Goal: Task Accomplishment & Management: Complete application form

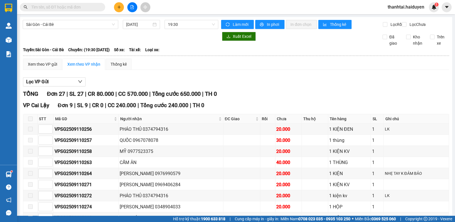
scroll to position [312, 0]
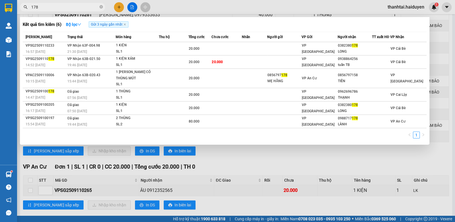
type input "178"
drag, startPoint x: 196, startPoint y: 7, endPoint x: 182, endPoint y: 16, distance: 16.9
click at [196, 7] on div at bounding box center [227, 111] width 455 height 222
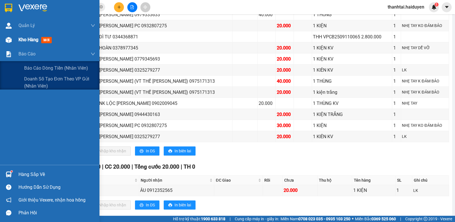
click at [15, 46] on div "Kho hàng mới" at bounding box center [49, 40] width 99 height 14
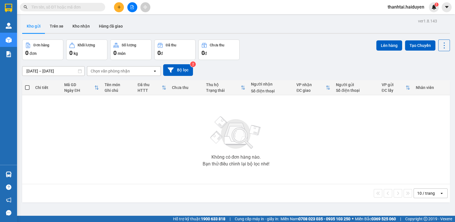
click at [98, 5] on input "text" at bounding box center [64, 7] width 67 height 6
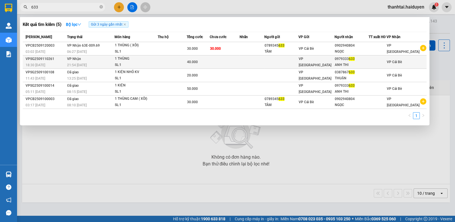
type input "633"
click at [228, 63] on td at bounding box center [225, 61] width 30 height 13
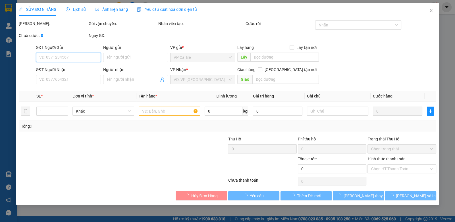
type input "0979333633"
type input "ANH THI"
type input "40.000"
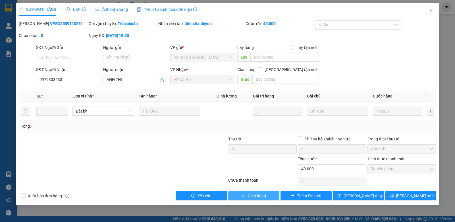
click at [254, 193] on span "Giao hàng" at bounding box center [257, 196] width 18 height 6
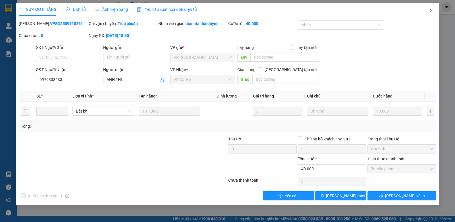
drag, startPoint x: 430, startPoint y: 13, endPoint x: 276, endPoint y: 1, distance: 154.6
click at [428, 13] on span "Close" at bounding box center [431, 11] width 16 height 16
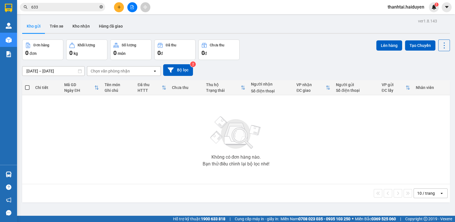
click at [101, 8] on icon "close-circle" at bounding box center [100, 6] width 3 height 3
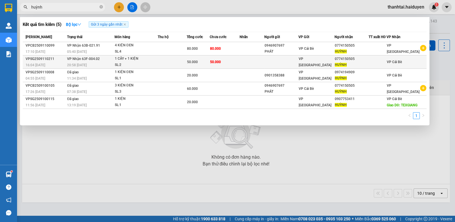
type input "huỳnh"
click at [248, 56] on td at bounding box center [251, 61] width 25 height 13
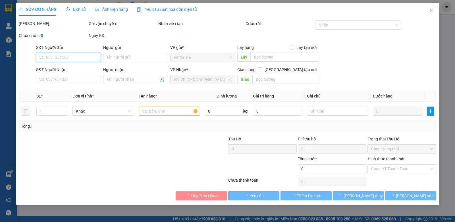
type input "0774150505"
type input "HUỲNH"
type input "50.000"
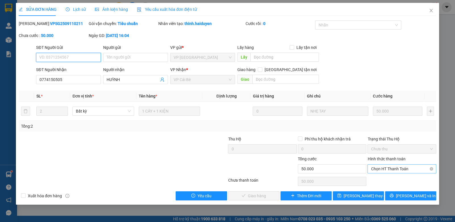
drag, startPoint x: 371, startPoint y: 168, endPoint x: 380, endPoint y: 168, distance: 9.4
click at [374, 168] on span "Chọn HT Thanh Toán" at bounding box center [402, 168] width 62 height 9
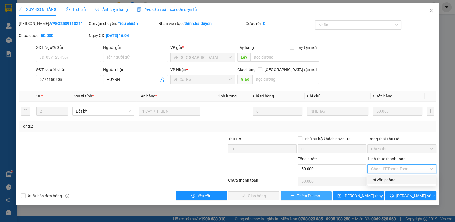
drag, startPoint x: 385, startPoint y: 181, endPoint x: 320, endPoint y: 193, distance: 65.7
click at [384, 181] on div "Tại văn phòng" at bounding box center [402, 180] width 62 height 6
type input "0"
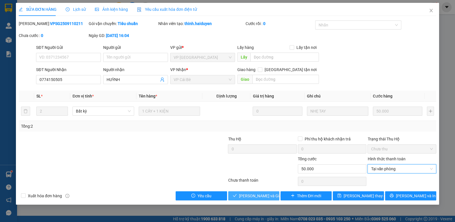
click at [251, 198] on span "Lưu và Giao hàng" at bounding box center [266, 196] width 55 height 6
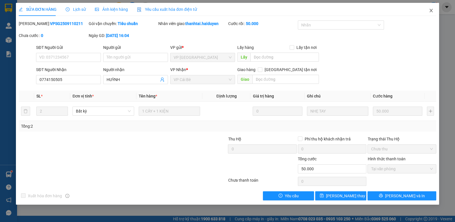
click at [429, 7] on span "Close" at bounding box center [431, 11] width 16 height 16
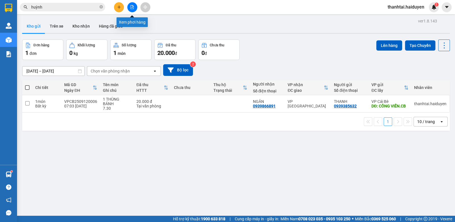
click at [119, 4] on button at bounding box center [119, 7] width 10 height 10
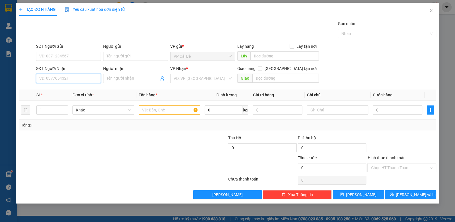
click at [61, 79] on input "SĐT Người Nhận" at bounding box center [68, 78] width 65 height 9
type input "0362738390"
drag, startPoint x: 72, startPoint y: 91, endPoint x: 70, endPoint y: 93, distance: 3.4
click at [72, 90] on div "0362738390 - LAM HÂN KBM" at bounding box center [71, 89] width 65 height 6
type input "LAM HÂN KBM"
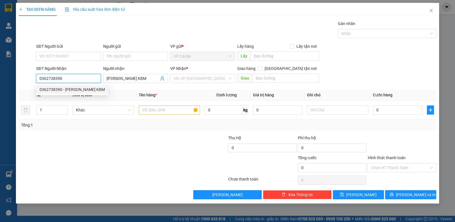
type input "20.000"
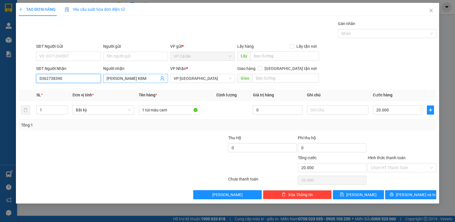
type input "0362738390"
drag, startPoint x: 129, startPoint y: 80, endPoint x: 126, endPoint y: 81, distance: 3.6
click at [126, 81] on input "LAM HÂN KBM" at bounding box center [132, 78] width 52 height 6
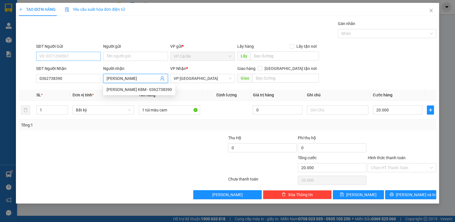
type input "LAM HÂN"
click at [39, 58] on input "SĐT Người Gửi" at bounding box center [68, 56] width 65 height 9
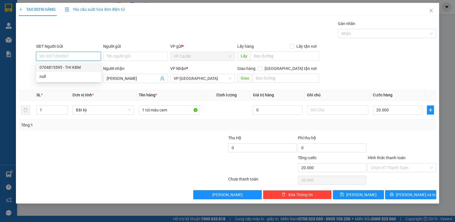
click at [65, 65] on div "0704815595 - THI KBM" at bounding box center [68, 67] width 58 height 6
type input "0704815595"
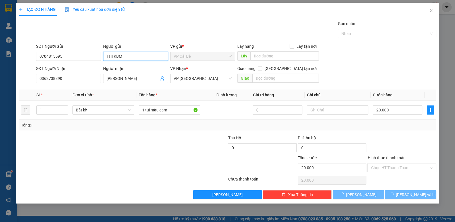
click at [138, 58] on input "THI KBM" at bounding box center [135, 56] width 65 height 9
type input "THI"
click at [138, 31] on div "Gói vận chuyển * Tiêu chuẩn Gán nhãn Nhãn" at bounding box center [236, 30] width 402 height 20
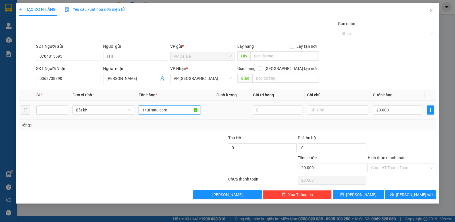
drag, startPoint x: 169, startPoint y: 111, endPoint x: 145, endPoint y: 116, distance: 24.7
click at [145, 116] on td "1 túi màu cam" at bounding box center [169, 110] width 66 height 19
type input "1 bao xám ( cốm )"
drag, startPoint x: 382, startPoint y: 127, endPoint x: 386, endPoint y: 123, distance: 6.0
click at [385, 124] on div "Tổng: 1" at bounding box center [227, 125] width 413 height 6
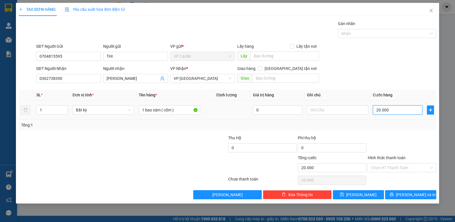
click at [392, 109] on input "20.000" at bounding box center [397, 109] width 49 height 9
type input "0"
type input "3"
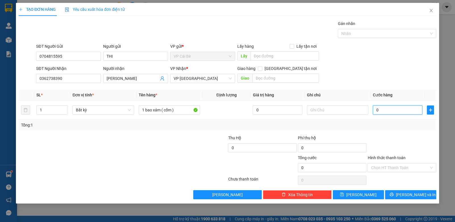
type input "3"
type input "03"
type input "0"
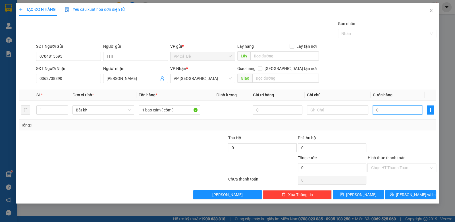
type input "4"
type input "04"
type input "40"
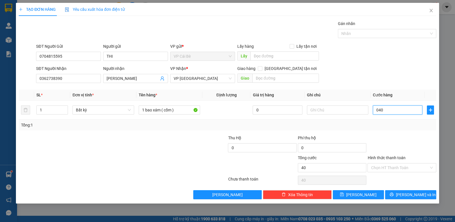
type input "040"
type input "40.000"
click at [373, 69] on div "SĐT Người Nhận 0362738390 Người nhận LAM HÂN VP Nhận * VP Sài Gòn Giao hàng Gia…" at bounding box center [236, 75] width 402 height 20
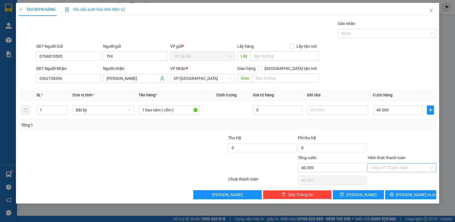
click at [381, 167] on input "Hình thức thanh toán" at bounding box center [400, 167] width 58 height 9
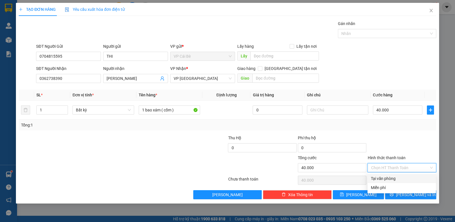
click at [379, 177] on div "Tại văn phòng" at bounding box center [402, 178] width 62 height 6
type input "0"
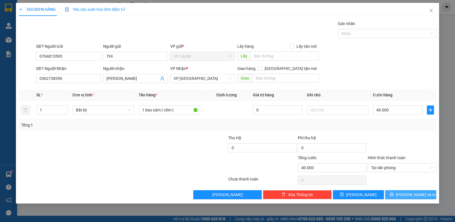
drag, startPoint x: 404, startPoint y: 192, endPoint x: 328, endPoint y: 138, distance: 93.8
click at [402, 190] on button "[PERSON_NAME] và In" at bounding box center [410, 194] width 51 height 9
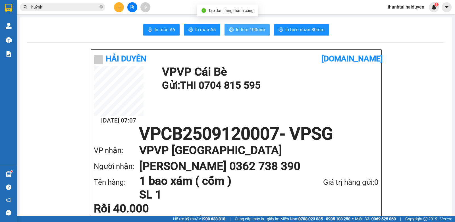
click at [243, 30] on span "In tem 100mm" at bounding box center [250, 29] width 29 height 7
click at [101, 5] on span at bounding box center [100, 7] width 3 height 5
click at [87, 6] on input "text" at bounding box center [64, 7] width 67 height 6
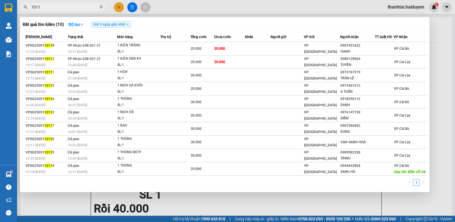
type input "1011"
click at [100, 5] on icon "close-circle" at bounding box center [100, 6] width 3 height 3
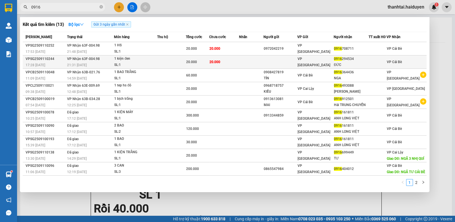
type input "0916"
click at [249, 58] on td at bounding box center [251, 61] width 25 height 13
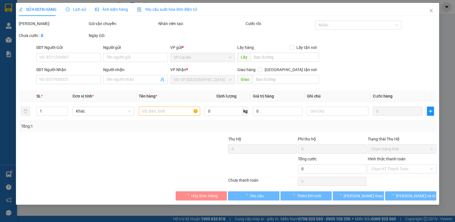
type input "0916294534"
type input "ĐỨC"
type input "20.000"
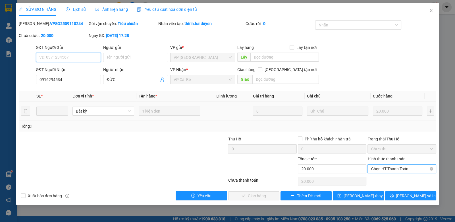
click at [384, 172] on span "Chọn HT Thanh Toán" at bounding box center [402, 168] width 62 height 9
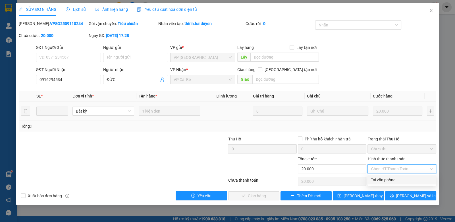
click at [380, 178] on div "Tại văn phòng" at bounding box center [402, 180] width 62 height 6
type input "0"
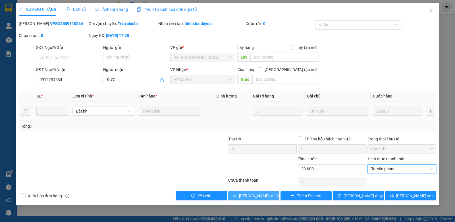
click at [274, 193] on button "Lưu và Giao hàng" at bounding box center [253, 195] width 51 height 9
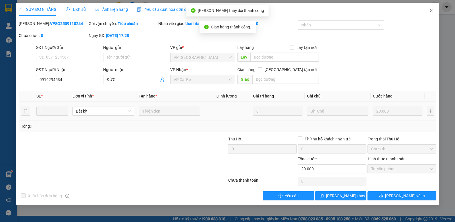
click at [430, 10] on icon "close" at bounding box center [430, 10] width 3 height 3
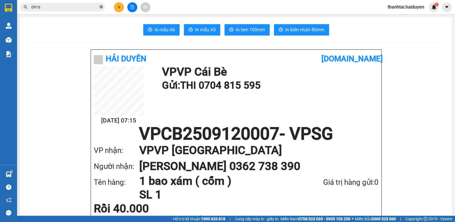
click at [101, 6] on icon "close-circle" at bounding box center [100, 6] width 3 height 3
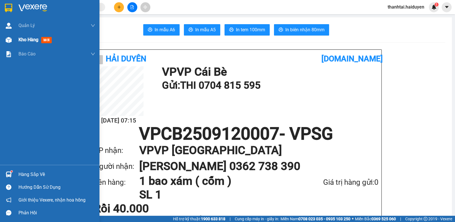
click at [34, 39] on span "Kho hàng" at bounding box center [28, 39] width 20 height 5
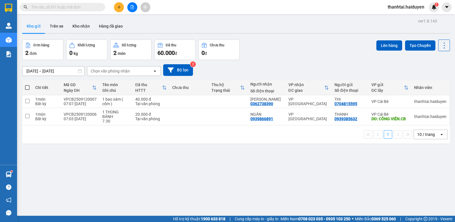
click at [28, 87] on span at bounding box center [27, 87] width 5 height 5
click at [27, 85] on input "checkbox" at bounding box center [27, 85] width 0 height 0
checkbox input "true"
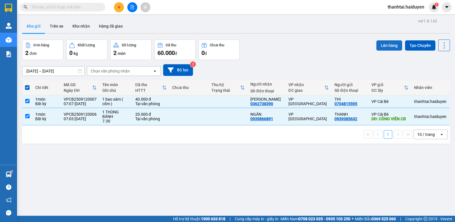
click at [382, 43] on button "Lên hàng" at bounding box center [389, 45] width 26 height 10
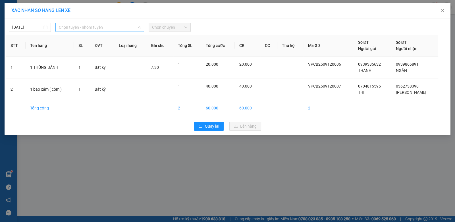
drag, startPoint x: 81, startPoint y: 27, endPoint x: 69, endPoint y: 47, distance: 23.0
click at [81, 28] on span "Chọn tuyến - nhóm tuyến" at bounding box center [100, 27] width 82 height 9
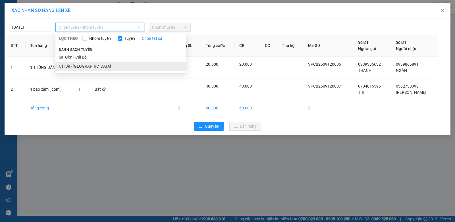
click at [74, 64] on li "Cái Bè - Sài Gòn" at bounding box center [120, 66] width 131 height 9
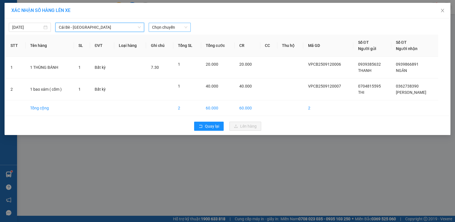
click at [174, 29] on span "Chọn chuyến" at bounding box center [169, 27] width 35 height 9
drag, startPoint x: 164, startPoint y: 26, endPoint x: 165, endPoint y: 45, distance: 19.1
click at [166, 34] on body "Kết quả tìm kiếm ( 13 ) Bộ lọc Gửi 3 ngày gần nhất Mã ĐH Trạng thái Món hàng Th…" at bounding box center [227, 111] width 455 height 222
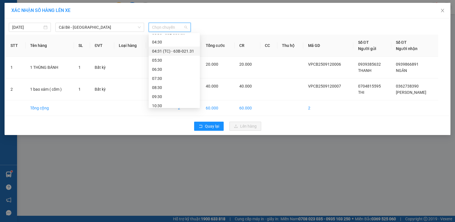
scroll to position [15, 0]
click at [164, 94] on div "07:30" at bounding box center [174, 96] width 44 height 6
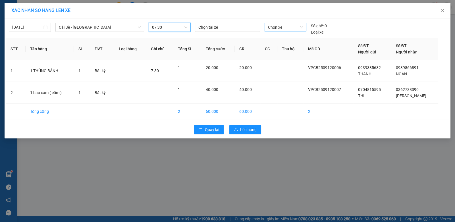
drag, startPoint x: 273, startPoint y: 29, endPoint x: 271, endPoint y: 26, distance: 3.9
click at [273, 27] on span "Chọn xe" at bounding box center [285, 27] width 35 height 9
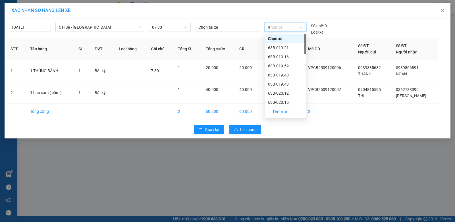
type input "98"
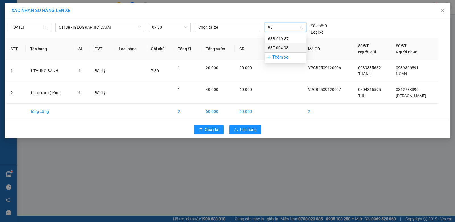
drag, startPoint x: 286, startPoint y: 47, endPoint x: 286, endPoint y: 50, distance: 3.1
click at [287, 47] on div "63F-004.98" at bounding box center [285, 48] width 35 height 6
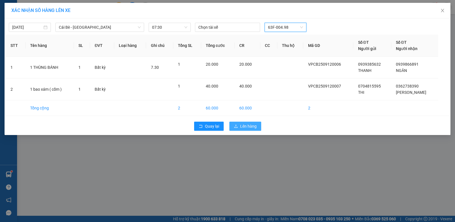
click at [248, 125] on span "Lên hàng" at bounding box center [248, 126] width 16 height 6
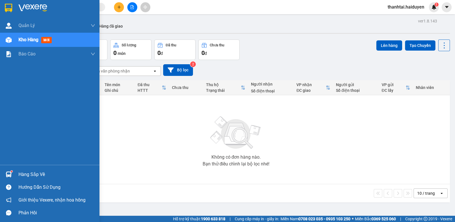
click at [14, 171] on div "Hàng sắp về" at bounding box center [49, 174] width 99 height 13
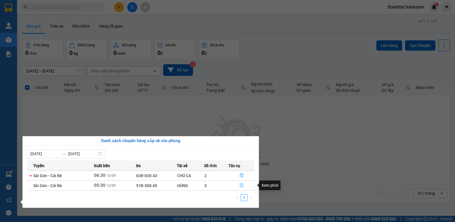
click at [240, 185] on icon "file-done" at bounding box center [241, 185] width 3 height 4
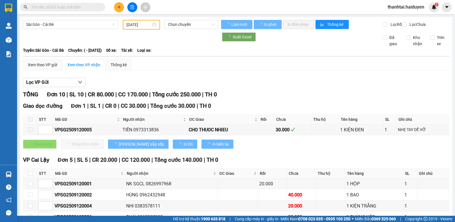
type input "[DATE]"
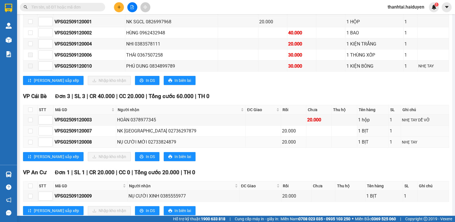
scroll to position [179, 0]
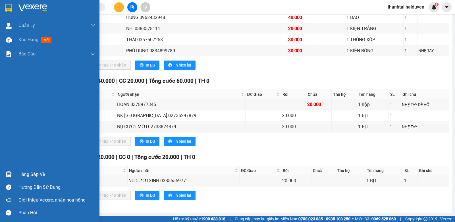
click at [31, 173] on div "Hàng sắp về" at bounding box center [56, 174] width 77 height 9
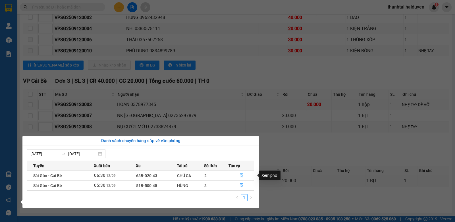
click at [240, 175] on icon "file-done" at bounding box center [241, 175] width 3 height 4
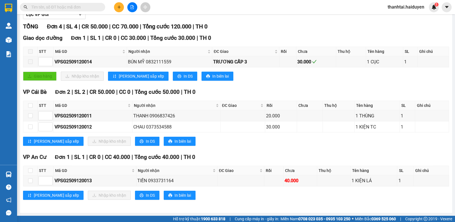
scroll to position [71, 0]
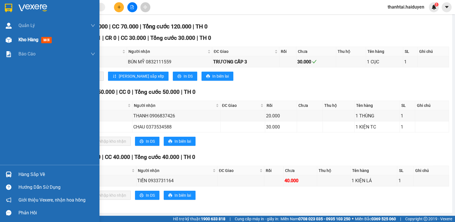
click at [51, 41] on span "mới" at bounding box center [46, 40] width 11 height 6
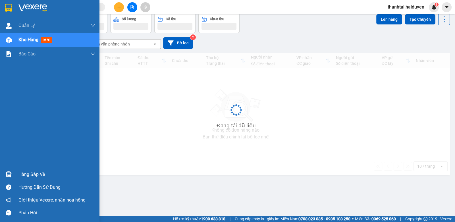
scroll to position [26, 0]
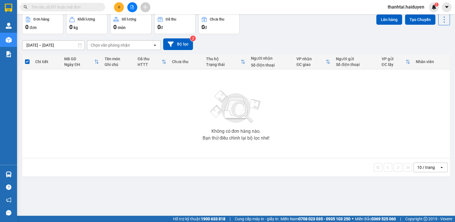
click at [85, 8] on input "text" at bounding box center [64, 7] width 67 height 6
click at [88, 6] on input "text" at bounding box center [64, 7] width 67 height 6
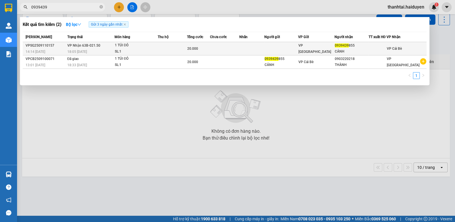
type input "0939439"
click at [175, 45] on td at bounding box center [172, 48] width 29 height 13
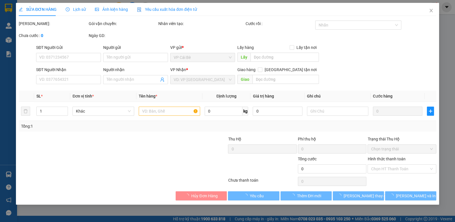
type input "0939439855"
type input "CẢNH"
type input "20.000"
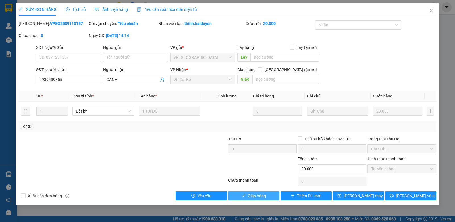
drag, startPoint x: 250, startPoint y: 194, endPoint x: 231, endPoint y: 183, distance: 22.4
click at [251, 194] on span "Giao hàng" at bounding box center [257, 196] width 18 height 6
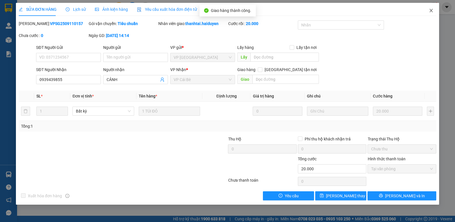
click at [431, 9] on icon "close" at bounding box center [430, 10] width 5 height 5
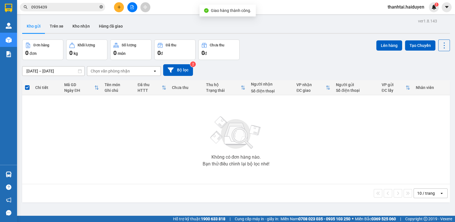
click at [101, 9] on span at bounding box center [100, 7] width 3 height 5
click at [87, 7] on input "text" at bounding box center [64, 7] width 67 height 6
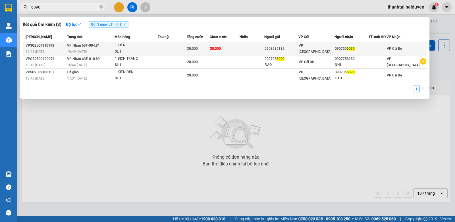
type input "6090"
drag, startPoint x: 253, startPoint y: 49, endPoint x: 260, endPoint y: 49, distance: 7.1
click at [260, 49] on td at bounding box center [251, 48] width 25 height 13
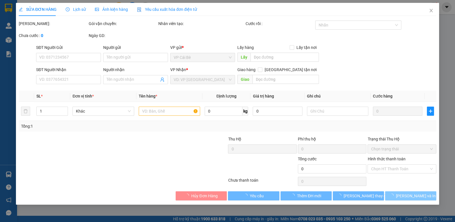
type input "0903685132"
type input "0907506090"
type input "30.000"
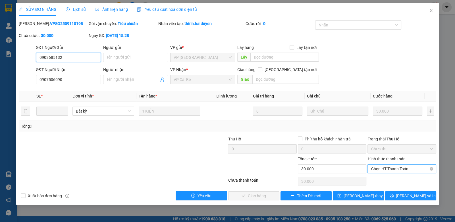
click at [391, 166] on span "Chọn HT Thanh Toán" at bounding box center [402, 168] width 62 height 9
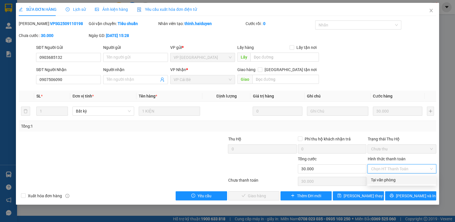
drag, startPoint x: 384, startPoint y: 178, endPoint x: 374, endPoint y: 184, distance: 11.7
click at [384, 180] on div "Tại văn phòng" at bounding box center [402, 180] width 62 height 6
type input "0"
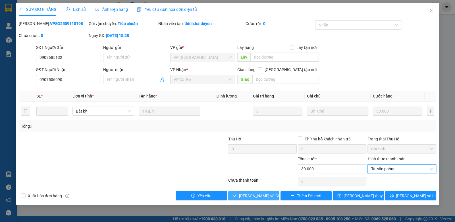
click at [271, 193] on span "[PERSON_NAME] và Giao hàng" at bounding box center [266, 196] width 55 height 6
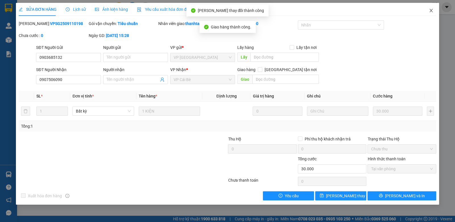
click at [431, 10] on icon "close" at bounding box center [430, 10] width 5 height 5
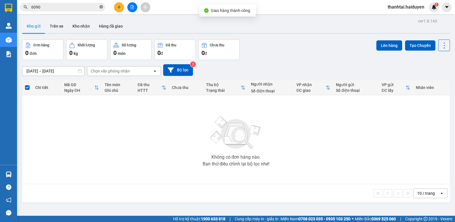
click at [102, 6] on icon "close-circle" at bounding box center [100, 6] width 3 height 3
click at [91, 7] on input "text" at bounding box center [64, 7] width 67 height 6
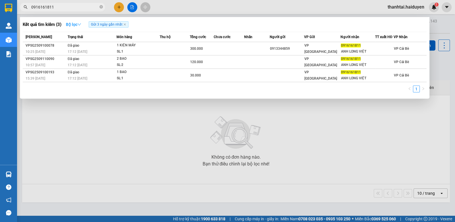
type input "0916161811"
drag, startPoint x: 74, startPoint y: 23, endPoint x: 79, endPoint y: 24, distance: 5.0
click at [78, 25] on strong "Bộ lọc" at bounding box center [73, 24] width 15 height 5
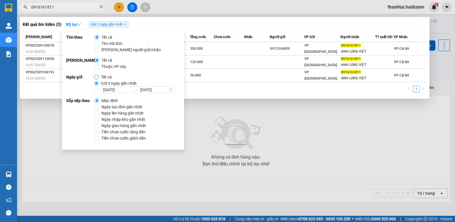
click at [96, 78] on input "Tất cả" at bounding box center [96, 77] width 5 height 5
radio input "true"
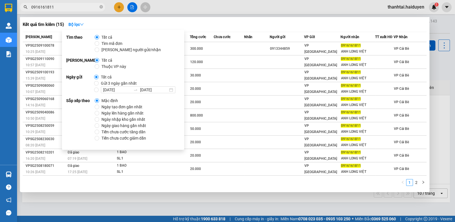
click at [84, 9] on input "0916161811" at bounding box center [64, 7] width 67 height 6
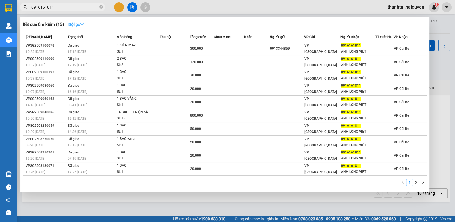
drag, startPoint x: 76, startPoint y: 24, endPoint x: 90, endPoint y: 22, distance: 14.8
click at [76, 24] on strong "Bộ lọc" at bounding box center [75, 24] width 15 height 5
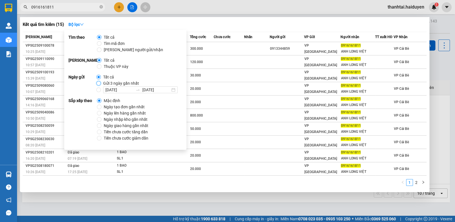
click at [97, 83] on input "Gửi 3 ngày gần nhất" at bounding box center [98, 83] width 5 height 5
radio input "true"
radio input "false"
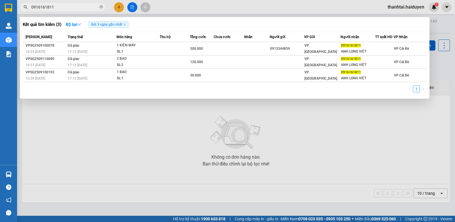
click at [86, 10] on span "0916161811" at bounding box center [62, 7] width 85 height 9
click at [101, 7] on icon "close-circle" at bounding box center [100, 6] width 3 height 3
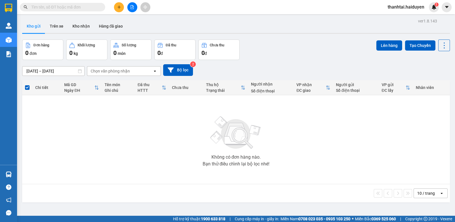
click at [94, 6] on input "text" at bounding box center [64, 7] width 67 height 6
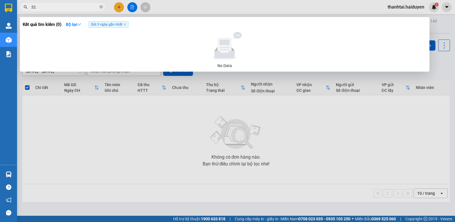
type input "3"
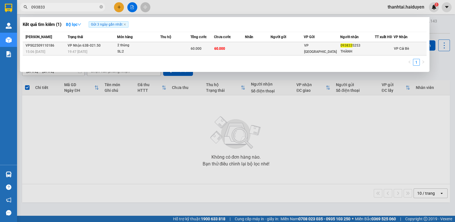
type input "093833"
click at [275, 46] on td at bounding box center [286, 48] width 33 height 13
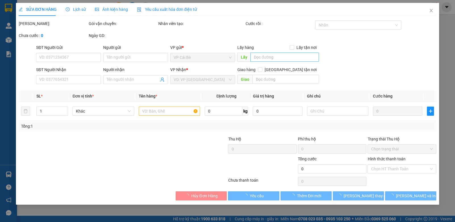
type input "0938335253"
type input "THÀNH"
type input "60.000"
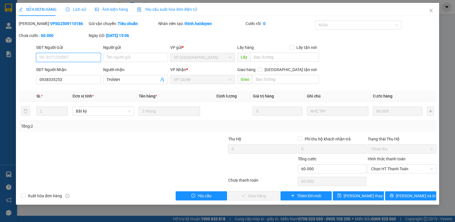
drag, startPoint x: 392, startPoint y: 168, endPoint x: 393, endPoint y: 174, distance: 5.5
click at [392, 168] on span "Chọn HT Thanh Toán" at bounding box center [402, 168] width 62 height 9
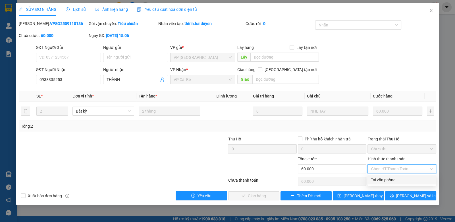
drag, startPoint x: 392, startPoint y: 177, endPoint x: 334, endPoint y: 183, distance: 59.1
click at [392, 177] on div "Tại văn phòng" at bounding box center [402, 180] width 62 height 6
type input "0"
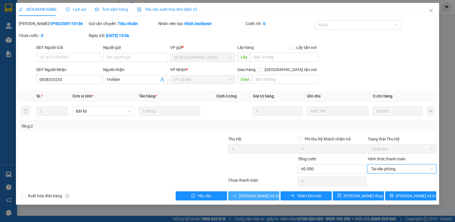
click at [272, 193] on button "[PERSON_NAME] và Giao hàng" at bounding box center [253, 195] width 51 height 9
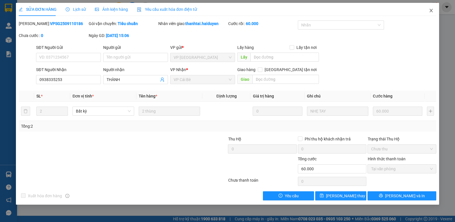
drag, startPoint x: 430, startPoint y: 9, endPoint x: 252, endPoint y: 9, distance: 178.9
click at [430, 9] on icon "close" at bounding box center [430, 10] width 5 height 5
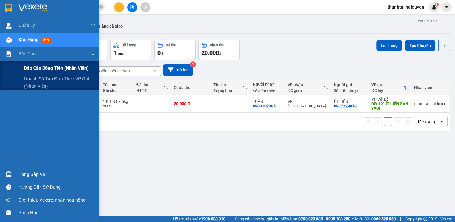
click at [58, 66] on span "Báo cáo dòng tiền (nhân viên)" at bounding box center [56, 67] width 64 height 7
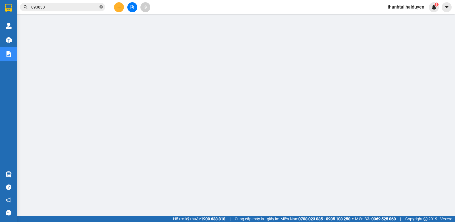
click at [102, 7] on icon "close-circle" at bounding box center [100, 6] width 3 height 3
click at [92, 6] on input "text" at bounding box center [64, 7] width 67 height 6
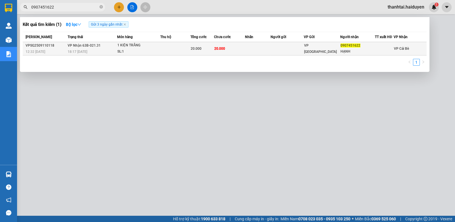
type input "0907451622"
click at [250, 46] on td at bounding box center [258, 48] width 26 height 13
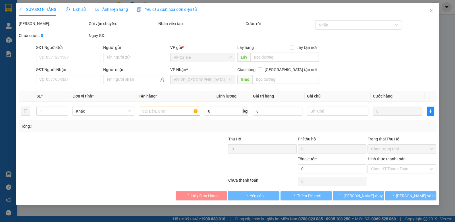
type input "0907451622"
type input "HẠNH"
type input "20.000"
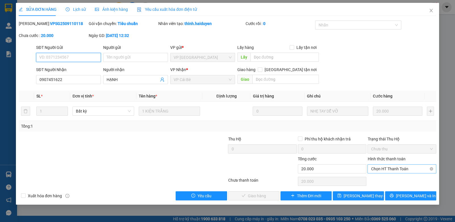
drag, startPoint x: 392, startPoint y: 167, endPoint x: 391, endPoint y: 170, distance: 3.2
click at [392, 168] on span "Chọn HT Thanh Toán" at bounding box center [402, 168] width 62 height 9
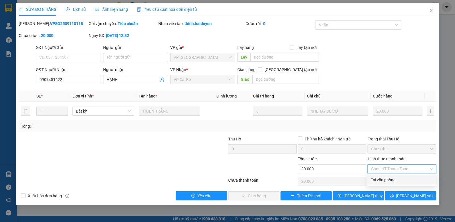
drag, startPoint x: 385, startPoint y: 177, endPoint x: 380, endPoint y: 180, distance: 5.7
click at [385, 178] on div "Tại văn phòng" at bounding box center [402, 180] width 62 height 6
type input "0"
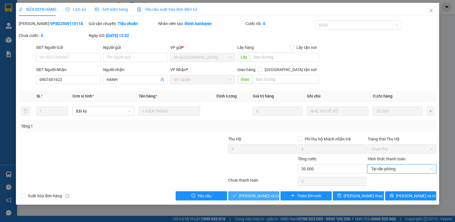
click at [266, 194] on span "[PERSON_NAME] và Giao hàng" at bounding box center [266, 196] width 55 height 6
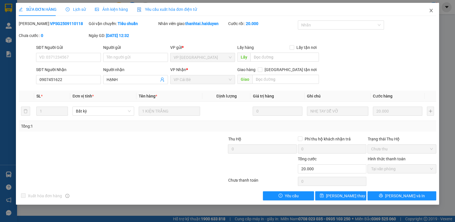
click at [430, 9] on icon "close" at bounding box center [430, 10] width 5 height 5
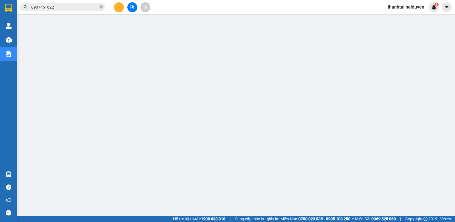
click at [101, 6] on icon "close-circle" at bounding box center [100, 6] width 3 height 3
click at [84, 6] on input "text" at bounding box center [64, 7] width 67 height 6
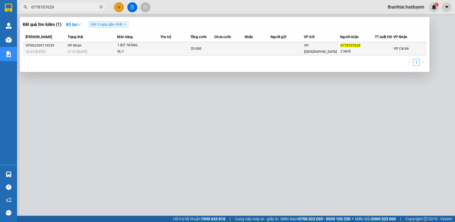
type input "0778707629"
click at [375, 49] on div at bounding box center [384, 49] width 18 height 6
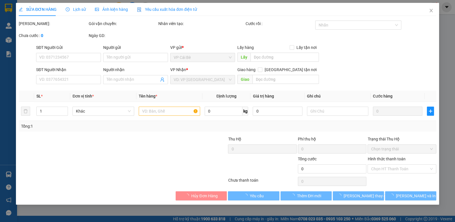
type input "0778707629"
type input "2 NHỎ"
type input "20.000"
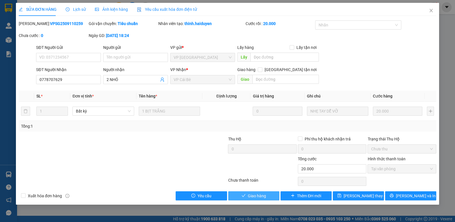
click at [255, 194] on span "Giao hàng" at bounding box center [257, 196] width 18 height 6
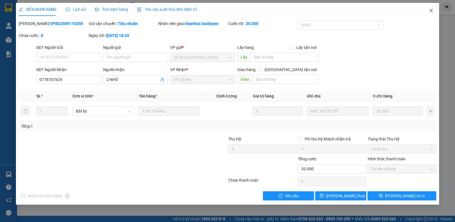
drag, startPoint x: 430, startPoint y: 8, endPoint x: 436, endPoint y: 14, distance: 8.6
click at [436, 14] on span "Close" at bounding box center [431, 11] width 16 height 16
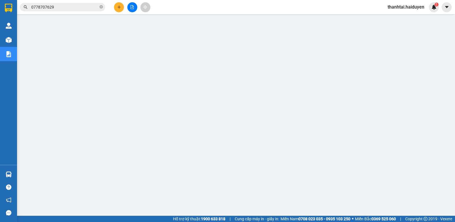
drag, startPoint x: 118, startPoint y: 5, endPoint x: 120, endPoint y: 9, distance: 3.8
click at [120, 9] on icon "plus" at bounding box center [119, 7] width 4 height 4
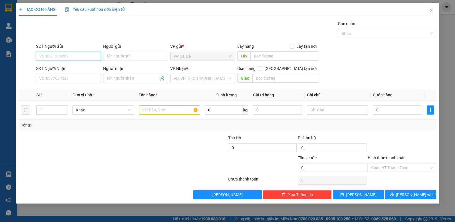
click at [77, 55] on input "SĐT Người Gửi" at bounding box center [68, 56] width 65 height 9
drag, startPoint x: 78, startPoint y: 66, endPoint x: 132, endPoint y: 90, distance: 59.5
click at [79, 66] on div "0382380178 - LONG" at bounding box center [68, 67] width 58 height 6
type input "0382380178"
type input "LONG"
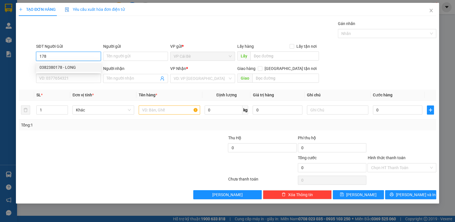
type input "0704659632"
type input "HUYÊN"
type input "20.000"
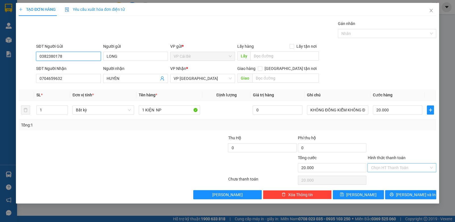
type input "0382380178"
click at [405, 168] on input "Hình thức thanh toán" at bounding box center [400, 167] width 58 height 9
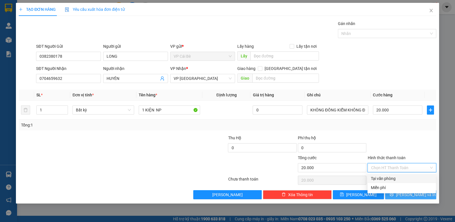
drag, startPoint x: 400, startPoint y: 176, endPoint x: 406, endPoint y: 190, distance: 15.1
click at [401, 179] on div "Tại văn phòng" at bounding box center [402, 178] width 62 height 6
type input "0"
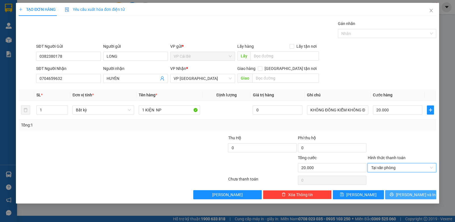
drag, startPoint x: 406, startPoint y: 191, endPoint x: 404, endPoint y: 195, distance: 4.6
click at [406, 193] on span "[PERSON_NAME] và In" at bounding box center [416, 194] width 40 height 6
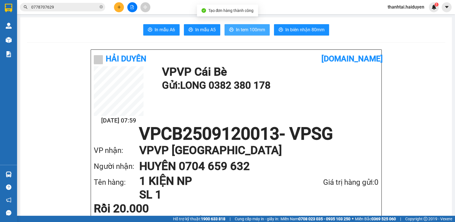
click at [252, 28] on span "In tem 100mm" at bounding box center [250, 29] width 29 height 7
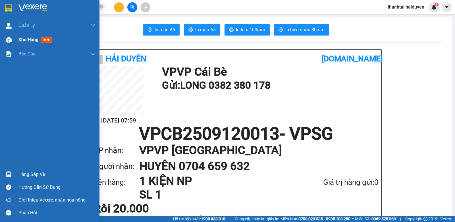
click at [51, 38] on span "mới" at bounding box center [46, 40] width 11 height 6
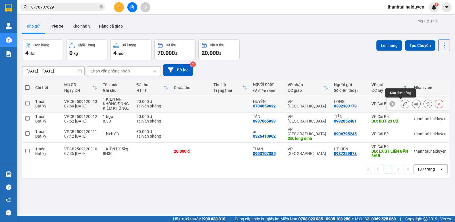
click at [403, 103] on icon at bounding box center [405, 104] width 4 height 4
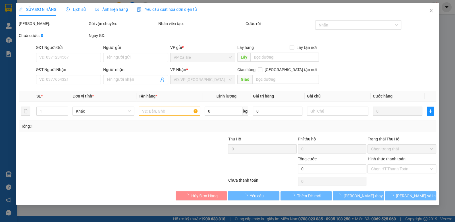
type input "0382380178"
type input "LONG"
type input "0704659632"
type input "HUYÊN"
type input "20.000"
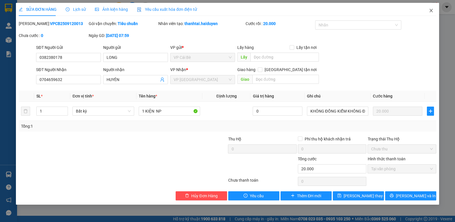
click at [430, 9] on icon "close" at bounding box center [430, 10] width 3 height 3
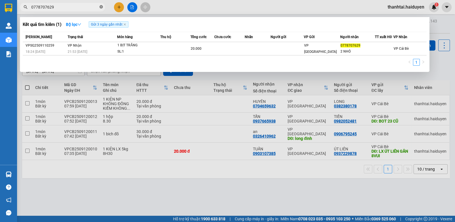
click at [101, 6] on icon "close-circle" at bounding box center [100, 6] width 3 height 3
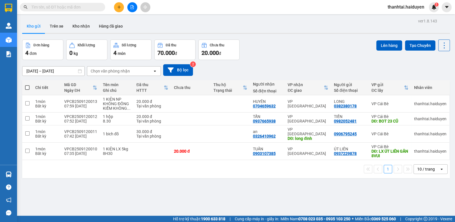
click at [87, 8] on input "text" at bounding box center [64, 7] width 67 height 6
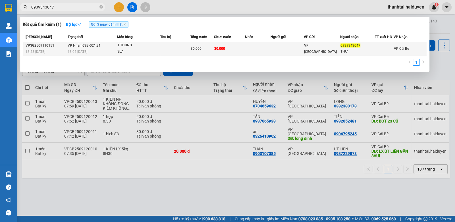
type input "0939343047"
click at [314, 46] on div "VP [GEOGRAPHIC_DATA]" at bounding box center [322, 48] width 36 height 12
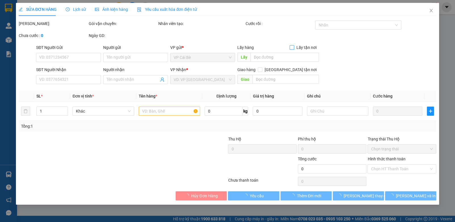
type input "0939343047"
type input "THƯ"
type input "30.000"
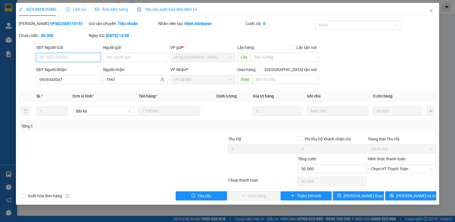
drag, startPoint x: 381, startPoint y: 166, endPoint x: 385, endPoint y: 163, distance: 4.7
click at [384, 164] on div "Chọn HT Thanh Toán" at bounding box center [401, 168] width 68 height 9
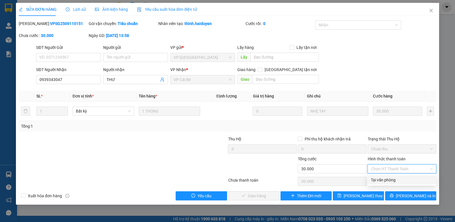
drag, startPoint x: 378, startPoint y: 179, endPoint x: 379, endPoint y: 176, distance: 3.5
click at [378, 179] on div "Tại văn phòng" at bounding box center [402, 180] width 62 height 6
type input "0"
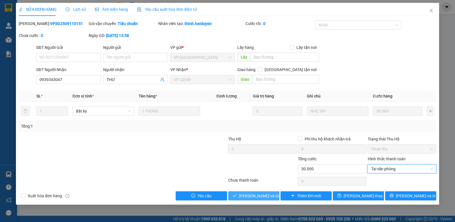
drag, startPoint x: 264, startPoint y: 196, endPoint x: 268, endPoint y: 194, distance: 4.1
click at [269, 195] on span "[PERSON_NAME] và Giao hàng" at bounding box center [266, 196] width 55 height 6
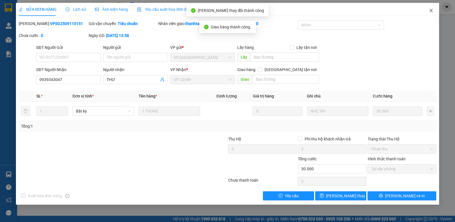
drag, startPoint x: 431, startPoint y: 9, endPoint x: 311, endPoint y: 0, distance: 120.2
click at [432, 11] on icon "close" at bounding box center [430, 10] width 5 height 5
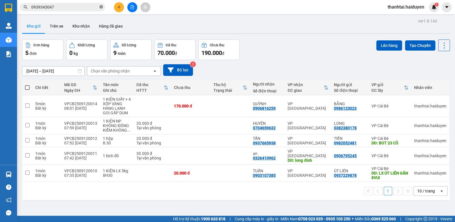
click at [101, 7] on icon "close-circle" at bounding box center [100, 6] width 3 height 3
click at [83, 8] on input "text" at bounding box center [64, 7] width 67 height 6
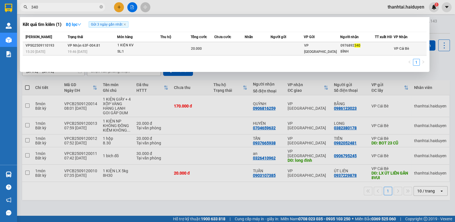
type input "340"
click at [306, 45] on td "VP [GEOGRAPHIC_DATA]" at bounding box center [322, 48] width 36 height 13
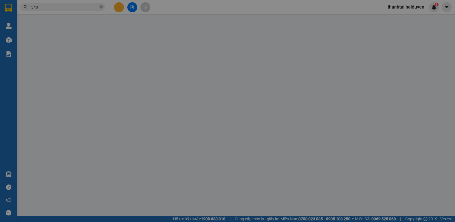
type input "0976892340"
type input "BÌNH"
type input "20.000"
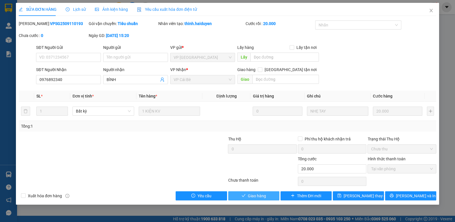
click at [269, 194] on button "Giao hàng" at bounding box center [253, 195] width 51 height 9
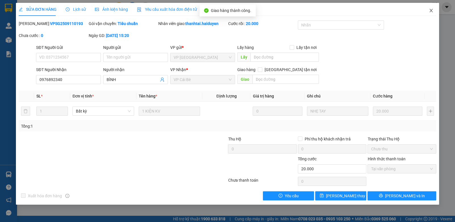
click at [431, 7] on span "Close" at bounding box center [431, 11] width 16 height 16
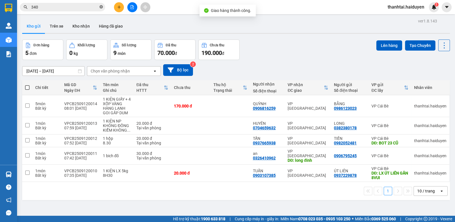
click at [102, 7] on icon "close-circle" at bounding box center [100, 6] width 3 height 3
click at [29, 153] on input "checkbox" at bounding box center [27, 155] width 4 height 4
checkbox input "true"
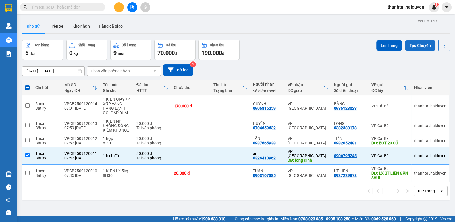
click at [413, 45] on button "Tạo Chuyến" at bounding box center [420, 45] width 30 height 10
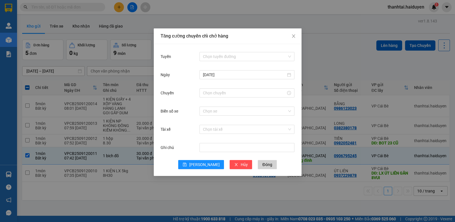
drag, startPoint x: 212, startPoint y: 57, endPoint x: 218, endPoint y: 62, distance: 7.3
click at [215, 58] on input "Tuyến" at bounding box center [245, 56] width 84 height 9
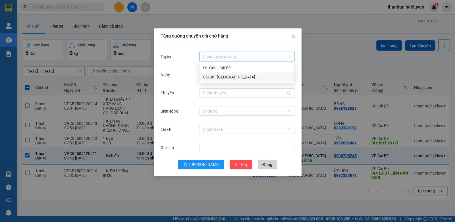
click at [217, 77] on div "Cái Bè - [GEOGRAPHIC_DATA]" at bounding box center [247, 77] width 88 height 6
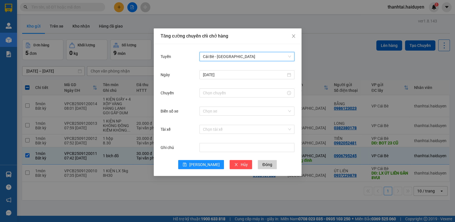
drag, startPoint x: 217, startPoint y: 76, endPoint x: 224, endPoint y: 80, distance: 8.0
click at [222, 79] on div "[DATE]" at bounding box center [246, 74] width 95 height 9
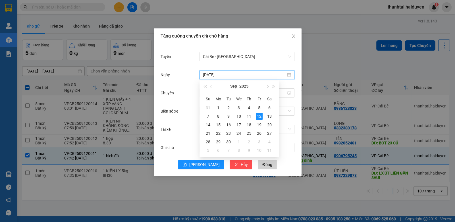
type input "[DATE]"
click at [258, 116] on div "12" at bounding box center [259, 116] width 7 height 7
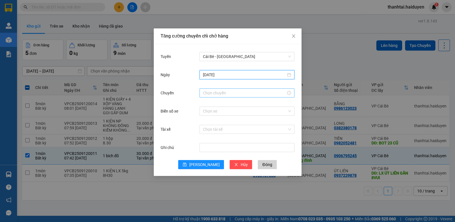
click at [216, 93] on input "Chuyến" at bounding box center [244, 93] width 83 height 6
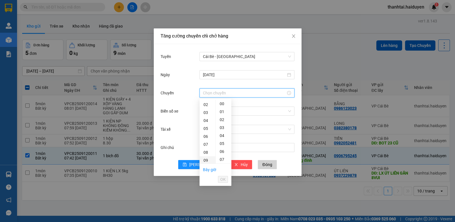
scroll to position [28, 0]
drag, startPoint x: 206, startPoint y: 139, endPoint x: 211, endPoint y: 136, distance: 5.5
click at [207, 138] on div "08" at bounding box center [207, 139] width 16 height 8
type input "08:00"
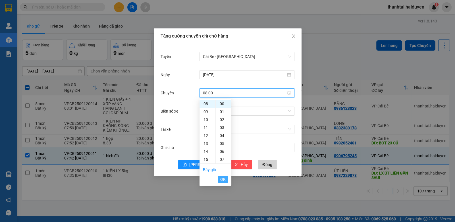
click at [223, 179] on span "OK" at bounding box center [222, 179] width 5 height 6
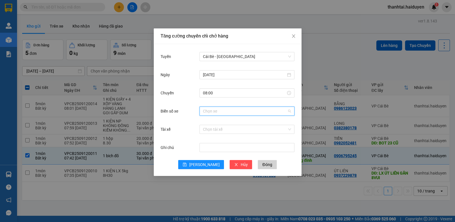
click at [213, 109] on input "Biển số xe" at bounding box center [245, 111] width 84 height 9
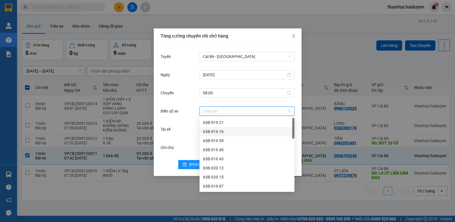
click at [190, 133] on div "Tài xế" at bounding box center [179, 129] width 39 height 11
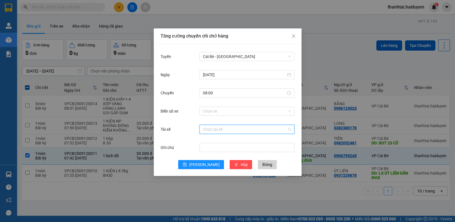
click at [212, 129] on input "Tài xế" at bounding box center [245, 129] width 84 height 9
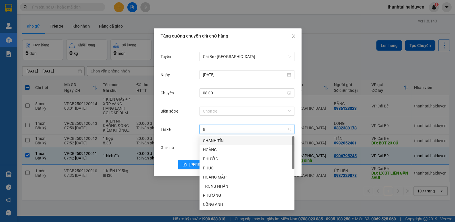
type input "ho"
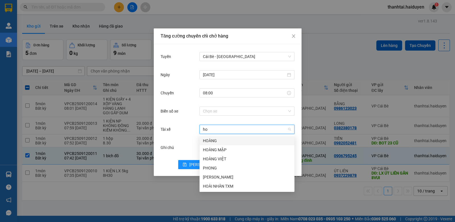
click at [220, 140] on div "HOÀNG" at bounding box center [247, 140] width 88 height 6
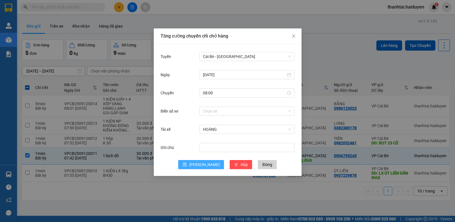
click at [203, 165] on span "Lưu" at bounding box center [204, 164] width 30 height 6
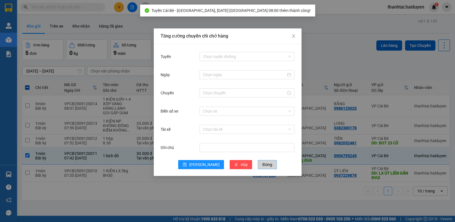
click at [262, 164] on span "Đóng" at bounding box center [267, 164] width 10 height 6
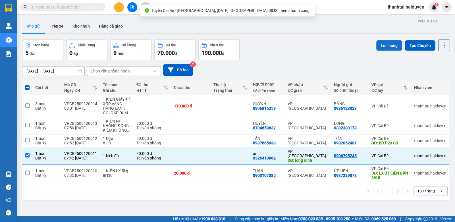
click at [384, 45] on button "Lên hàng" at bounding box center [389, 45] width 26 height 10
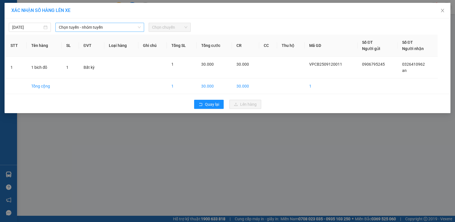
drag, startPoint x: 105, startPoint y: 26, endPoint x: 105, endPoint y: 31, distance: 4.5
click at [105, 31] on span "Chọn tuyến - nhóm tuyến" at bounding box center [100, 27] width 82 height 9
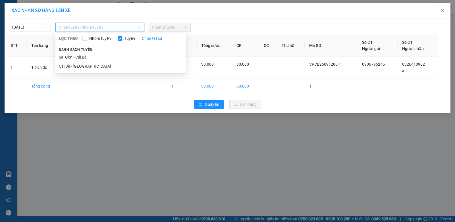
drag, startPoint x: 96, startPoint y: 64, endPoint x: 107, endPoint y: 54, distance: 15.3
click at [96, 64] on li "Cái Bè - [GEOGRAPHIC_DATA]" at bounding box center [120, 66] width 131 height 9
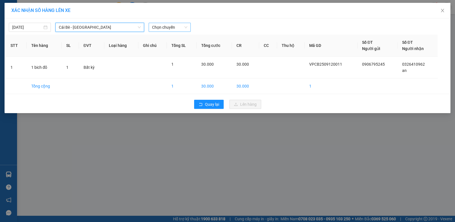
drag, startPoint x: 161, startPoint y: 27, endPoint x: 164, endPoint y: 31, distance: 5.0
click at [162, 28] on span "Chọn chuyến" at bounding box center [169, 27] width 35 height 9
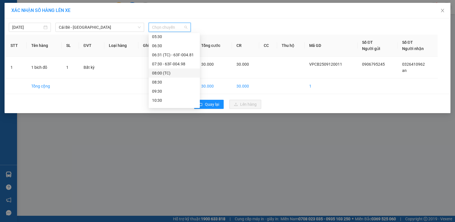
scroll to position [85, 0]
click at [166, 71] on div "Chọn chuyến 02:30 - 63B-021.91 02:32 (TC) - 51B-500.45 03:30 - 63E-009.69 04:30…" at bounding box center [174, 45] width 51 height 191
click at [167, 42] on div "08:00 (TC)" at bounding box center [174, 44] width 44 height 6
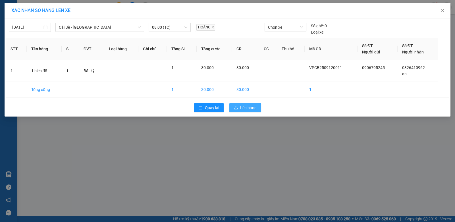
click at [244, 107] on span "Lên hàng" at bounding box center [248, 107] width 16 height 6
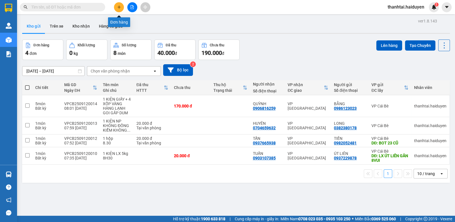
click at [119, 7] on icon "plus" at bounding box center [119, 6] width 0 height 3
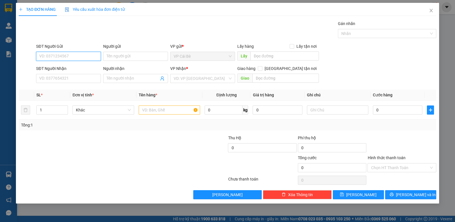
click at [80, 55] on input "SĐT Người Gửi" at bounding box center [68, 56] width 65 height 9
click at [81, 66] on div "0366253757 - SANG" at bounding box center [68, 67] width 58 height 6
type input "0366253757"
type input "SANG"
type input "0945798829"
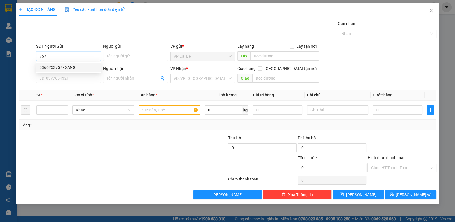
type input "HÂN"
type input "20.000"
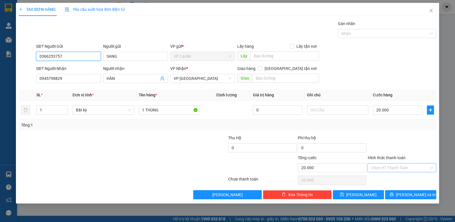
type input "0366253757"
drag, startPoint x: 385, startPoint y: 165, endPoint x: 386, endPoint y: 172, distance: 7.1
click at [386, 167] on input "Hình thức thanh toán" at bounding box center [400, 167] width 58 height 9
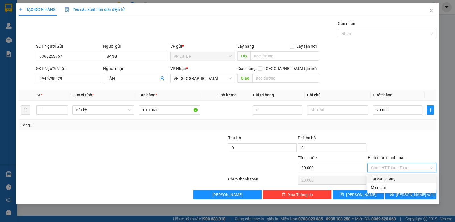
drag, startPoint x: 385, startPoint y: 175, endPoint x: 399, endPoint y: 184, distance: 15.7
click at [390, 179] on div "Tại văn phòng" at bounding box center [402, 178] width 62 height 6
type input "0"
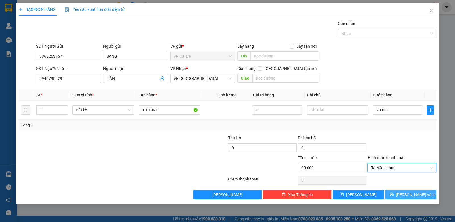
click at [408, 193] on span "[PERSON_NAME] và In" at bounding box center [416, 194] width 40 height 6
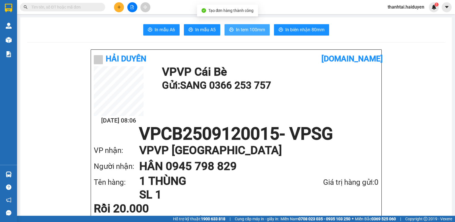
click at [246, 31] on span "In tem 100mm" at bounding box center [250, 29] width 29 height 7
drag, startPoint x: 92, startPoint y: 5, endPoint x: 93, endPoint y: 2, distance: 3.9
click at [93, 2] on div "Kết quả tìm kiếm ( 1 ) Bộ lọc Gửi 3 ngày gần nhất Mã ĐH Trạng thái Món hàng Thu…" at bounding box center [227, 7] width 455 height 14
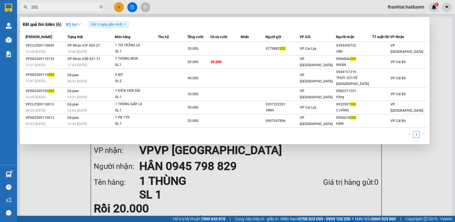
type input "202"
drag, startPoint x: 76, startPoint y: 23, endPoint x: 81, endPoint y: 30, distance: 9.1
click at [79, 25] on strong "Bộ lọc" at bounding box center [73, 24] width 15 height 5
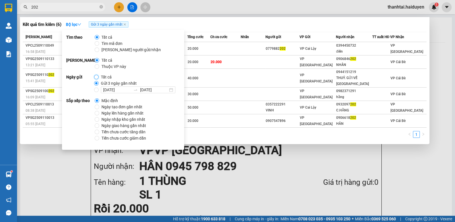
drag, startPoint x: 95, startPoint y: 77, endPoint x: 88, endPoint y: 66, distance: 12.7
click at [95, 77] on input "Tất cả" at bounding box center [96, 77] width 5 height 5
radio input "true"
radio input "false"
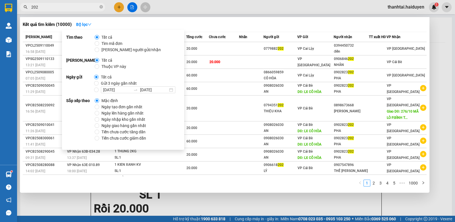
drag, startPoint x: 74, startPoint y: 7, endPoint x: 76, endPoint y: 5, distance: 3.2
click at [74, 7] on input "202" at bounding box center [64, 7] width 67 height 6
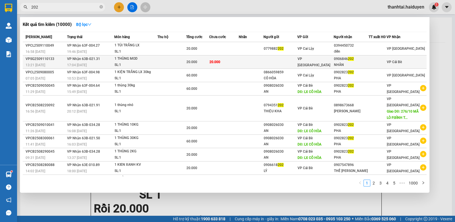
click at [227, 63] on td "20.000" at bounding box center [224, 61] width 30 height 13
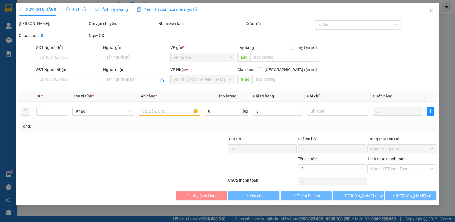
type input "0906846202"
type input "NHÂN"
type input "20.000"
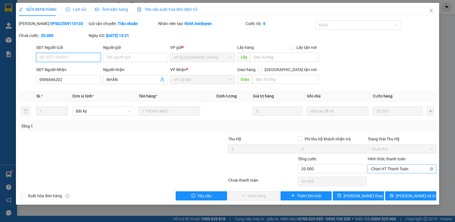
click at [378, 168] on span "Chọn HT Thanh Toán" at bounding box center [402, 168] width 62 height 9
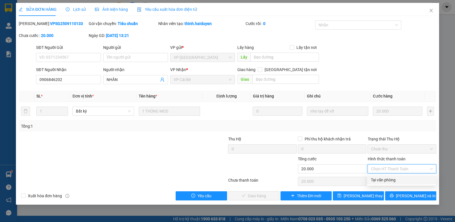
click at [378, 178] on div "Tại văn phòng" at bounding box center [402, 180] width 62 height 6
type input "0"
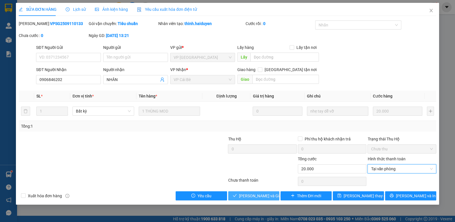
click at [262, 193] on span "[PERSON_NAME] và Giao hàng" at bounding box center [266, 196] width 55 height 6
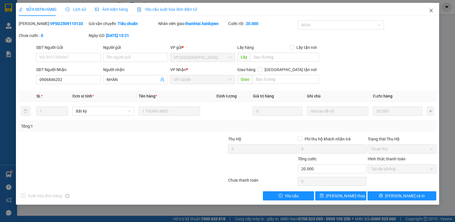
click at [431, 10] on icon "close" at bounding box center [430, 10] width 3 height 3
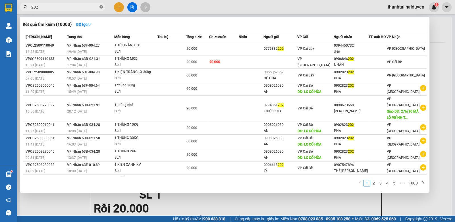
click at [101, 7] on icon "close-circle" at bounding box center [100, 6] width 3 height 3
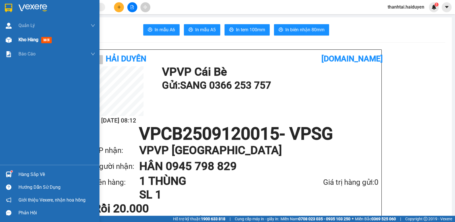
click at [36, 40] on span "Kho hàng" at bounding box center [28, 39] width 20 height 5
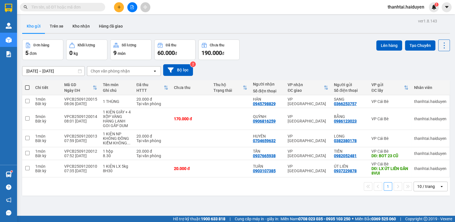
click at [87, 5] on input "text" at bounding box center [64, 7] width 67 height 6
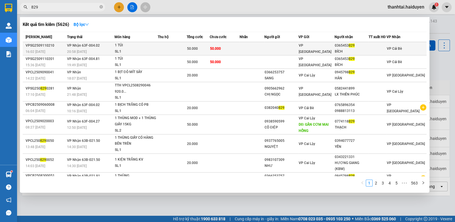
type input "829"
drag, startPoint x: 233, startPoint y: 49, endPoint x: 238, endPoint y: 52, distance: 5.6
click at [238, 52] on td "50.000" at bounding box center [225, 48] width 30 height 13
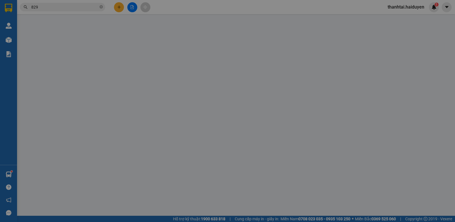
type input "0365453829"
type input "BÍCH"
type input "50.000"
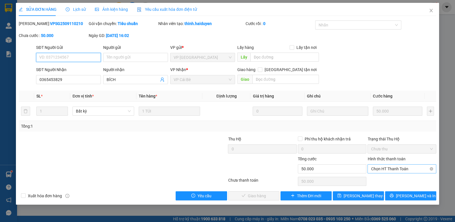
drag, startPoint x: 380, startPoint y: 168, endPoint x: 383, endPoint y: 173, distance: 5.1
click at [383, 170] on span "Chọn HT Thanh Toán" at bounding box center [402, 168] width 62 height 9
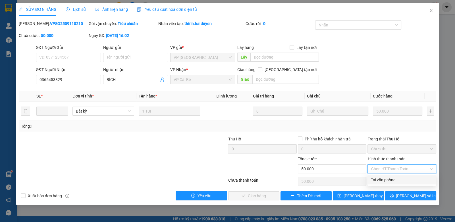
click at [385, 179] on div "Tại văn phòng" at bounding box center [402, 180] width 62 height 6
type input "0"
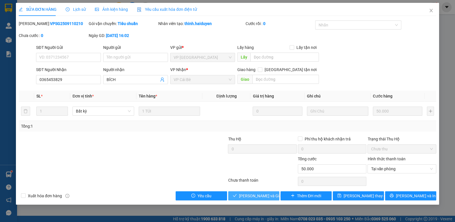
drag, startPoint x: 262, startPoint y: 192, endPoint x: 256, endPoint y: 192, distance: 5.7
click at [267, 193] on span "[PERSON_NAME] và Giao hàng" at bounding box center [266, 196] width 55 height 6
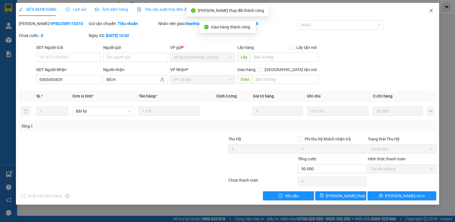
drag, startPoint x: 431, startPoint y: 9, endPoint x: 210, endPoint y: 11, distance: 220.6
click at [431, 9] on icon "close" at bounding box center [430, 10] width 5 height 5
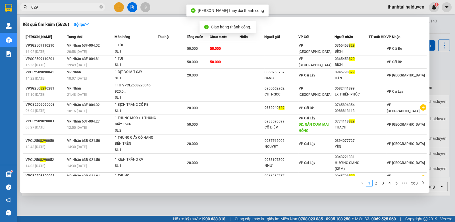
drag, startPoint x: 89, startPoint y: 9, endPoint x: 230, endPoint y: 34, distance: 143.3
click at [91, 9] on input "829" at bounding box center [64, 7] width 67 height 6
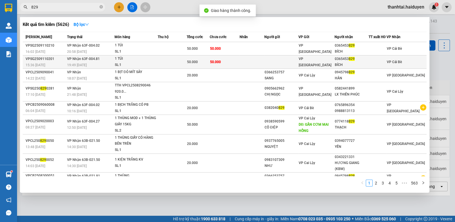
drag, startPoint x: 263, startPoint y: 60, endPoint x: 269, endPoint y: 63, distance: 6.5
click at [264, 63] on td at bounding box center [251, 61] width 25 height 13
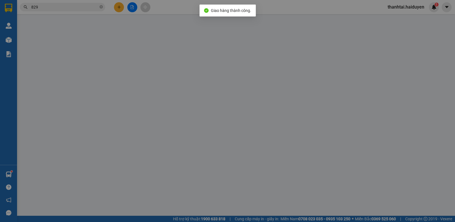
type input "0365453829"
type input "BÍCH"
type input "50.000"
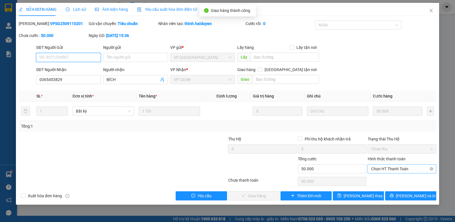
click at [390, 169] on span "Chọn HT Thanh Toán" at bounding box center [402, 168] width 62 height 9
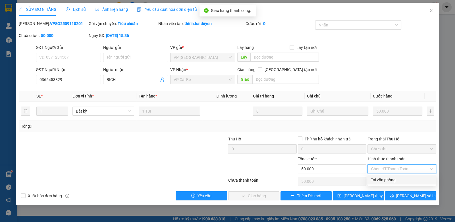
click at [386, 179] on div "Tại văn phòng" at bounding box center [402, 180] width 62 height 6
type input "0"
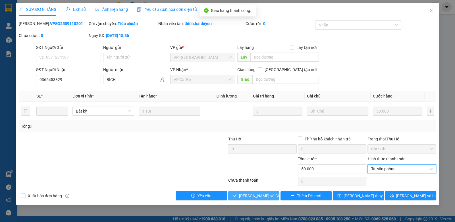
drag, startPoint x: 267, startPoint y: 194, endPoint x: 279, endPoint y: 196, distance: 11.3
click at [268, 194] on span "[PERSON_NAME] và Giao hàng" at bounding box center [266, 196] width 55 height 6
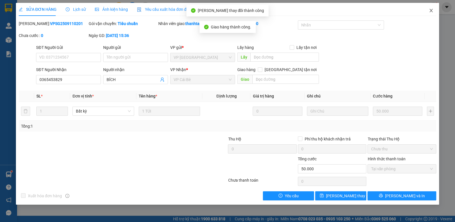
drag, startPoint x: 430, startPoint y: 11, endPoint x: 433, endPoint y: 14, distance: 4.6
click at [430, 12] on icon "close" at bounding box center [430, 10] width 5 height 5
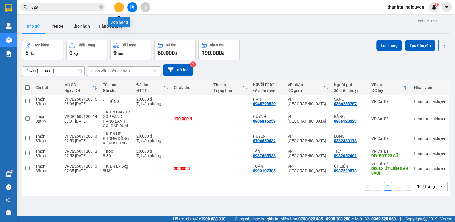
click at [118, 8] on icon "plus" at bounding box center [119, 7] width 4 height 4
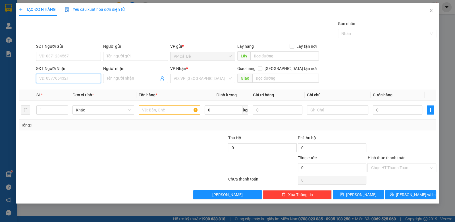
click at [80, 77] on input "SĐT Người Nhận" at bounding box center [68, 78] width 65 height 9
click at [71, 87] on div "0918172807 - KIM AN" at bounding box center [68, 89] width 58 height 6
type input "0918172807"
type input "KIM AN"
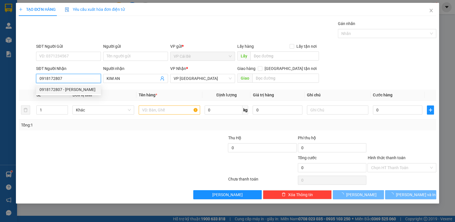
type input "50.000"
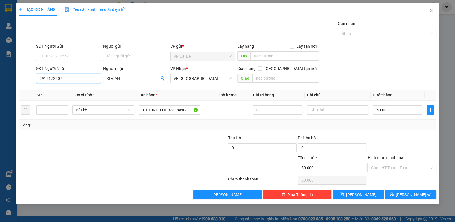
type input "0918172807"
drag, startPoint x: 73, startPoint y: 56, endPoint x: 82, endPoint y: 52, distance: 10.3
click at [76, 55] on input "SĐT Người Gửi" at bounding box center [68, 56] width 65 height 9
click at [72, 66] on div "0913684617 - KIỆT" at bounding box center [68, 67] width 58 height 6
type input "0913684617"
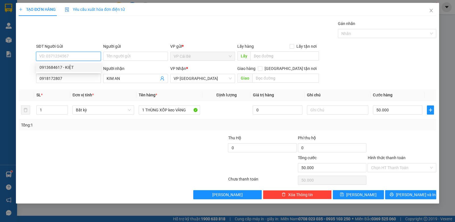
type input "KIỆT"
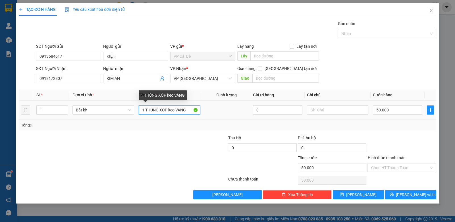
click at [189, 111] on input "1 THÙNG XỐP keo VÀNG" at bounding box center [170, 109] width 62 height 9
type input "1 THÙNG XỐP vang"
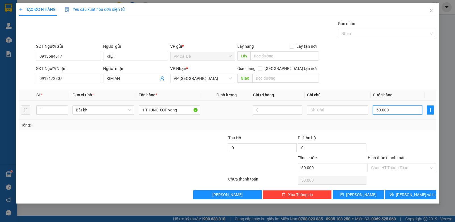
click at [393, 108] on input "50.000" at bounding box center [397, 109] width 49 height 9
type input "0"
type input "3"
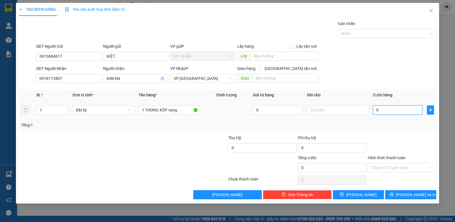
type input "3"
type input "03"
type input "30"
type input "030"
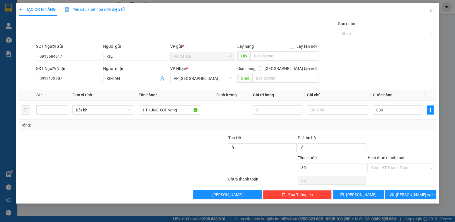
type input "30.000"
drag, startPoint x: 365, startPoint y: 76, endPoint x: 391, endPoint y: 153, distance: 80.9
click at [366, 78] on div "SĐT Người Nhận 0918172807 Người nhận KIM AN VP Nhận * VP Sài Gòn Giao hàng Giao…" at bounding box center [236, 75] width 402 height 20
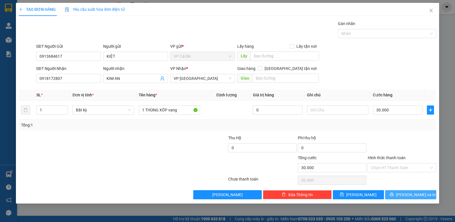
drag, startPoint x: 405, startPoint y: 192, endPoint x: 411, endPoint y: 194, distance: 5.7
click at [409, 193] on span "[PERSON_NAME] và In" at bounding box center [416, 194] width 40 height 6
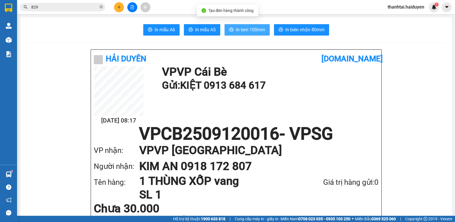
click at [239, 28] on span "In tem 100mm" at bounding box center [250, 29] width 29 height 7
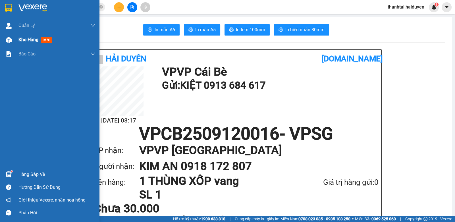
click at [30, 38] on span "Kho hàng" at bounding box center [28, 39] width 20 height 5
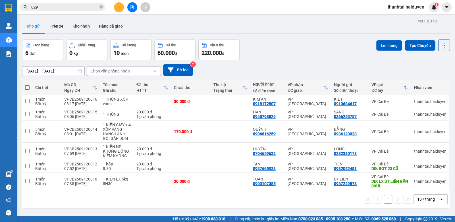
click at [26, 87] on span at bounding box center [27, 87] width 5 height 5
click at [27, 85] on input "checkbox" at bounding box center [27, 85] width 0 height 0
checkbox input "true"
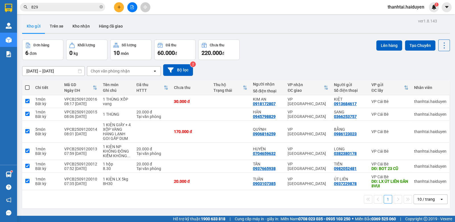
checkbox input "true"
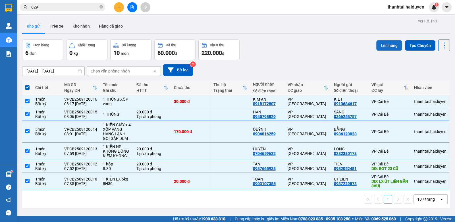
click at [383, 45] on button "Lên hàng" at bounding box center [389, 45] width 26 height 10
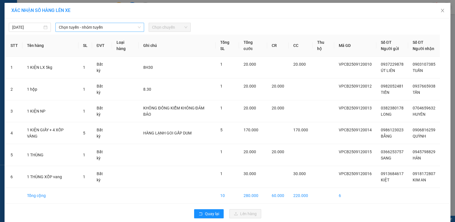
click at [83, 30] on span "Chọn tuyến - nhóm tuyến" at bounding box center [100, 27] width 82 height 9
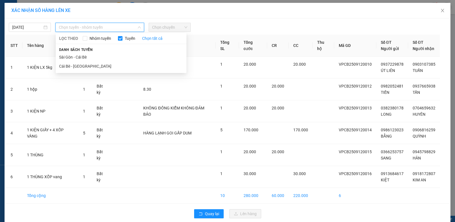
drag, startPoint x: 82, startPoint y: 65, endPoint x: 108, endPoint y: 43, distance: 34.5
click at [83, 65] on li "Cái Bè - [GEOGRAPHIC_DATA]" at bounding box center [121, 66] width 131 height 9
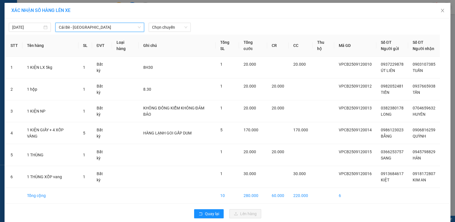
drag, startPoint x: 165, startPoint y: 28, endPoint x: 167, endPoint y: 32, distance: 5.0
click at [166, 30] on span "Chọn chuyến" at bounding box center [169, 27] width 35 height 9
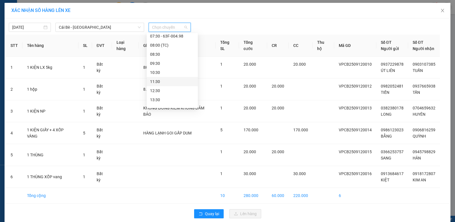
scroll to position [85, 0]
drag, startPoint x: 168, startPoint y: 52, endPoint x: 171, endPoint y: 58, distance: 6.5
click at [168, 53] on div "08:30" at bounding box center [172, 53] width 44 height 6
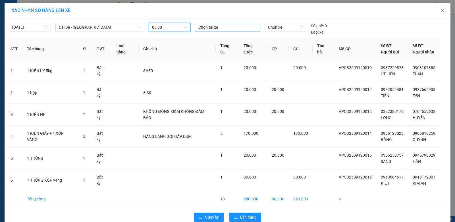
click at [222, 26] on div at bounding box center [227, 27] width 62 height 7
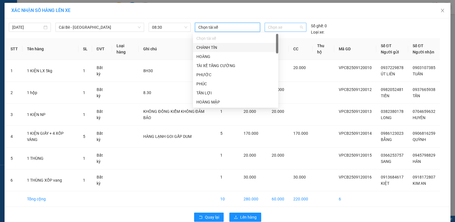
click at [283, 27] on span "Chọn xe" at bounding box center [285, 27] width 35 height 9
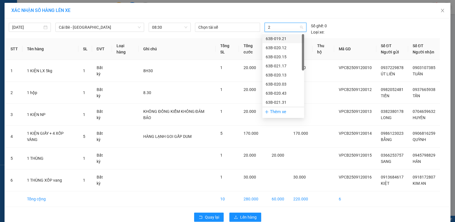
type input "27"
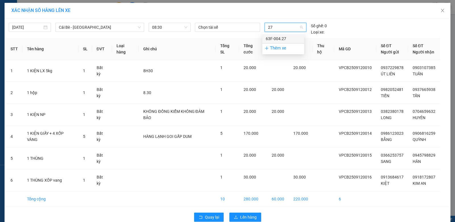
click at [283, 38] on div "63F-004.27" at bounding box center [282, 38] width 35 height 6
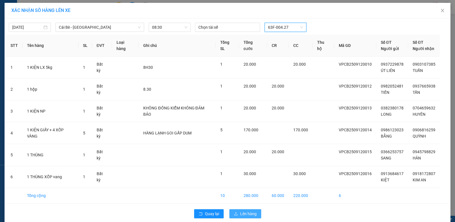
click at [249, 213] on span "Lên hàng" at bounding box center [248, 213] width 16 height 6
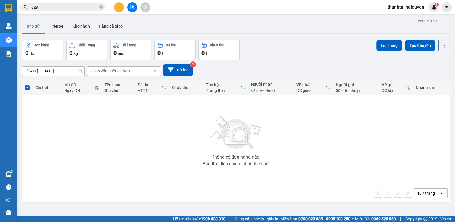
drag, startPoint x: 101, startPoint y: 7, endPoint x: 98, endPoint y: 5, distance: 3.2
click at [100, 7] on icon "close-circle" at bounding box center [100, 6] width 3 height 3
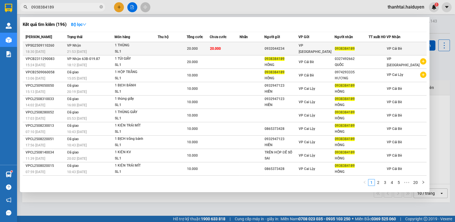
type input "0938384189"
drag, startPoint x: 311, startPoint y: 46, endPoint x: 317, endPoint y: 51, distance: 7.9
click at [317, 51] on div "VP [GEOGRAPHIC_DATA]" at bounding box center [316, 48] width 36 height 12
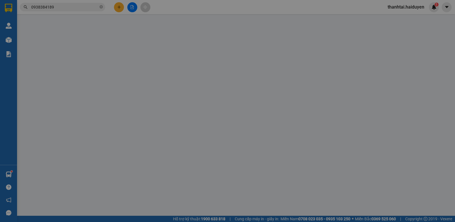
type input "0932044234"
type input "0938384189"
type input "20.000"
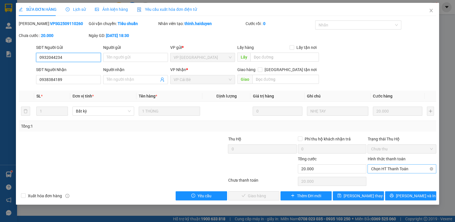
click at [391, 170] on span "Chọn HT Thanh Toán" at bounding box center [402, 168] width 62 height 9
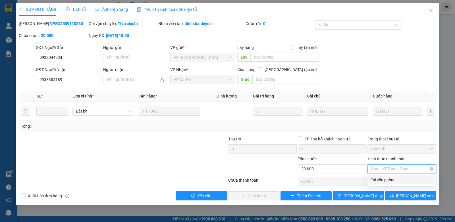
drag, startPoint x: 386, startPoint y: 176, endPoint x: 386, endPoint y: 173, distance: 3.4
click at [386, 176] on div "Tại văn phòng" at bounding box center [401, 179] width 68 height 9
type input "0"
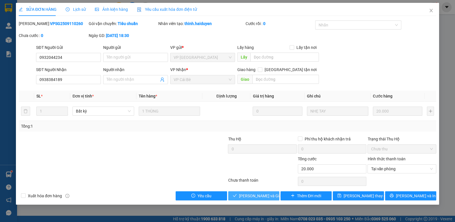
click at [264, 192] on button "[PERSON_NAME] và Giao hàng" at bounding box center [253, 195] width 51 height 9
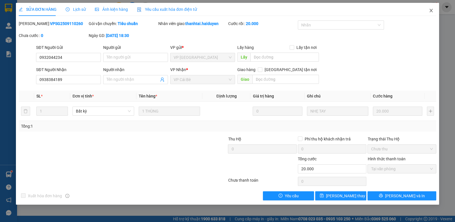
click at [432, 9] on icon "close" at bounding box center [430, 10] width 5 height 5
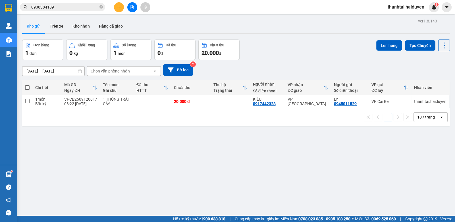
click at [122, 10] on button at bounding box center [119, 7] width 10 height 10
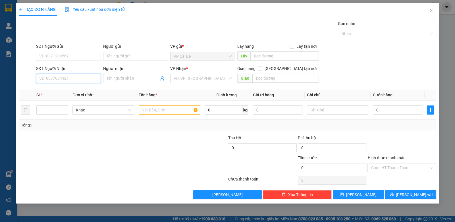
click at [90, 76] on input "SĐT Người Nhận" at bounding box center [68, 78] width 65 height 9
click at [85, 88] on div "0938095557 - LÊ VÂN" at bounding box center [68, 89] width 58 height 6
type input "0938095557"
type input "LÊ VÂN"
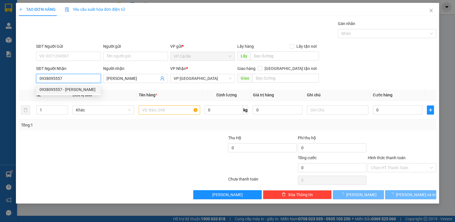
type input "20.000"
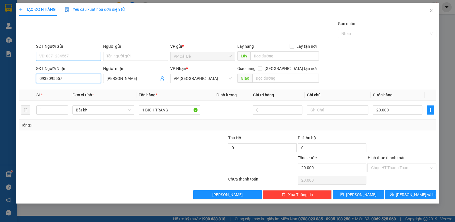
type input "0938095557"
drag, startPoint x: 74, startPoint y: 53, endPoint x: 80, endPoint y: 53, distance: 5.7
click at [75, 54] on input "SĐT Người Gửi" at bounding box center [68, 56] width 65 height 9
click at [69, 74] on div "0326775232 - THÚY" at bounding box center [68, 76] width 58 height 6
type input "0326775232"
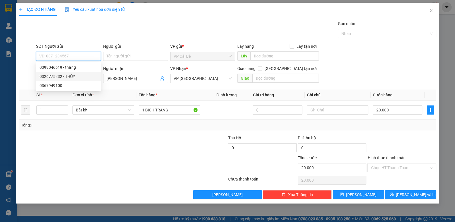
type input "THÚY"
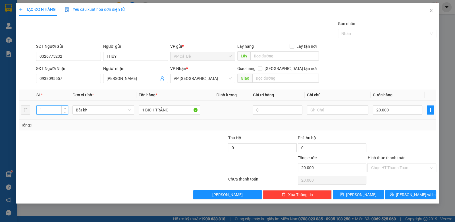
click at [55, 110] on input "1" at bounding box center [52, 110] width 31 height 9
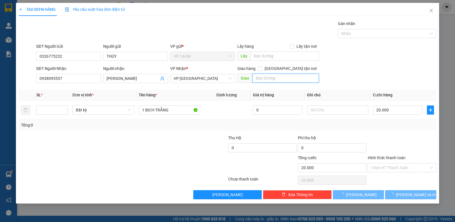
click at [288, 78] on input "text" at bounding box center [285, 78] width 66 height 9
type input "0"
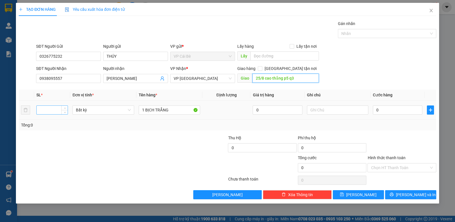
type input "25/8 cao thắng p5 q3"
click at [52, 110] on input "number" at bounding box center [52, 110] width 31 height 9
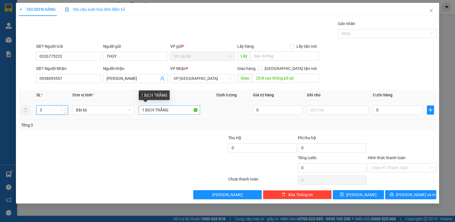
type input "3"
drag, startPoint x: 171, startPoint y: 110, endPoint x: 37, endPoint y: 112, distance: 133.2
click at [41, 113] on tr "3 Bất kỳ 1 BỊCH TRẮNG 0 0" at bounding box center [227, 110] width 417 height 19
type input "3 bich tc"
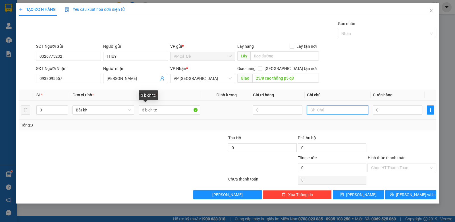
click at [334, 110] on input "text" at bounding box center [338, 109] width 62 height 9
type input "ship chua thu"
click at [402, 113] on input "0" at bounding box center [397, 109] width 49 height 9
type input "0"
type input "6"
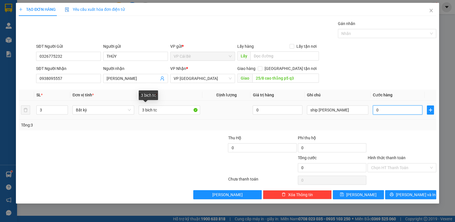
type input "6"
type input "06"
type input "60"
type input "060"
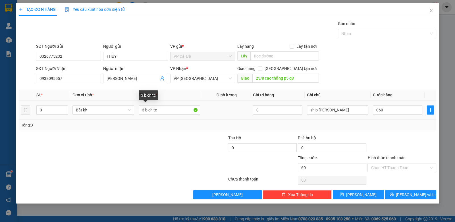
type input "60.000"
click at [363, 72] on div "SĐT Người Nhận 0938095557 Người nhận LÊ VÂN VP Nhận * VP Sài Gòn Giao hàng Giao…" at bounding box center [236, 75] width 402 height 20
click at [405, 194] on button "[PERSON_NAME] và In" at bounding box center [410, 194] width 51 height 9
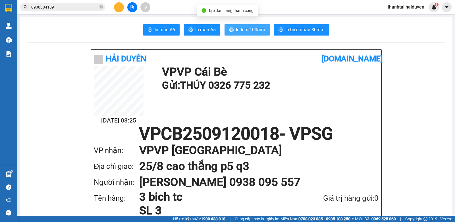
click at [241, 30] on span "In tem 100mm" at bounding box center [250, 29] width 29 height 7
drag, startPoint x: 102, startPoint y: 7, endPoint x: 94, endPoint y: 8, distance: 7.7
click at [101, 7] on icon "close-circle" at bounding box center [100, 6] width 3 height 3
drag, startPoint x: 92, startPoint y: 8, endPoint x: 94, endPoint y: 5, distance: 3.7
click at [91, 7] on input "text" at bounding box center [64, 7] width 67 height 6
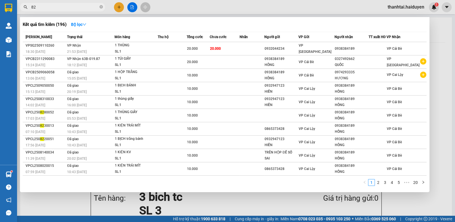
type input "829"
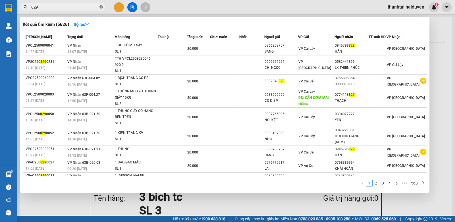
click at [100, 7] on icon "close-circle" at bounding box center [100, 6] width 3 height 3
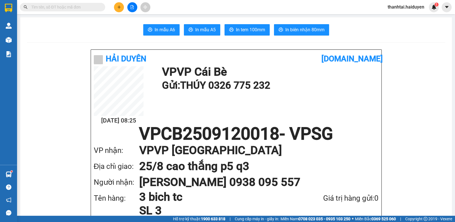
click at [83, 6] on input "text" at bounding box center [64, 7] width 67 height 6
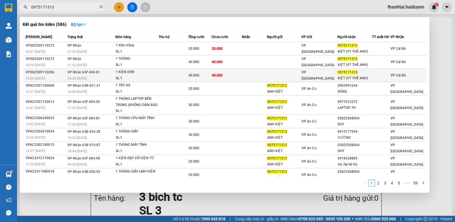
type input "0975171313"
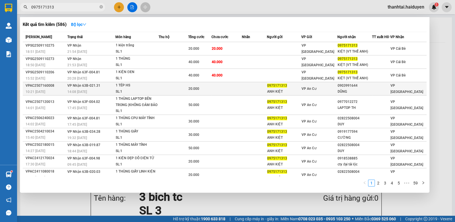
drag, startPoint x: 270, startPoint y: 73, endPoint x: 276, endPoint y: 82, distance: 10.6
click at [275, 82] on tbody "VPSG2509110275 18:51 - 11/09 VP Nhận 21:54 - 11/09 1 kiện trắng SL: 1 20.000 20…" at bounding box center [224, 111] width 403 height 139
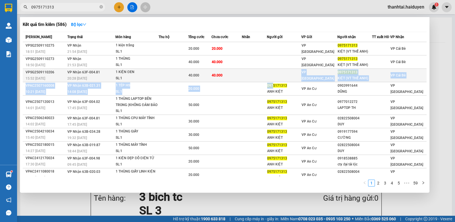
click at [281, 76] on td at bounding box center [284, 75] width 34 height 13
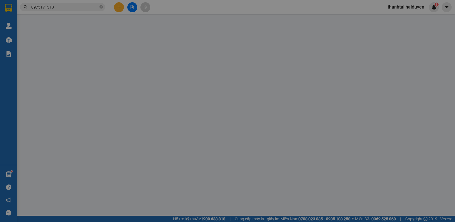
type input "0975171313"
type input "KIỆT (VT THẾ ANH)"
type input "40.000"
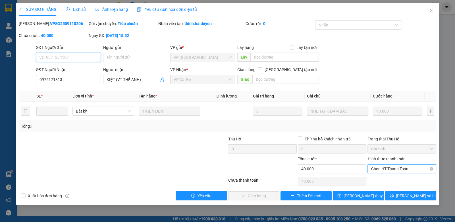
drag, startPoint x: 393, startPoint y: 166, endPoint x: 392, endPoint y: 170, distance: 4.3
click at [393, 168] on span "Chọn HT Thanh Toán" at bounding box center [402, 168] width 62 height 9
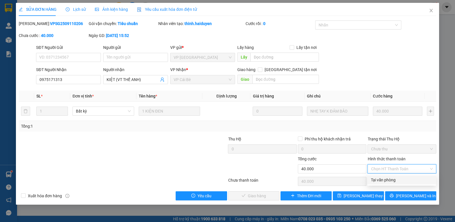
drag, startPoint x: 384, startPoint y: 180, endPoint x: 386, endPoint y: 175, distance: 6.0
click at [385, 179] on div "Tại văn phòng" at bounding box center [402, 180] width 62 height 6
type input "0"
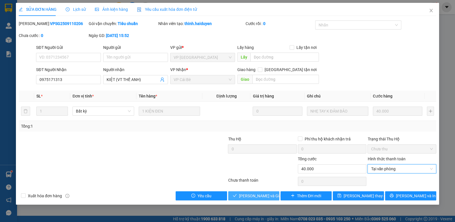
click at [264, 196] on span "[PERSON_NAME] và Giao hàng" at bounding box center [266, 196] width 55 height 6
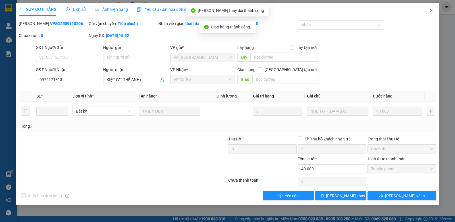
drag, startPoint x: 431, startPoint y: 9, endPoint x: 432, endPoint y: 14, distance: 4.6
click at [432, 13] on icon "close" at bounding box center [430, 10] width 5 height 5
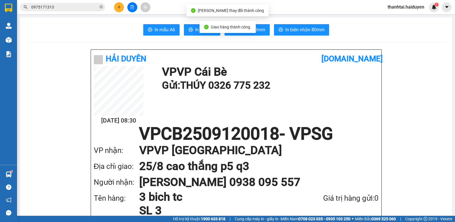
drag, startPoint x: 70, startPoint y: 5, endPoint x: 80, endPoint y: 6, distance: 10.3
click at [78, 7] on input "0975171313" at bounding box center [64, 7] width 67 height 6
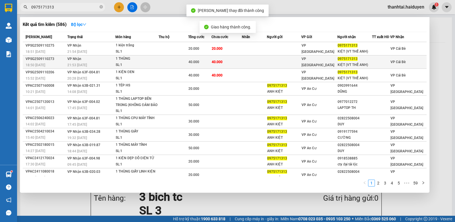
drag, startPoint x: 323, startPoint y: 60, endPoint x: 326, endPoint y: 61, distance: 3.2
click at [326, 61] on div "VP [GEOGRAPHIC_DATA]" at bounding box center [319, 62] width 36 height 12
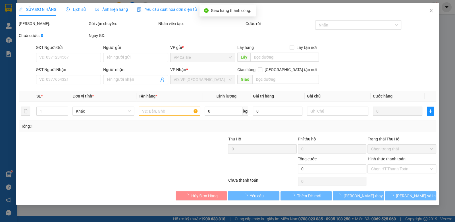
type input "0975171313"
type input "KIỆT (VT THẾ ANH)"
type input "40.000"
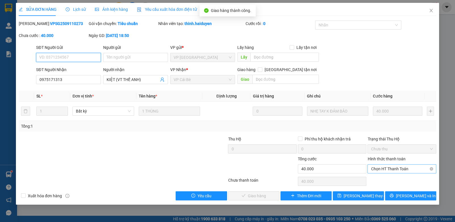
click at [385, 168] on span "Chọn HT Thanh Toán" at bounding box center [402, 168] width 62 height 9
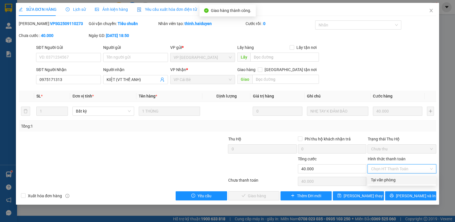
drag, startPoint x: 384, startPoint y: 173, endPoint x: 382, endPoint y: 180, distance: 7.6
click at [382, 180] on div "Tại văn phòng" at bounding box center [402, 180] width 62 height 6
type input "0"
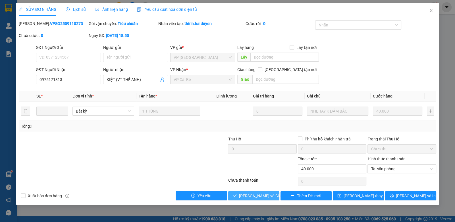
click at [258, 197] on span "[PERSON_NAME] và Giao hàng" at bounding box center [266, 196] width 55 height 6
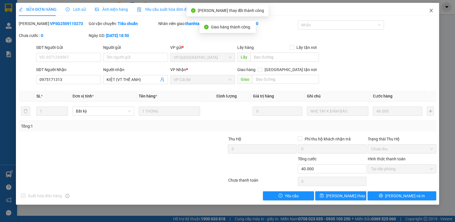
drag, startPoint x: 429, startPoint y: 10, endPoint x: 432, endPoint y: 15, distance: 6.3
click at [432, 12] on icon "close" at bounding box center [430, 10] width 5 height 5
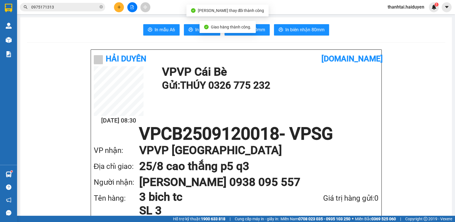
drag, startPoint x: 70, startPoint y: 4, endPoint x: 75, endPoint y: 3, distance: 4.3
click at [73, 5] on input "0975171313" at bounding box center [64, 7] width 67 height 6
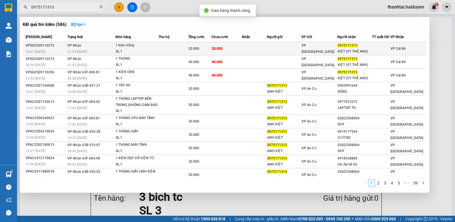
drag, startPoint x: 295, startPoint y: 46, endPoint x: 298, endPoint y: 48, distance: 3.9
click at [298, 48] on td at bounding box center [284, 48] width 34 height 13
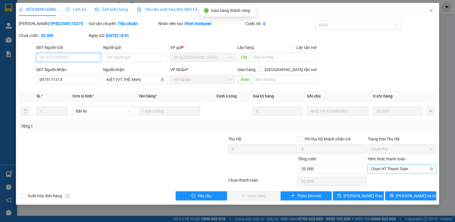
drag, startPoint x: 393, startPoint y: 168, endPoint x: 393, endPoint y: 166, distance: 2.9
click at [393, 168] on span "Chọn HT Thanh Toán" at bounding box center [402, 168] width 62 height 9
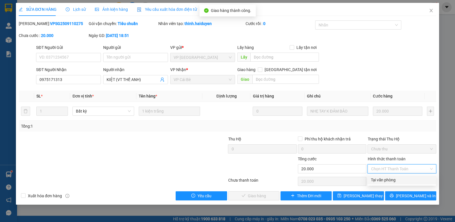
click at [387, 177] on div "Tại văn phòng" at bounding box center [402, 180] width 62 height 6
type input "0"
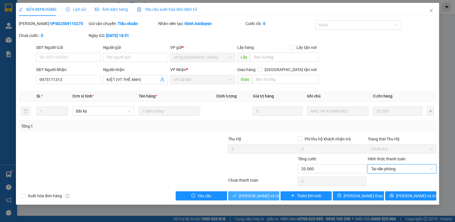
drag, startPoint x: 254, startPoint y: 193, endPoint x: 258, endPoint y: 195, distance: 5.2
click at [257, 195] on span "[PERSON_NAME] và Giao hàng" at bounding box center [266, 196] width 55 height 6
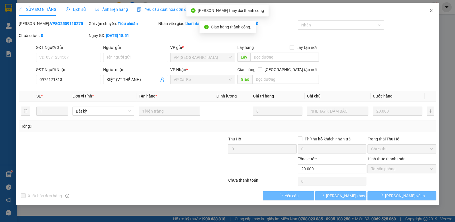
drag, startPoint x: 430, startPoint y: 9, endPoint x: 440, endPoint y: 15, distance: 11.6
click at [433, 12] on icon "close" at bounding box center [430, 10] width 5 height 5
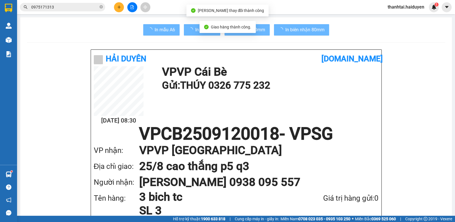
click at [60, 7] on input "0975171313" at bounding box center [64, 7] width 67 height 6
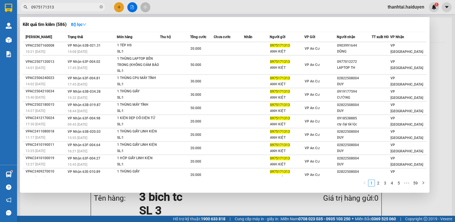
click at [99, 7] on span "0975171313" at bounding box center [62, 7] width 85 height 9
drag, startPoint x: 102, startPoint y: 8, endPoint x: 104, endPoint y: 6, distance: 3.0
click at [103, 7] on icon "close-circle" at bounding box center [100, 6] width 3 height 3
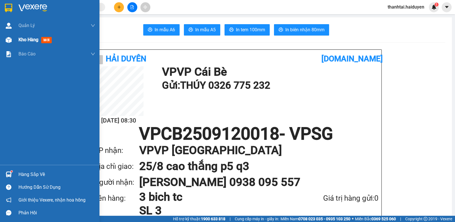
drag, startPoint x: 41, startPoint y: 37, endPoint x: 45, endPoint y: 37, distance: 3.7
click at [43, 38] on div "Kho hàng mới" at bounding box center [35, 39] width 35 height 7
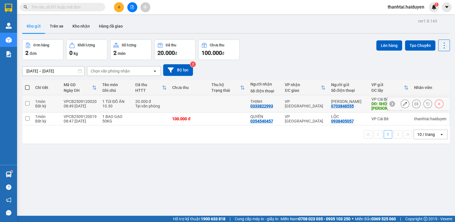
click at [414, 104] on icon at bounding box center [416, 104] width 4 height 4
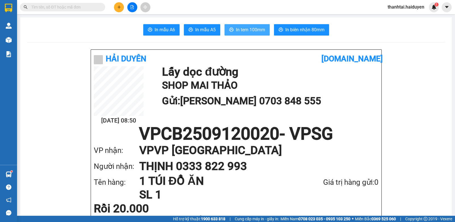
click at [263, 35] on button "In tem 100mm" at bounding box center [246, 29] width 45 height 11
click at [120, 7] on button at bounding box center [119, 7] width 10 height 10
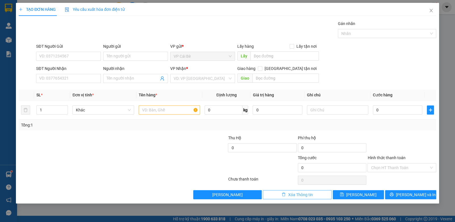
drag, startPoint x: 296, startPoint y: 194, endPoint x: 256, endPoint y: 173, distance: 44.6
click at [296, 193] on span "Xóa Thông tin" at bounding box center [300, 194] width 25 height 6
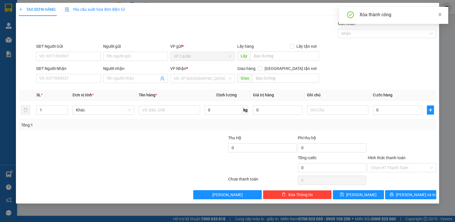
click at [440, 13] on icon "close" at bounding box center [440, 14] width 4 height 4
click at [431, 11] on icon "close" at bounding box center [430, 10] width 5 height 5
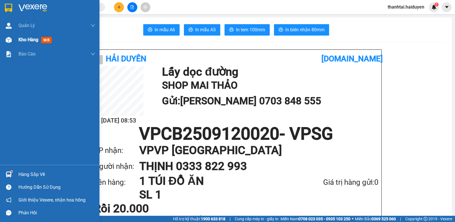
click at [25, 43] on div "Kho hàng mới" at bounding box center [35, 39] width 35 height 7
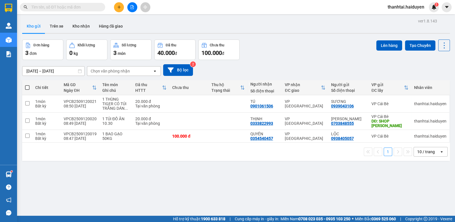
click at [86, 6] on input "text" at bounding box center [64, 7] width 67 height 6
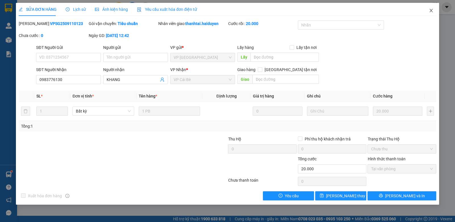
click at [432, 9] on icon "close" at bounding box center [430, 10] width 5 height 5
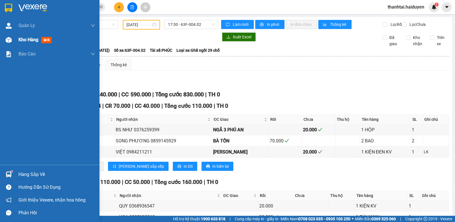
click at [30, 41] on span "Kho hàng" at bounding box center [28, 39] width 20 height 5
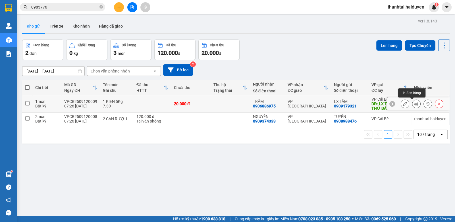
click at [414, 103] on icon at bounding box center [416, 104] width 4 height 4
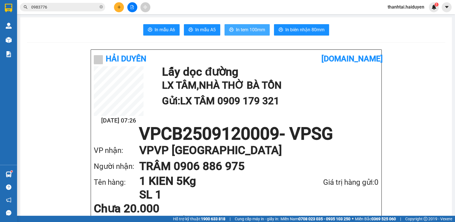
click at [247, 30] on span "In tem 100mm" at bounding box center [250, 29] width 29 height 7
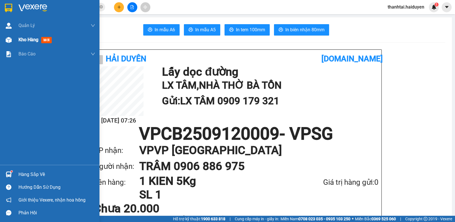
click at [45, 40] on span "mới" at bounding box center [46, 40] width 11 height 6
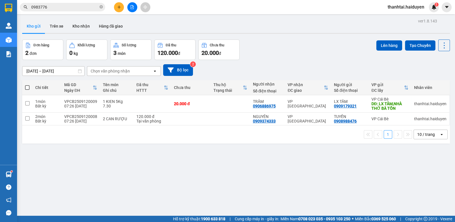
click at [28, 87] on span at bounding box center [27, 87] width 5 height 5
click at [27, 85] on input "checkbox" at bounding box center [27, 85] width 0 height 0
checkbox input "true"
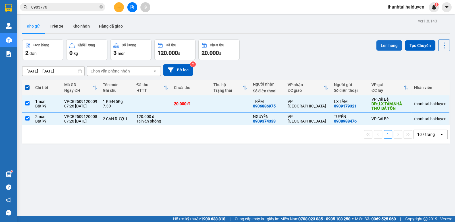
drag, startPoint x: 382, startPoint y: 46, endPoint x: 386, endPoint y: 47, distance: 4.0
click at [384, 46] on button "Lên hàng" at bounding box center [389, 45] width 26 height 10
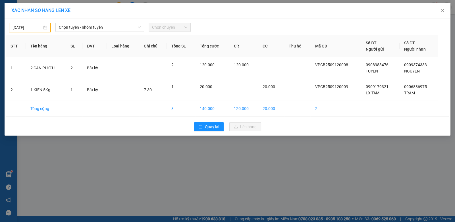
click at [43, 26] on div "11/09/2025" at bounding box center [29, 27] width 35 height 6
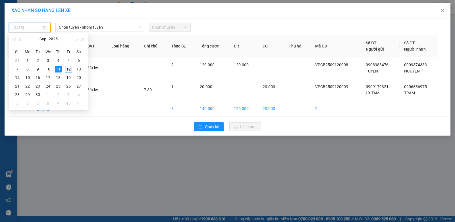
click at [70, 67] on div "12" at bounding box center [68, 69] width 7 height 7
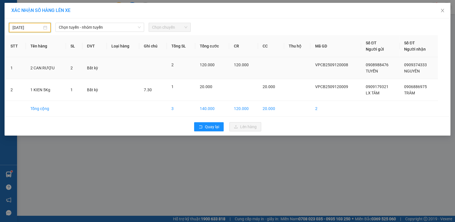
type input "[DATE]"
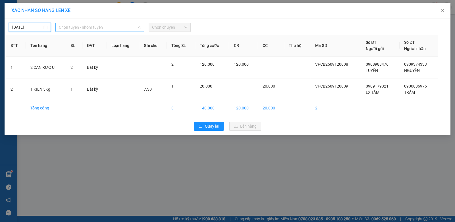
drag, startPoint x: 70, startPoint y: 28, endPoint x: 73, endPoint y: 43, distance: 15.5
click at [71, 29] on span "Chọn tuyến - nhóm tuyến" at bounding box center [100, 27] width 82 height 9
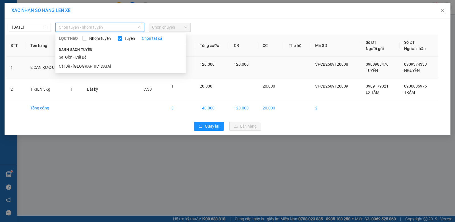
click at [73, 63] on li "Cái Bè - [GEOGRAPHIC_DATA]" at bounding box center [120, 66] width 131 height 9
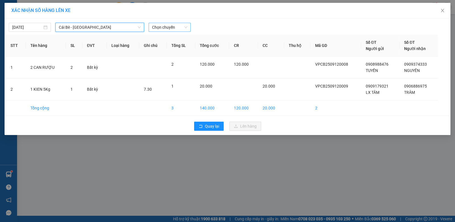
click at [163, 28] on span "Chọn chuyến" at bounding box center [169, 27] width 35 height 9
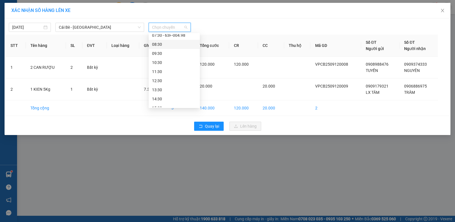
scroll to position [57, 0]
drag, startPoint x: 181, startPoint y: 62, endPoint x: 198, endPoint y: 59, distance: 17.0
click at [182, 62] on div "07:30 - 63F-004.98" at bounding box center [174, 64] width 44 height 6
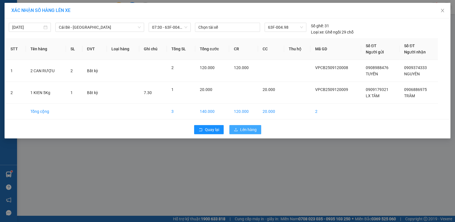
click at [247, 127] on span "Lên hàng" at bounding box center [248, 129] width 16 height 6
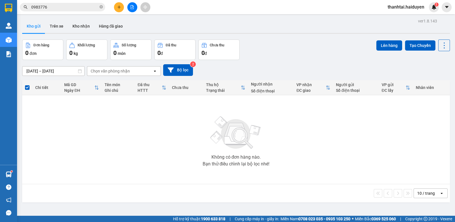
drag, startPoint x: 102, startPoint y: 7, endPoint x: 106, endPoint y: 0, distance: 7.6
click at [102, 6] on icon "close-circle" at bounding box center [100, 6] width 3 height 3
click at [85, 28] on button "Kho nhận" at bounding box center [81, 26] width 26 height 14
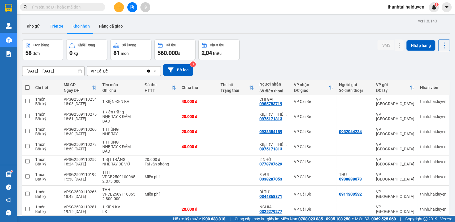
click at [55, 26] on button "Trên xe" at bounding box center [56, 26] width 23 height 14
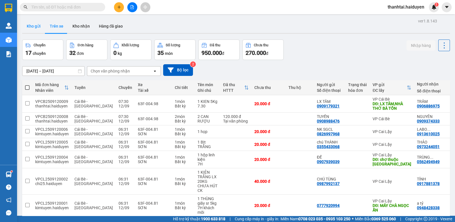
click at [37, 24] on button "Kho gửi" at bounding box center [33, 26] width 23 height 14
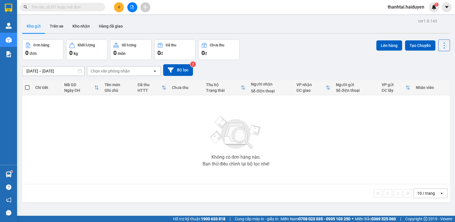
drag, startPoint x: 89, startPoint y: 6, endPoint x: 92, endPoint y: 3, distance: 4.4
click at [91, 4] on input "text" at bounding box center [64, 7] width 67 height 6
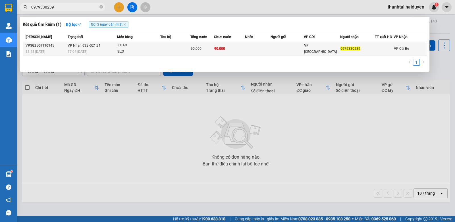
type input "0979330239"
click at [292, 49] on td at bounding box center [286, 48] width 33 height 13
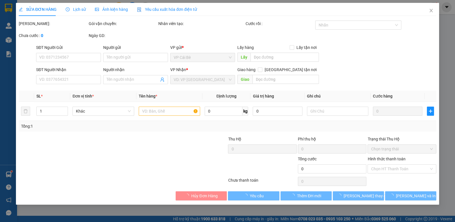
type input "0979330239"
type input "90.000"
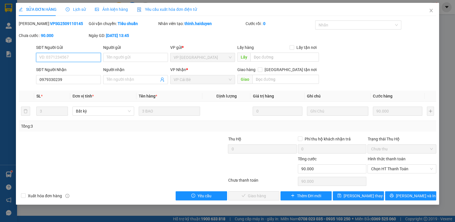
drag, startPoint x: 382, startPoint y: 166, endPoint x: 384, endPoint y: 174, distance: 8.2
click at [383, 170] on span "Chọn HT Thanh Toán" at bounding box center [402, 168] width 62 height 9
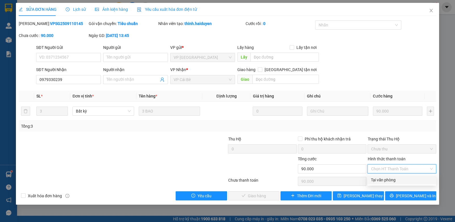
click at [383, 178] on div "Tại văn phòng" at bounding box center [402, 180] width 62 height 6
type input "0"
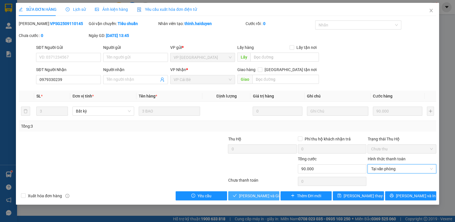
click at [264, 196] on span "[PERSON_NAME] và [PERSON_NAME] hàng" at bounding box center [266, 196] width 55 height 6
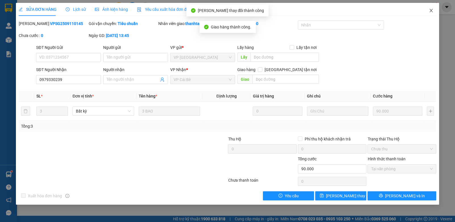
click at [431, 9] on icon "close" at bounding box center [430, 10] width 5 height 5
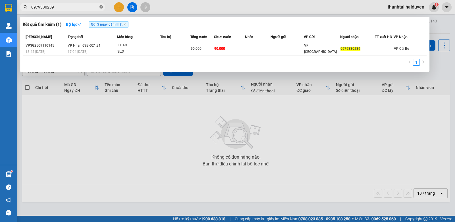
click at [102, 6] on icon "close-circle" at bounding box center [100, 6] width 3 height 3
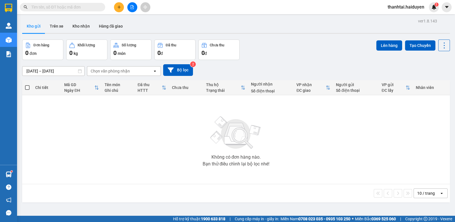
drag, startPoint x: 88, startPoint y: 6, endPoint x: 91, endPoint y: 5, distance: 3.3
click at [89, 5] on input "text" at bounding box center [64, 7] width 67 height 6
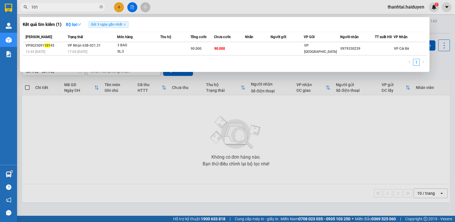
type input "1011"
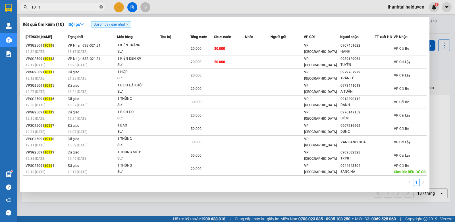
click at [101, 6] on icon "close-circle" at bounding box center [100, 6] width 3 height 3
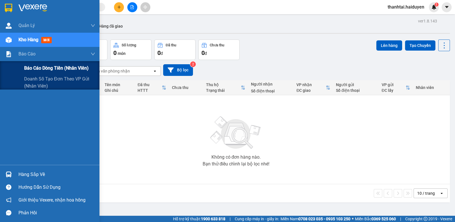
click at [43, 65] on div "Báo cáo dòng tiền (nhân viên)" at bounding box center [59, 68] width 71 height 14
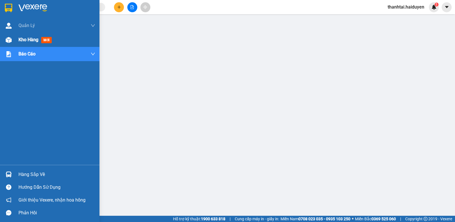
click at [43, 38] on span "mới" at bounding box center [46, 40] width 11 height 6
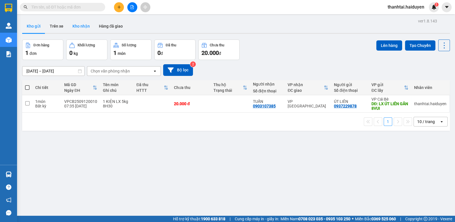
click at [80, 25] on button "Kho nhận" at bounding box center [81, 26] width 26 height 14
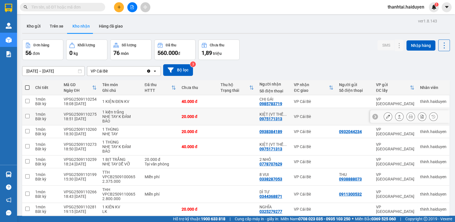
scroll to position [48, 0]
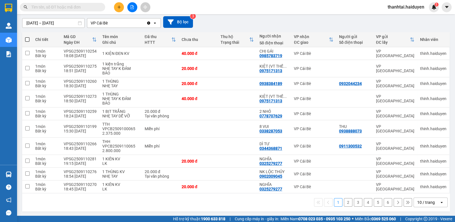
click at [344, 201] on button "2" at bounding box center [348, 202] width 9 height 9
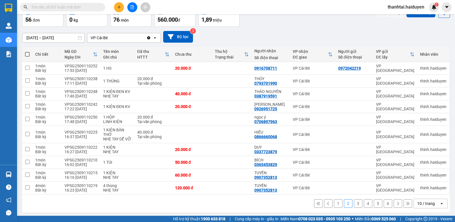
scroll to position [34, 0]
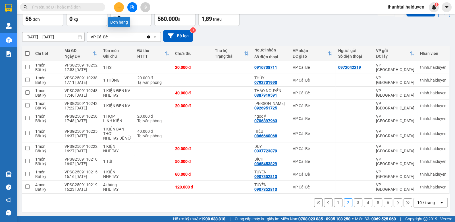
click at [119, 5] on icon "plus" at bounding box center [119, 7] width 4 height 4
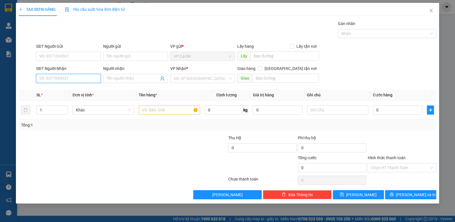
click at [83, 76] on input "SĐT Người Nhận" at bounding box center [68, 78] width 65 height 9
type input "0326410962"
click at [126, 78] on input "Người nhận" at bounding box center [132, 78] width 52 height 6
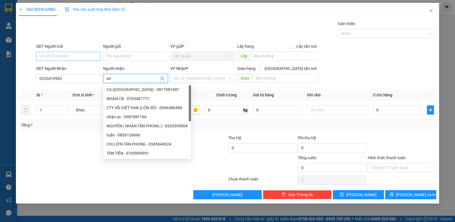
type input "an"
drag, startPoint x: 75, startPoint y: 54, endPoint x: 79, endPoint y: 55, distance: 3.7
click at [78, 54] on input "SĐT Người Gửi" at bounding box center [68, 56] width 65 height 9
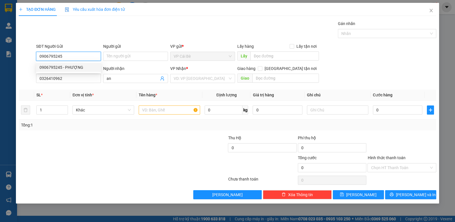
type input "0906795245"
click at [74, 68] on div "0906795245 0906795245 - PHƯỢNG" at bounding box center [68, 67] width 65 height 11
click at [73, 66] on div "SĐT Người Nhận" at bounding box center [68, 68] width 65 height 6
click at [73, 74] on input "0326410962" at bounding box center [68, 78] width 65 height 9
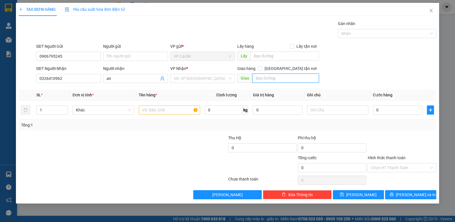
click at [269, 79] on input "text" at bounding box center [285, 78] width 66 height 9
type input "long đinh"
drag, startPoint x: 194, startPoint y: 79, endPoint x: 196, endPoint y: 82, distance: 3.6
click at [195, 79] on input "search" at bounding box center [200, 78] width 54 height 9
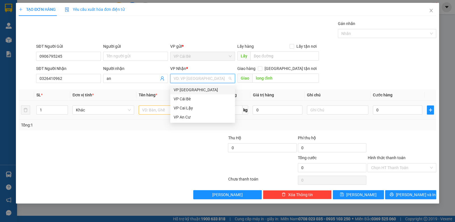
drag, startPoint x: 193, startPoint y: 90, endPoint x: 195, endPoint y: 103, distance: 13.4
click at [196, 91] on div "VP [GEOGRAPHIC_DATA]" at bounding box center [202, 90] width 58 height 6
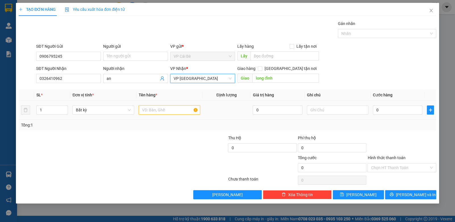
drag, startPoint x: 162, startPoint y: 108, endPoint x: 163, endPoint y: 116, distance: 7.8
click at [162, 114] on input "text" at bounding box center [170, 109] width 62 height 9
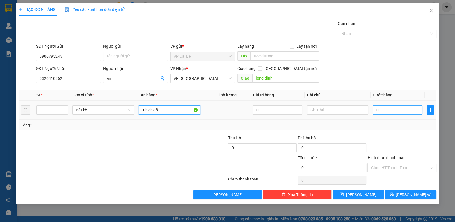
type input "1 bich đõ"
click at [391, 110] on input "0" at bounding box center [397, 109] width 49 height 9
type input "03"
type input "3"
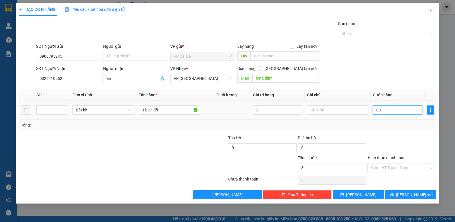
type input "030"
type input "30"
type input "30.000"
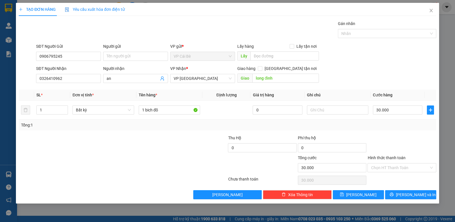
drag, startPoint x: 371, startPoint y: 58, endPoint x: 365, endPoint y: 60, distance: 6.1
click at [371, 58] on div "SĐT Người Gửi 0906795245 Người gửi Tên người gửi VP gửi * VP Cái Bè Lấy hàng Lấ…" at bounding box center [236, 53] width 402 height 20
drag, startPoint x: 395, startPoint y: 168, endPoint x: 394, endPoint y: 175, distance: 7.2
click at [395, 172] on div "Hình thức thanh toán Chọn HT Thanh Toán" at bounding box center [401, 164] width 68 height 20
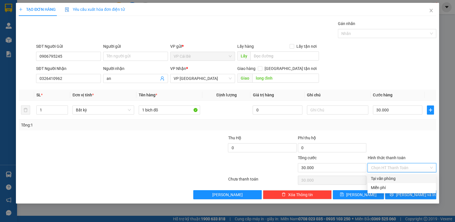
drag, startPoint x: 394, startPoint y: 177, endPoint x: 400, endPoint y: 182, distance: 8.0
click at [394, 178] on div "Tại văn phòng" at bounding box center [402, 178] width 62 height 6
type input "0"
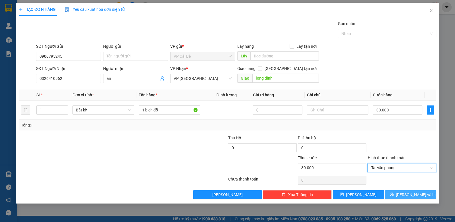
click at [407, 192] on span "Lưu và In" at bounding box center [416, 194] width 40 height 6
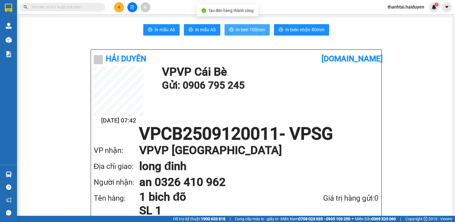
click at [249, 28] on span "In tem 100mm" at bounding box center [250, 29] width 29 height 7
drag, startPoint x: 76, startPoint y: 8, endPoint x: 85, endPoint y: 6, distance: 8.6
click at [80, 7] on input "text" at bounding box center [64, 7] width 67 height 6
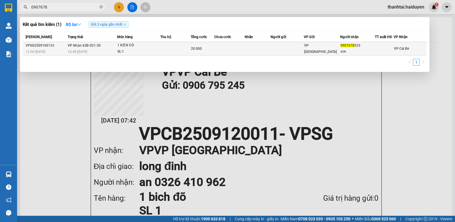
type input "0907678"
drag, startPoint x: 256, startPoint y: 48, endPoint x: 258, endPoint y: 52, distance: 5.0
click at [258, 52] on td at bounding box center [257, 48] width 26 height 13
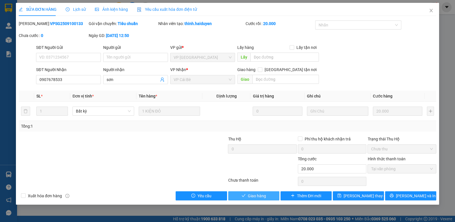
drag, startPoint x: 261, startPoint y: 193, endPoint x: 259, endPoint y: 191, distance: 3.3
click at [261, 193] on span "Giao hàng" at bounding box center [257, 196] width 18 height 6
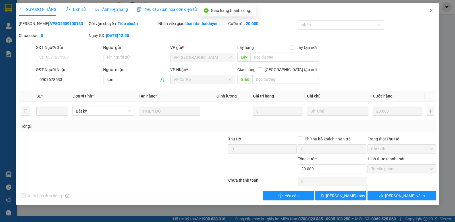
click at [430, 12] on icon "close" at bounding box center [430, 10] width 5 height 5
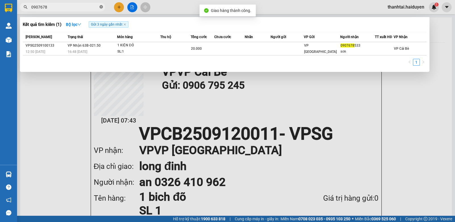
click at [102, 8] on icon "close-circle" at bounding box center [100, 6] width 3 height 3
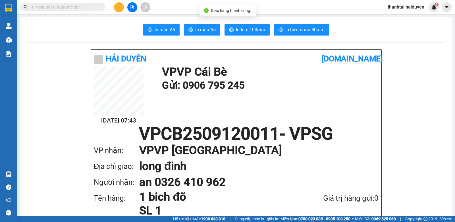
click at [83, 7] on input "text" at bounding box center [64, 7] width 67 height 6
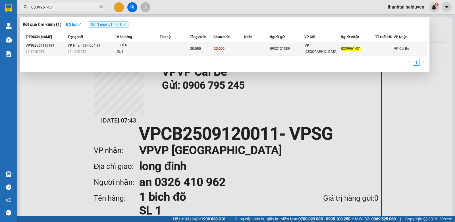
type input "0339961431"
click at [328, 44] on td "VP [GEOGRAPHIC_DATA]" at bounding box center [322, 48] width 36 height 13
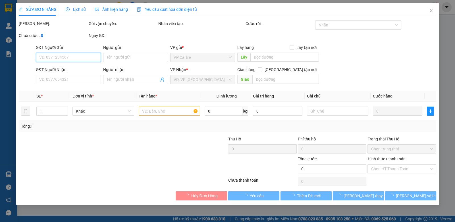
type input "0932121389"
type input "0339961431"
type input "20.000"
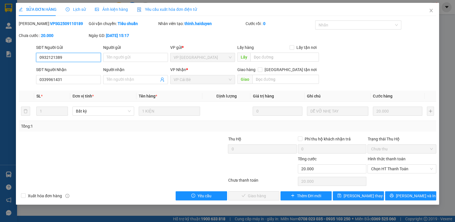
drag, startPoint x: 384, startPoint y: 160, endPoint x: 386, endPoint y: 173, distance: 13.5
click at [388, 170] on span "Chọn HT Thanh Toán" at bounding box center [402, 168] width 62 height 9
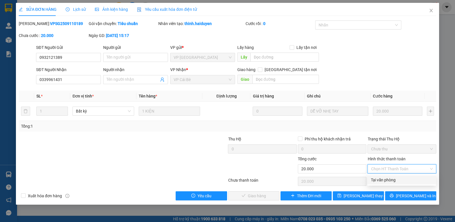
click at [385, 179] on div "Tại văn phòng" at bounding box center [402, 180] width 62 height 6
type input "0"
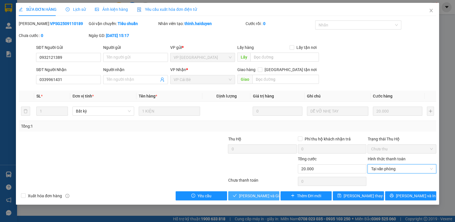
click at [266, 194] on span "Lưu và Giao hàng" at bounding box center [266, 196] width 55 height 6
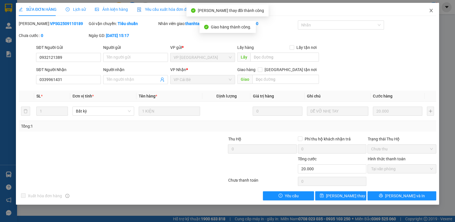
drag, startPoint x: 432, startPoint y: 10, endPoint x: 435, endPoint y: 11, distance: 3.9
click at [434, 11] on span "Close" at bounding box center [431, 11] width 16 height 16
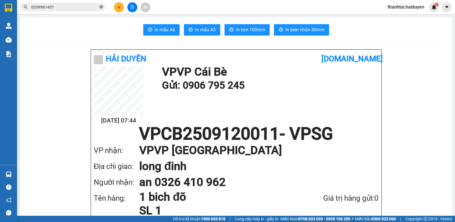
click at [100, 7] on icon "close-circle" at bounding box center [100, 6] width 3 height 3
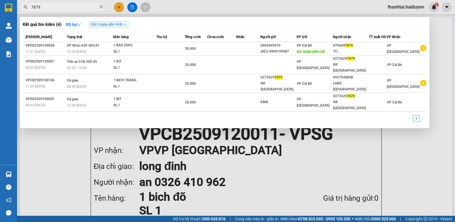
type input "7879"
click at [132, 7] on div at bounding box center [227, 111] width 455 height 222
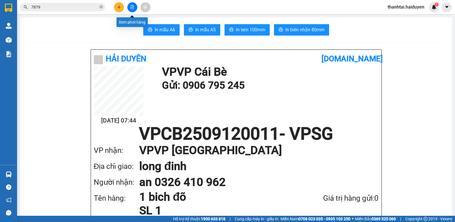
drag, startPoint x: 132, startPoint y: 7, endPoint x: 120, endPoint y: 16, distance: 15.5
click at [133, 7] on icon "file-add" at bounding box center [132, 7] width 3 height 4
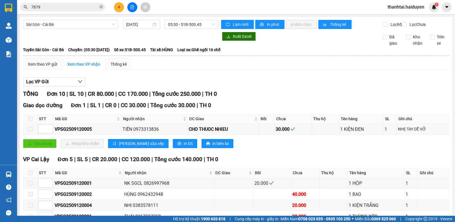
drag, startPoint x: 70, startPoint y: 25, endPoint x: 67, endPoint y: 30, distance: 5.4
click at [68, 26] on span "Sài Gòn - Cái Bè" at bounding box center [70, 24] width 89 height 9
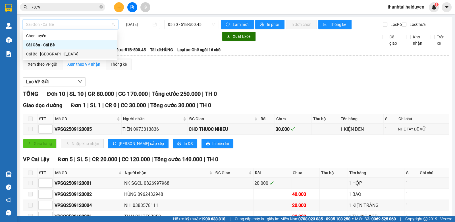
drag, startPoint x: 55, startPoint y: 57, endPoint x: 136, endPoint y: 39, distance: 83.0
click at [55, 56] on div "Cái Bè - [GEOGRAPHIC_DATA]" at bounding box center [70, 54] width 88 height 6
type input "[DATE]"
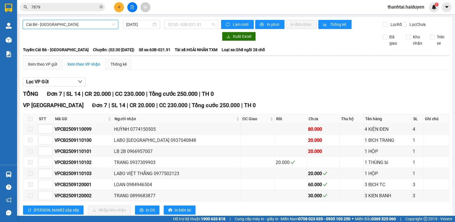
drag, startPoint x: 180, startPoint y: 24, endPoint x: 181, endPoint y: 58, distance: 34.1
click at [180, 30] on body "Kết quả tìm kiếm ( 4 ) Bộ lọc Gửi 3 ngày gần nhất Mã ĐH Trạng thái Món hàng Thu…" at bounding box center [227, 111] width 455 height 222
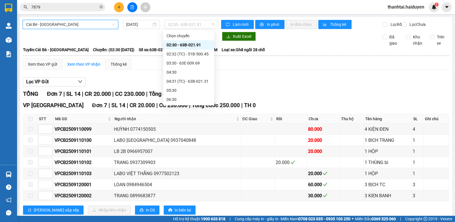
click at [189, 42] on div "02:30 - 63B-021.91" at bounding box center [188, 45] width 44 height 6
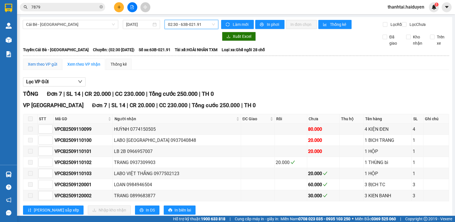
drag, startPoint x: 52, startPoint y: 66, endPoint x: 133, endPoint y: 34, distance: 87.5
click at [55, 65] on div "Xem theo VP gửi" at bounding box center [42, 63] width 39 height 11
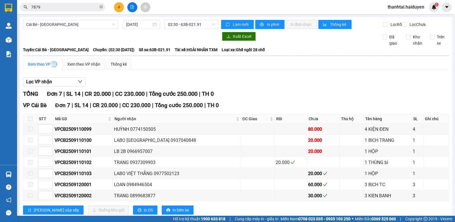
drag, startPoint x: 181, startPoint y: 26, endPoint x: 182, endPoint y: 39, distance: 13.7
click at [182, 28] on span "02:30 - 63B-021.91" at bounding box center [191, 24] width 47 height 9
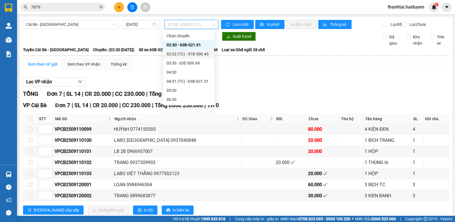
drag, startPoint x: 178, startPoint y: 53, endPoint x: 183, endPoint y: 39, distance: 14.8
click at [180, 53] on div "02:32 (TC) - 51B-500.45" at bounding box center [188, 54] width 44 height 6
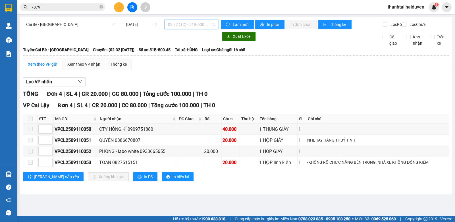
click at [187, 24] on span "02:32 (TC) - 51B-500.45" at bounding box center [191, 24] width 47 height 9
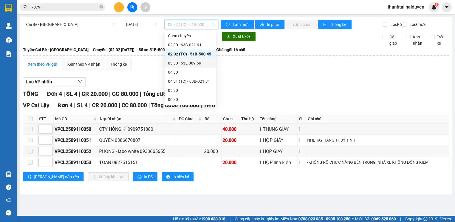
click at [180, 62] on div "03:30 - 63E-009.69" at bounding box center [190, 63] width 44 height 6
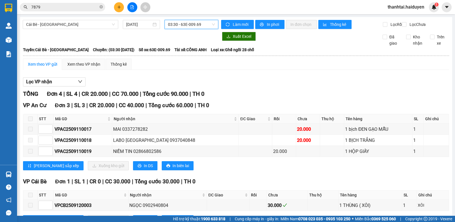
click at [198, 22] on span "03:30 - 63E-009.69" at bounding box center [191, 24] width 47 height 9
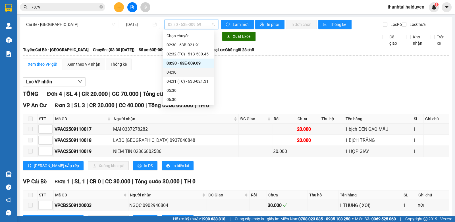
click at [183, 70] on div "04:30" at bounding box center [188, 72] width 44 height 6
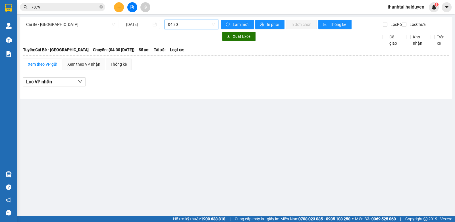
drag, startPoint x: 195, startPoint y: 25, endPoint x: 197, endPoint y: 30, distance: 5.3
click at [196, 26] on span "04:30" at bounding box center [191, 24] width 47 height 9
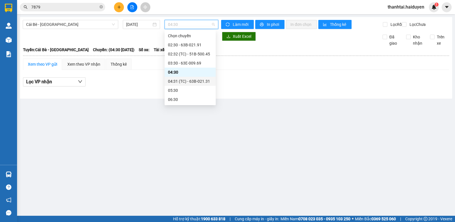
click at [183, 80] on div "04:31 (TC) - 63B-021.31" at bounding box center [190, 81] width 44 height 6
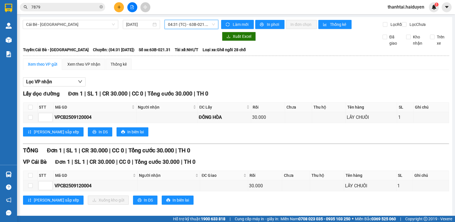
drag, startPoint x: 188, startPoint y: 26, endPoint x: 195, endPoint y: 42, distance: 17.9
click at [188, 25] on span "04:31 (TC) - 63B-021.31" at bounding box center [191, 24] width 47 height 9
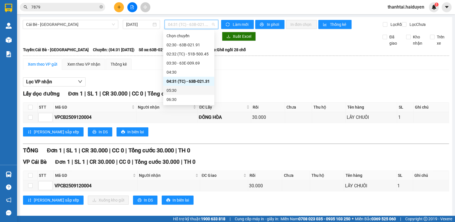
drag, startPoint x: 180, startPoint y: 89, endPoint x: 187, endPoint y: 46, distance: 43.7
click at [180, 90] on div "05:30" at bounding box center [188, 90] width 44 height 6
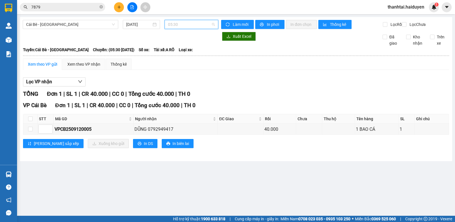
drag, startPoint x: 192, startPoint y: 22, endPoint x: 193, endPoint y: 25, distance: 2.9
click at [193, 22] on span "05:30" at bounding box center [191, 24] width 47 height 9
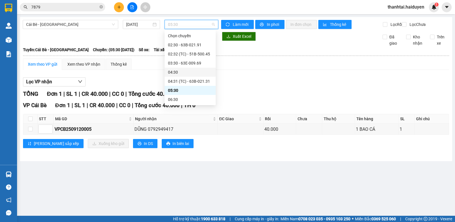
click at [185, 73] on div "04:30" at bounding box center [190, 72] width 44 height 6
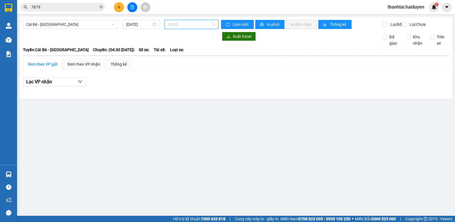
drag, startPoint x: 176, startPoint y: 26, endPoint x: 181, endPoint y: 56, distance: 29.7
click at [178, 29] on div "Cái Bè - Sài Gòn 12/09/2025 04:30" at bounding box center [120, 24] width 195 height 9
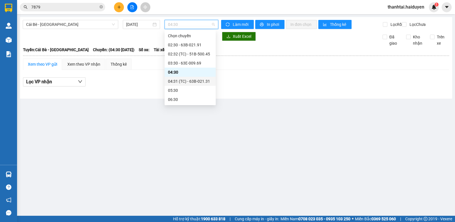
click at [182, 81] on div "04:31 (TC) - 63B-021.31" at bounding box center [190, 81] width 44 height 6
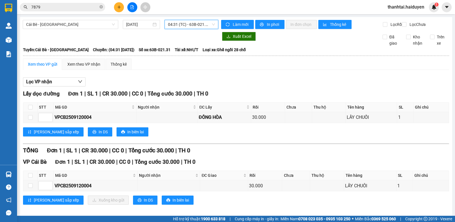
drag, startPoint x: 185, startPoint y: 26, endPoint x: 189, endPoint y: 53, distance: 27.5
click at [186, 27] on span "04:31 (TC) - 63B-021.31" at bounding box center [191, 24] width 47 height 9
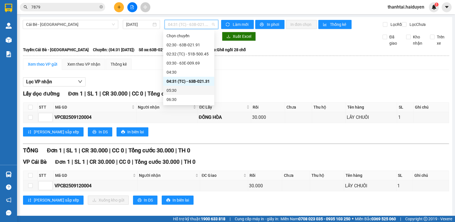
click at [185, 91] on div "05:30" at bounding box center [188, 90] width 44 height 6
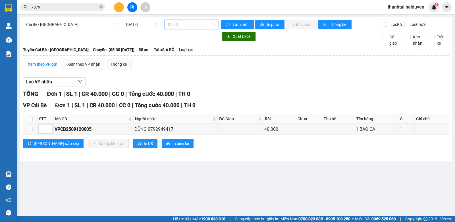
drag, startPoint x: 193, startPoint y: 25, endPoint x: 187, endPoint y: 73, distance: 48.7
click at [195, 25] on span "05:30" at bounding box center [191, 24] width 47 height 9
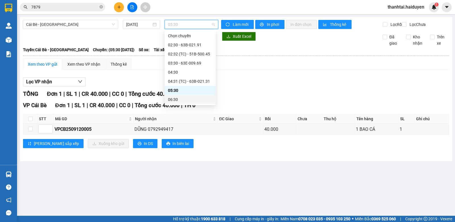
click at [182, 98] on div "06:30" at bounding box center [190, 99] width 44 height 6
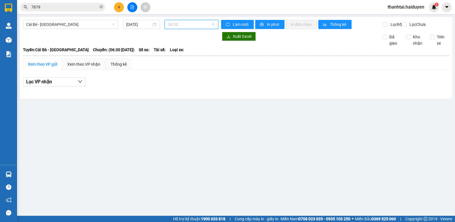
drag, startPoint x: 185, startPoint y: 27, endPoint x: 188, endPoint y: 62, distance: 35.4
click at [185, 27] on span "06:30" at bounding box center [191, 24] width 47 height 9
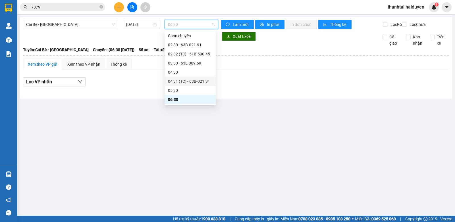
scroll to position [28, 0]
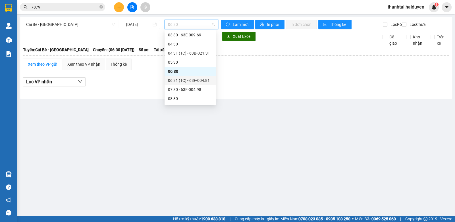
click at [188, 77] on div "06:31 (TC) - 63F-004.81" at bounding box center [190, 80] width 44 height 6
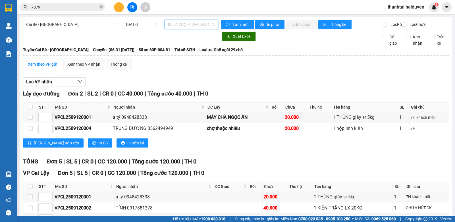
drag, startPoint x: 193, startPoint y: 26, endPoint x: 191, endPoint y: 55, distance: 29.1
click at [195, 29] on div "Cái Bè - Sài Gòn 12/09/2025 06:31 (TC) - 63F-004.81" at bounding box center [120, 24] width 195 height 9
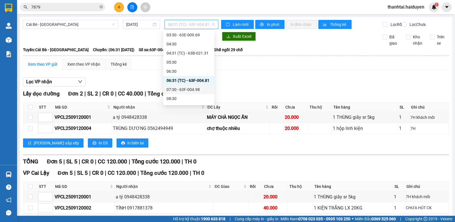
click at [183, 88] on div "07:30 - 63F-004.98" at bounding box center [188, 89] width 44 height 6
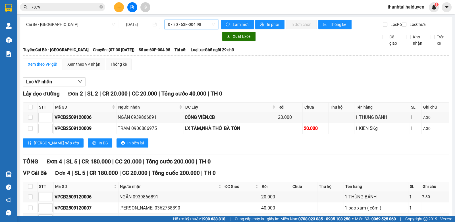
drag, startPoint x: 187, startPoint y: 26, endPoint x: 187, endPoint y: 32, distance: 6.3
click at [187, 26] on span "07:30 - 63F-004.98" at bounding box center [191, 24] width 47 height 9
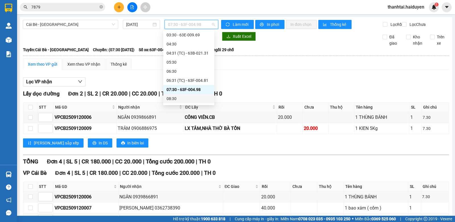
click at [174, 95] on div "08:30" at bounding box center [188, 98] width 44 height 6
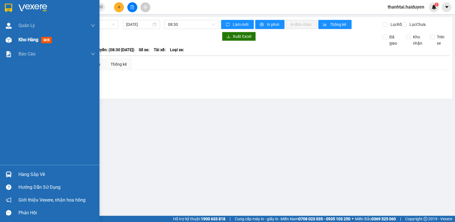
click at [28, 36] on div "Kho hàng mới" at bounding box center [35, 39] width 35 height 7
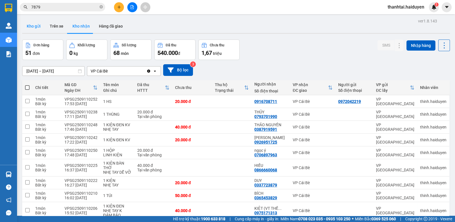
click at [38, 25] on button "Kho gửi" at bounding box center [33, 26] width 23 height 14
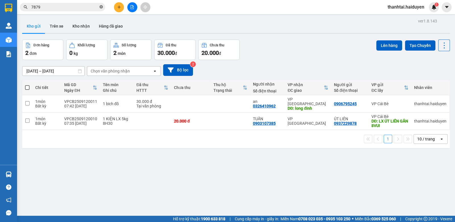
click at [102, 7] on icon "close-circle" at bounding box center [100, 6] width 3 height 3
click at [89, 5] on input "text" at bounding box center [64, 7] width 67 height 6
click at [87, 7] on input "text" at bounding box center [64, 7] width 67 height 6
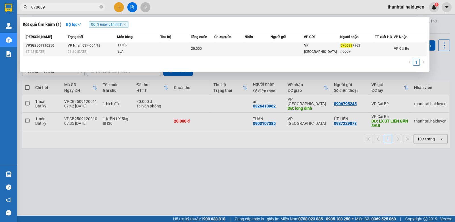
type input "070689"
click at [277, 45] on td at bounding box center [286, 48] width 33 height 13
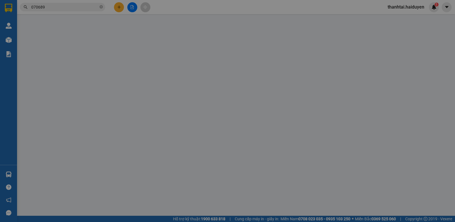
type input "0706897963"
type input "ngọc ý"
type input "20.000"
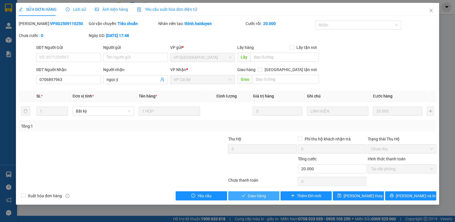
click at [264, 196] on span "Giao hàng" at bounding box center [257, 196] width 18 height 6
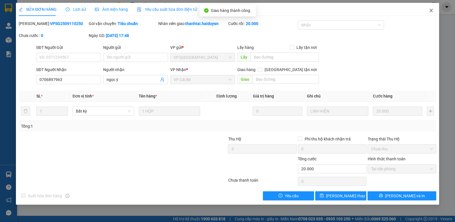
click at [430, 10] on icon "close" at bounding box center [430, 10] width 3 height 3
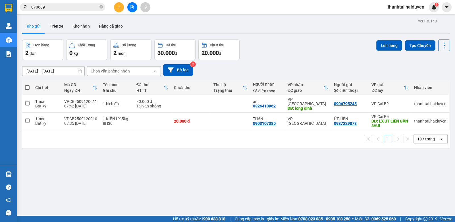
click at [98, 6] on input "070689" at bounding box center [64, 7] width 67 height 6
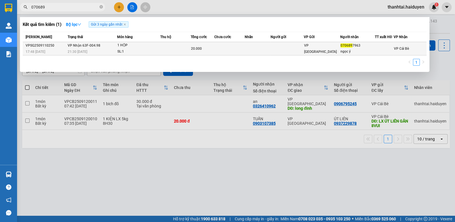
click at [220, 48] on td at bounding box center [229, 48] width 31 height 13
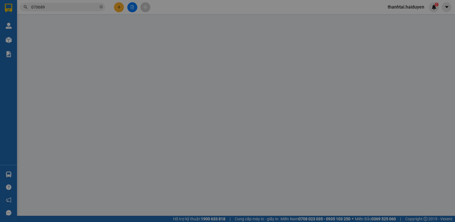
type input "0706897963"
type input "ngọc ý"
type input "20.000"
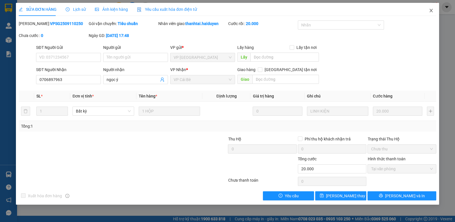
click at [433, 11] on icon "close" at bounding box center [430, 10] width 5 height 5
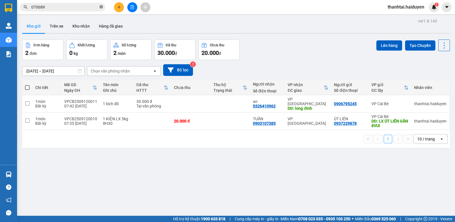
click at [102, 7] on icon "close-circle" at bounding box center [100, 6] width 3 height 3
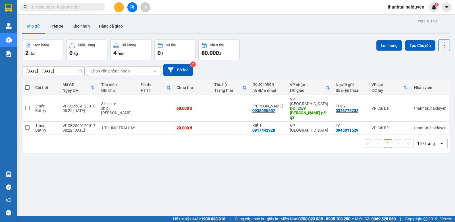
drag, startPoint x: 28, startPoint y: 86, endPoint x: 32, endPoint y: 83, distance: 4.7
click at [28, 86] on span at bounding box center [27, 87] width 5 height 5
click at [27, 85] on input "checkbox" at bounding box center [27, 85] width 0 height 0
checkbox input "true"
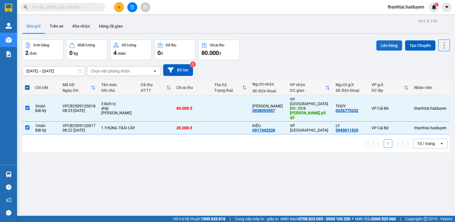
click at [381, 45] on button "Lên hàng" at bounding box center [389, 45] width 26 height 10
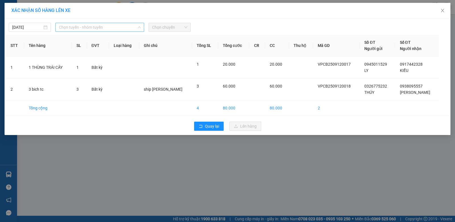
drag, startPoint x: 79, startPoint y: 29, endPoint x: 74, endPoint y: 52, distance: 22.9
click at [79, 30] on span "Chọn tuyến - nhóm tuyến" at bounding box center [100, 27] width 82 height 9
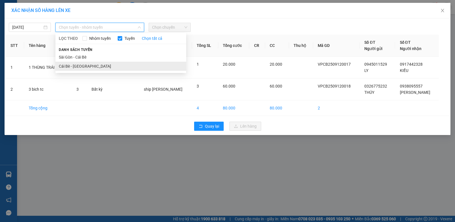
click at [75, 65] on li "Cái Bè - [GEOGRAPHIC_DATA]" at bounding box center [120, 66] width 131 height 9
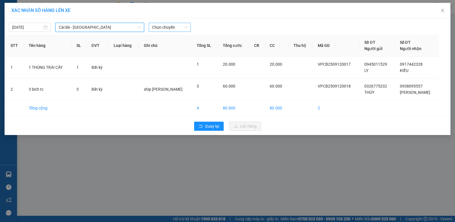
drag, startPoint x: 163, startPoint y: 27, endPoint x: 166, endPoint y: 29, distance: 3.9
click at [166, 29] on span "Chọn chuyến" at bounding box center [169, 27] width 35 height 9
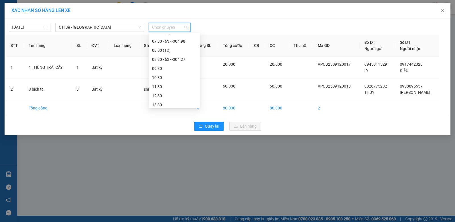
scroll to position [85, 0]
drag, startPoint x: 179, startPoint y: 51, endPoint x: 185, endPoint y: 58, distance: 9.4
click at [180, 51] on div "08:30 - 63F-004.27" at bounding box center [174, 53] width 44 height 6
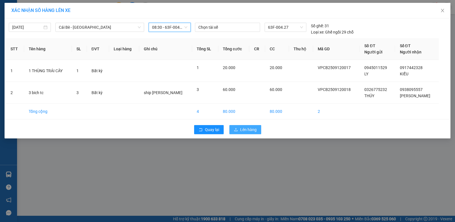
click at [244, 129] on span "Lên hàng" at bounding box center [248, 129] width 16 height 6
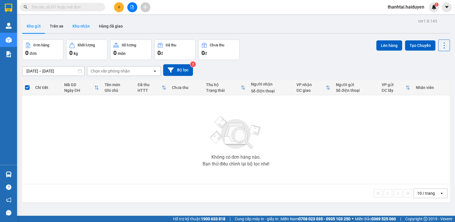
click at [79, 25] on button "Kho nhận" at bounding box center [81, 26] width 26 height 14
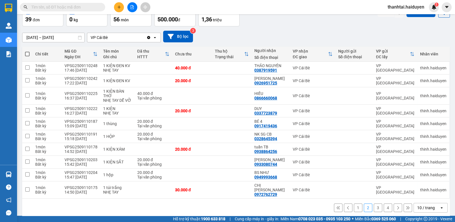
scroll to position [34, 0]
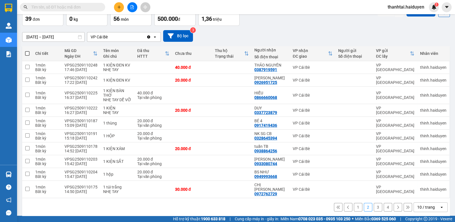
click at [89, 6] on input "text" at bounding box center [64, 7] width 67 height 6
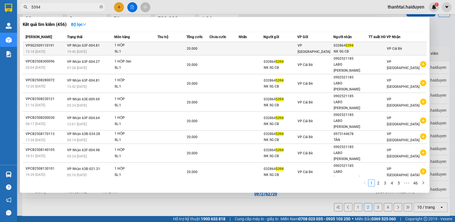
type input "5394"
click at [201, 46] on div "20.000" at bounding box center [198, 48] width 22 height 6
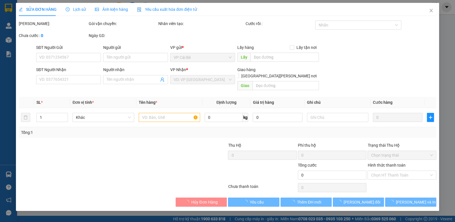
type input "0328645394"
type input "NK SG CB"
type input "20.000"
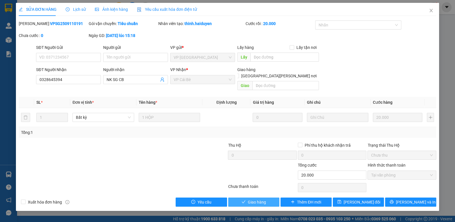
click at [263, 199] on span "Giao hàng" at bounding box center [257, 202] width 18 height 6
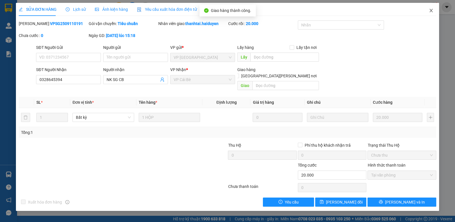
drag, startPoint x: 430, startPoint y: 9, endPoint x: 433, endPoint y: 11, distance: 2.9
click at [433, 11] on icon "close" at bounding box center [430, 10] width 5 height 5
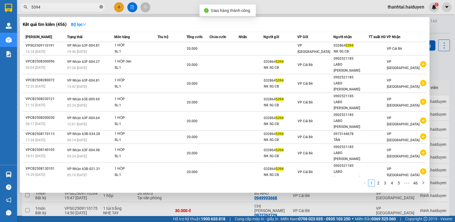
click at [101, 6] on icon "close-circle" at bounding box center [100, 6] width 3 height 3
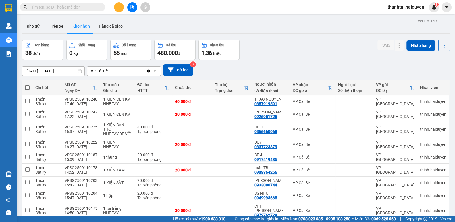
drag, startPoint x: 79, startPoint y: 11, endPoint x: 85, endPoint y: 9, distance: 6.6
click at [84, 9] on span at bounding box center [62, 7] width 85 height 9
drag, startPoint x: 93, startPoint y: 7, endPoint x: 97, endPoint y: 7, distance: 3.8
click at [93, 7] on input "text" at bounding box center [64, 7] width 67 height 6
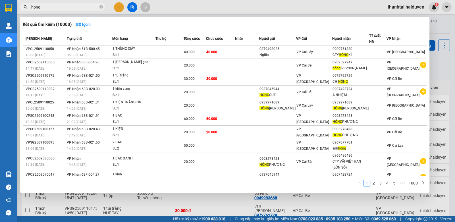
type input "hong"
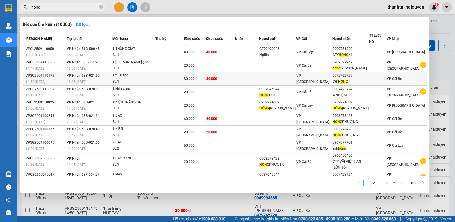
drag, startPoint x: 248, startPoint y: 75, endPoint x: 252, endPoint y: 76, distance: 5.0
click at [252, 76] on td at bounding box center [247, 78] width 24 height 13
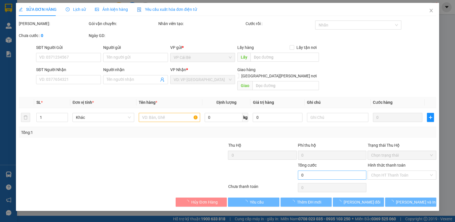
type input "0972762729"
type input "CHỊ HỒNG"
type input "30.000"
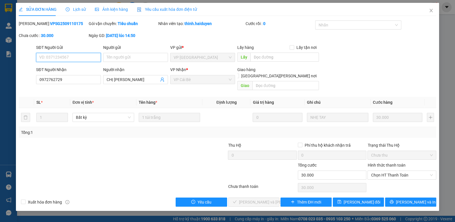
drag, startPoint x: 388, startPoint y: 167, endPoint x: 386, endPoint y: 174, distance: 7.1
click at [388, 171] on span "Chọn HT Thanh Toán" at bounding box center [402, 175] width 62 height 9
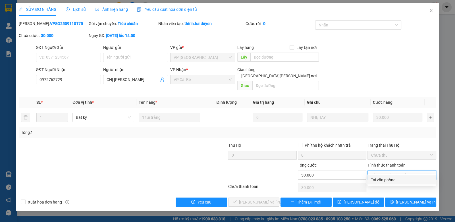
drag, startPoint x: 384, startPoint y: 177, endPoint x: 347, endPoint y: 187, distance: 37.5
click at [384, 178] on div "Tại văn phòng" at bounding box center [402, 180] width 62 height 6
type input "0"
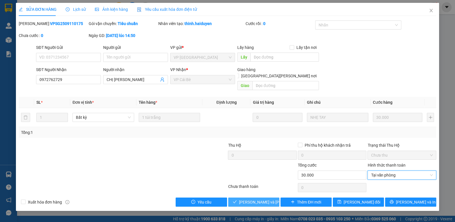
click at [267, 199] on span "Lưu và Giao hàng" at bounding box center [277, 202] width 77 height 6
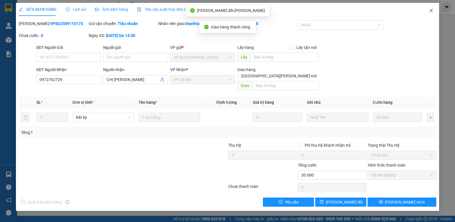
drag, startPoint x: 430, startPoint y: 10, endPoint x: 221, endPoint y: 21, distance: 209.0
click at [430, 11] on icon "close" at bounding box center [430, 10] width 3 height 3
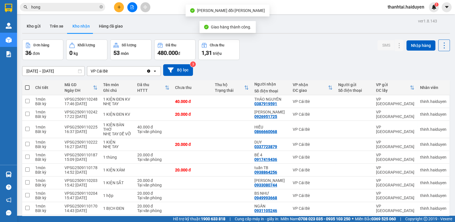
drag, startPoint x: 102, startPoint y: 7, endPoint x: 106, endPoint y: 6, distance: 4.1
click at [105, 6] on div "hong" at bounding box center [55, 7] width 111 height 9
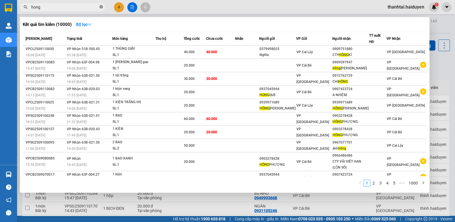
click at [100, 7] on icon "close-circle" at bounding box center [100, 6] width 3 height 3
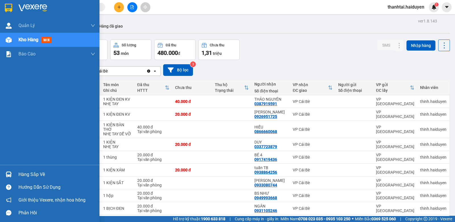
click at [35, 174] on div "Hàng sắp về" at bounding box center [56, 174] width 77 height 9
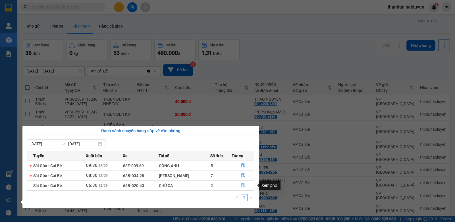
click at [242, 184] on icon "file-done" at bounding box center [242, 185] width 3 height 4
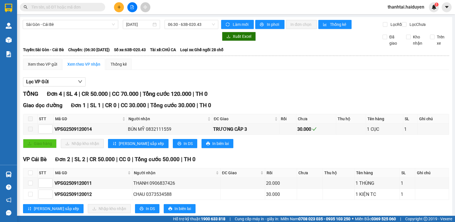
scroll to position [71, 0]
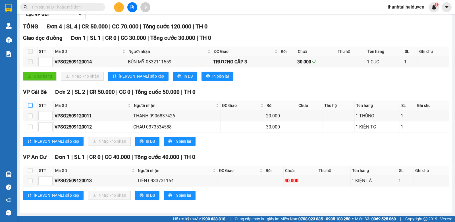
click at [29, 103] on label at bounding box center [30, 105] width 5 height 6
click at [29, 103] on input "checkbox" at bounding box center [30, 105] width 5 height 5
checkbox input "true"
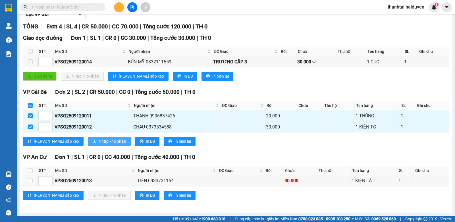
click at [99, 141] on span "Nhập kho nhận" at bounding box center [113, 141] width 28 height 6
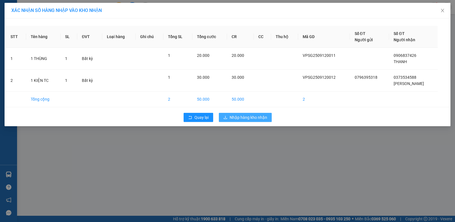
click at [242, 115] on span "Nhập hàng kho nhận" at bounding box center [247, 117] width 37 height 6
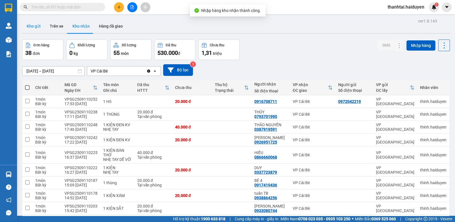
click at [32, 25] on button "Kho gửi" at bounding box center [33, 26] width 23 height 14
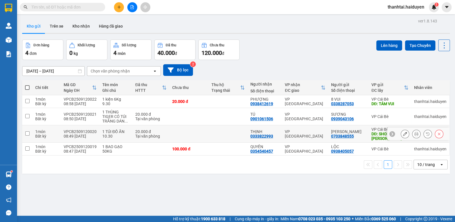
click at [27, 133] on input "checkbox" at bounding box center [27, 133] width 4 height 4
checkbox input "true"
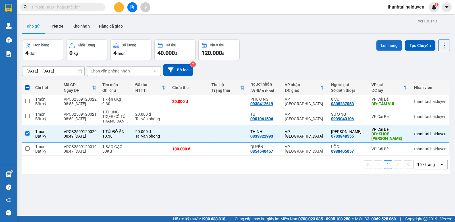
click at [387, 43] on button "Lên hàng" at bounding box center [389, 45] width 26 height 10
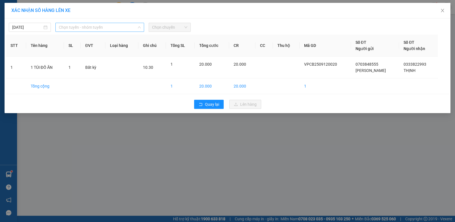
drag, startPoint x: 74, startPoint y: 29, endPoint x: 74, endPoint y: 48, distance: 19.0
click at [75, 32] on div "Chọn tuyến - nhóm tuyến LỌC THEO Nhóm tuyến Tuyến Chọn tất cả Danh sách tuyến S…" at bounding box center [99, 27] width 89 height 9
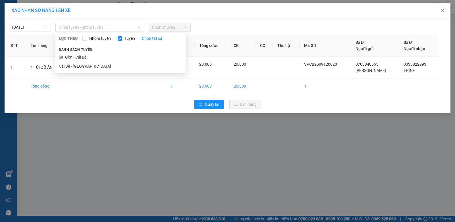
drag, startPoint x: 77, startPoint y: 65, endPoint x: 112, endPoint y: 48, distance: 39.2
click at [78, 65] on li "Cái Bè - Sài Gòn" at bounding box center [120, 66] width 131 height 9
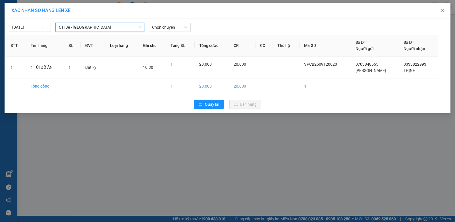
drag, startPoint x: 157, startPoint y: 28, endPoint x: 164, endPoint y: 32, distance: 8.2
click at [160, 29] on span "Chọn chuyến" at bounding box center [169, 27] width 35 height 9
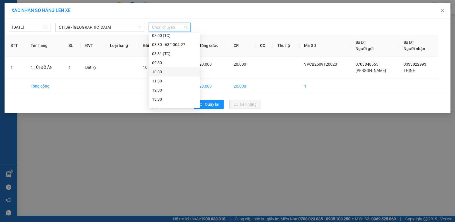
scroll to position [113, 0]
click at [168, 61] on div "10:30" at bounding box center [174, 61] width 44 height 6
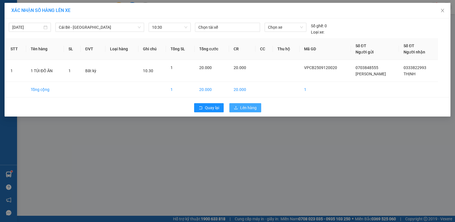
click at [250, 108] on span "Lên hàng" at bounding box center [248, 107] width 16 height 6
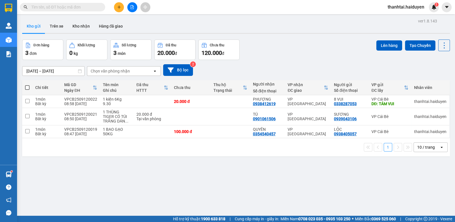
drag, startPoint x: 85, startPoint y: 7, endPoint x: 81, endPoint y: 6, distance: 4.6
click at [81, 6] on input "text" at bounding box center [64, 7] width 67 height 6
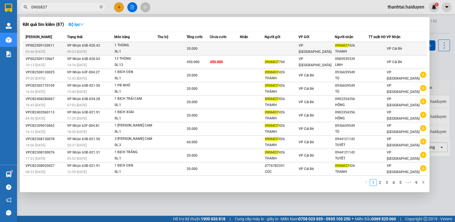
type input "0906837"
drag, startPoint x: 290, startPoint y: 47, endPoint x: 292, endPoint y: 50, distance: 4.1
click at [292, 50] on td at bounding box center [281, 48] width 34 height 13
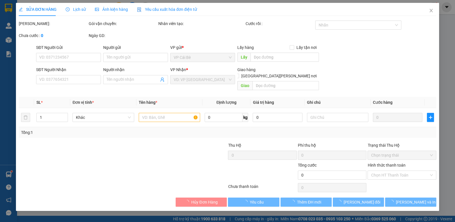
type input "0906837426"
type input "THANH"
type input "20.000"
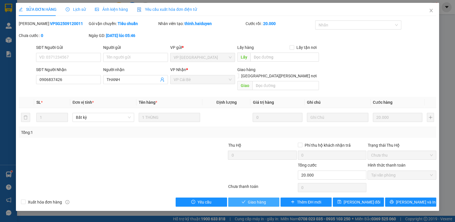
drag, startPoint x: 260, startPoint y: 193, endPoint x: 254, endPoint y: 188, distance: 7.9
click at [262, 199] on span "Giao hàng" at bounding box center [257, 202] width 18 height 6
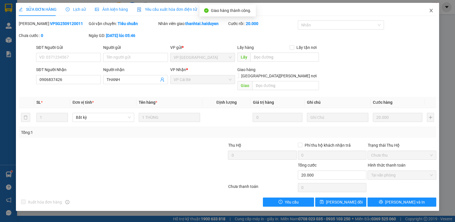
click at [431, 10] on icon "close" at bounding box center [430, 10] width 3 height 3
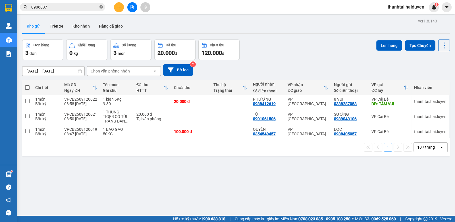
click at [101, 6] on icon "close-circle" at bounding box center [100, 6] width 3 height 3
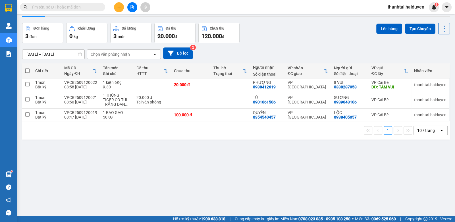
scroll to position [26, 0]
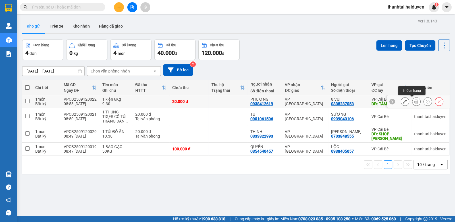
click at [414, 102] on icon at bounding box center [416, 101] width 4 height 4
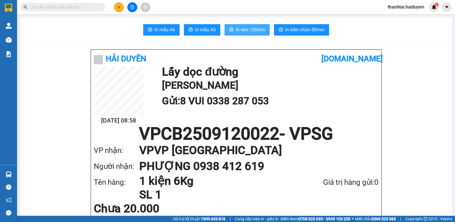
click at [249, 28] on span "In tem 100mm" at bounding box center [250, 29] width 29 height 7
click at [80, 4] on input "text" at bounding box center [64, 7] width 67 height 6
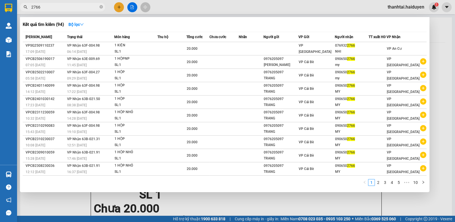
type input "2766"
click at [88, 24] on button "Bộ lọc" at bounding box center [76, 24] width 24 height 9
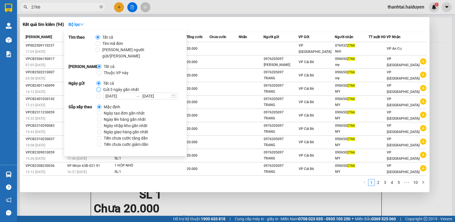
drag, startPoint x: 96, startPoint y: 85, endPoint x: 142, endPoint y: 68, distance: 49.3
click at [98, 87] on input "Gửi 3 ngày gần nhất" at bounding box center [98, 89] width 5 height 5
radio input "true"
radio input "false"
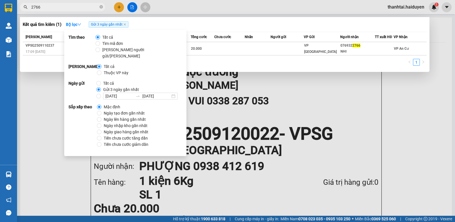
click at [231, 28] on div "Kết quả tìm kiếm ( 1 ) Bộ lọc Gửi 3 ngày gần nhất" at bounding box center [224, 24] width 403 height 9
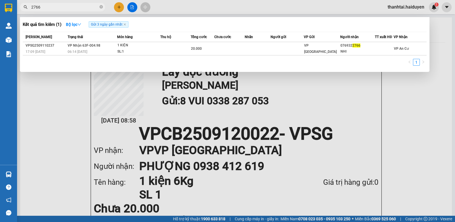
drag, startPoint x: 102, startPoint y: 7, endPoint x: 75, endPoint y: 20, distance: 29.5
click at [101, 7] on icon "close-circle" at bounding box center [100, 6] width 3 height 3
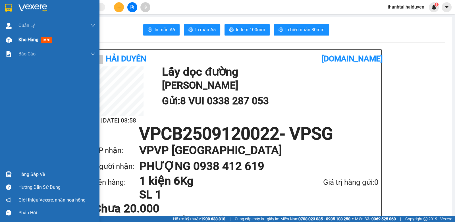
click at [21, 38] on span "Kho hàng" at bounding box center [28, 39] width 20 height 5
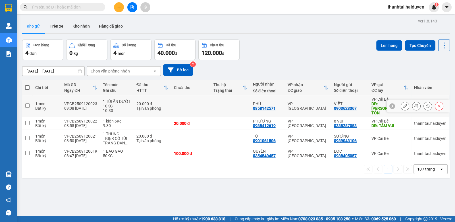
click at [414, 104] on icon at bounding box center [416, 106] width 4 height 4
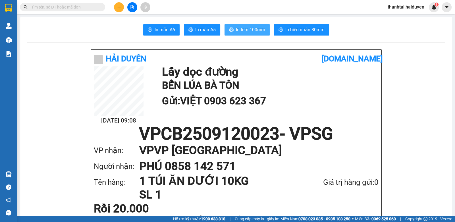
click at [236, 28] on span "In tem 100mm" at bounding box center [250, 29] width 29 height 7
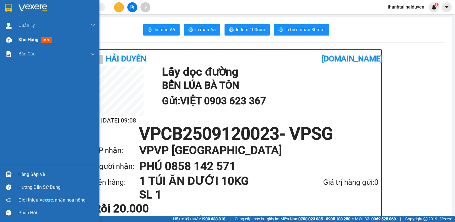
click at [47, 39] on span "mới" at bounding box center [46, 40] width 11 height 6
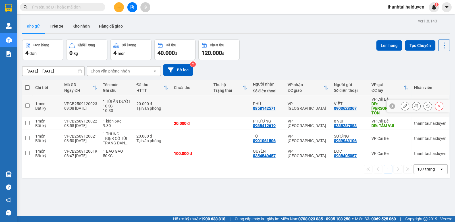
click at [27, 103] on input "checkbox" at bounding box center [27, 105] width 4 height 4
checkbox input "true"
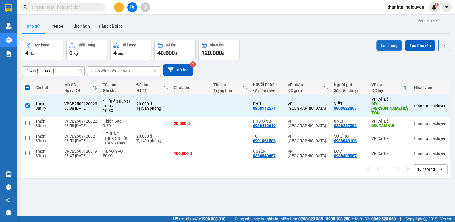
drag, startPoint x: 387, startPoint y: 45, endPoint x: 389, endPoint y: 49, distance: 4.7
click at [388, 48] on button "Lên hàng" at bounding box center [389, 45] width 26 height 10
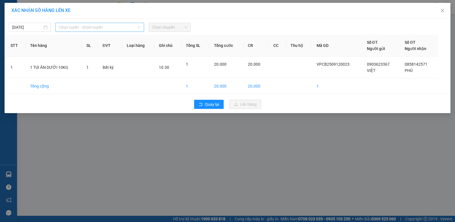
drag, startPoint x: 70, startPoint y: 28, endPoint x: 69, endPoint y: 48, distance: 19.3
click at [72, 31] on span "Chọn tuyến - nhóm tuyến" at bounding box center [100, 27] width 82 height 9
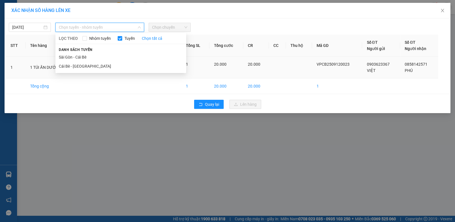
drag, startPoint x: 72, startPoint y: 65, endPoint x: 75, endPoint y: 66, distance: 2.9
click at [74, 66] on li "Cái Bè - [GEOGRAPHIC_DATA]" at bounding box center [120, 66] width 131 height 9
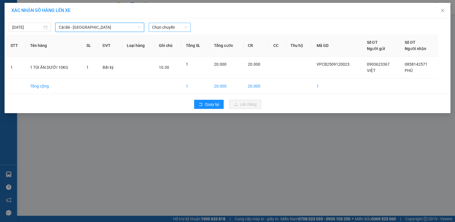
drag, startPoint x: 163, startPoint y: 28, endPoint x: 166, endPoint y: 32, distance: 5.0
click at [164, 29] on span "Chọn chuyến" at bounding box center [169, 27] width 35 height 9
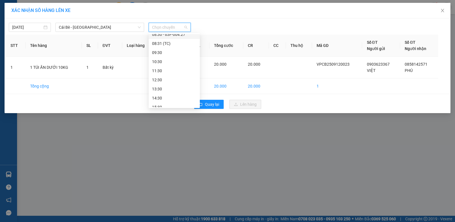
scroll to position [113, 0]
click at [162, 60] on div "10:30" at bounding box center [174, 61] width 44 height 6
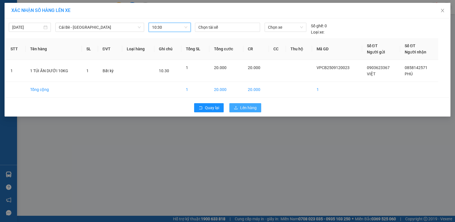
click at [246, 105] on span "Lên hàng" at bounding box center [248, 107] width 16 height 6
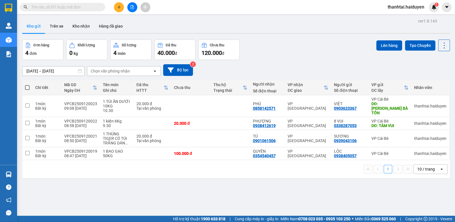
click at [131, 9] on button at bounding box center [132, 7] width 10 height 10
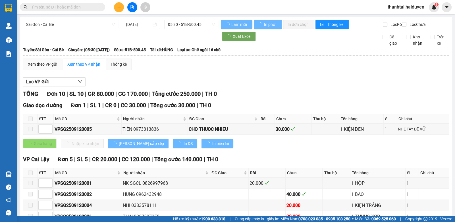
click at [51, 25] on span "Sài Gòn - Cái Bè" at bounding box center [70, 24] width 89 height 9
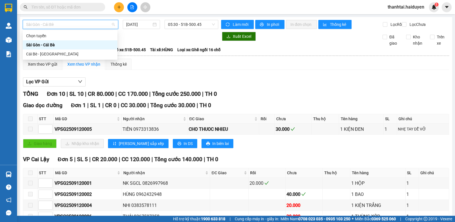
drag, startPoint x: 65, startPoint y: 47, endPoint x: 65, endPoint y: 53, distance: 6.0
click at [65, 48] on div "Sài Gòn - Cái Bè" at bounding box center [70, 44] width 95 height 9
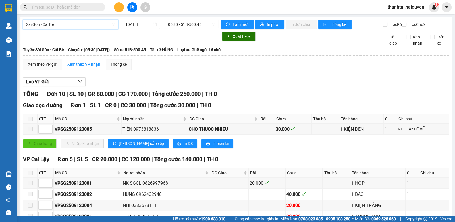
drag, startPoint x: 61, startPoint y: 27, endPoint x: 62, endPoint y: 51, distance: 23.6
click at [63, 29] on div "Sài Gòn - Cái Bè Sài Gòn - Cái Bè [DATE] 05:30 - 51B-500.45" at bounding box center [120, 24] width 195 height 9
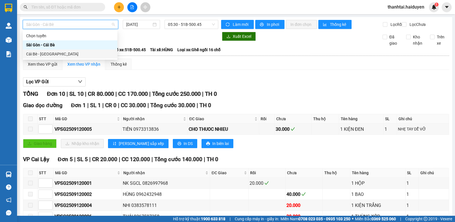
click at [64, 53] on div "Cái Bè - [GEOGRAPHIC_DATA]" at bounding box center [70, 54] width 88 height 6
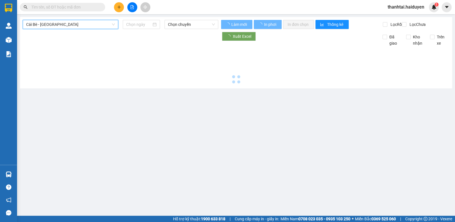
type input "[DATE]"
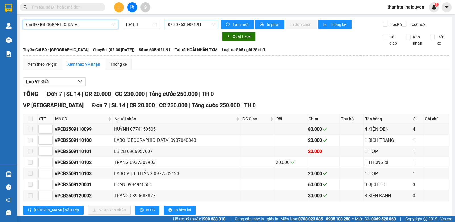
drag, startPoint x: 179, startPoint y: 24, endPoint x: 181, endPoint y: 27, distance: 3.5
click at [181, 27] on span "02:30 - 63B-021.91" at bounding box center [191, 24] width 47 height 9
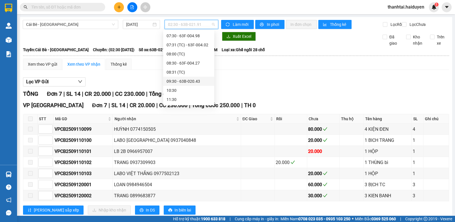
scroll to position [85, 0]
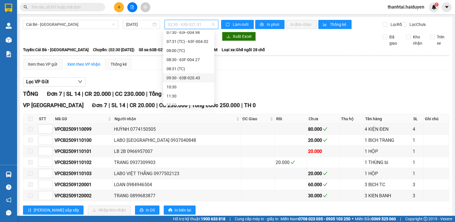
click at [188, 76] on div "09:30 - 63B-020.43" at bounding box center [188, 78] width 44 height 6
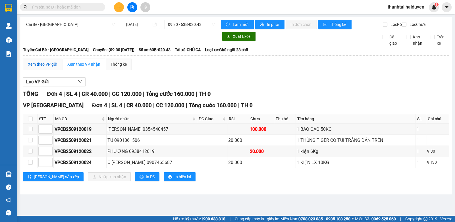
click at [55, 67] on div "Xem theo VP gửi" at bounding box center [42, 64] width 29 height 6
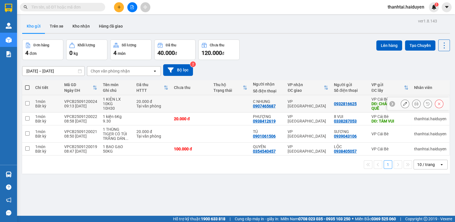
click at [26, 102] on input "checkbox" at bounding box center [27, 103] width 4 height 4
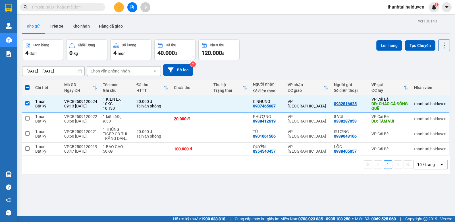
click at [27, 84] on th at bounding box center [27, 87] width 10 height 15
click at [26, 101] on input "checkbox" at bounding box center [27, 103] width 4 height 4
checkbox input "false"
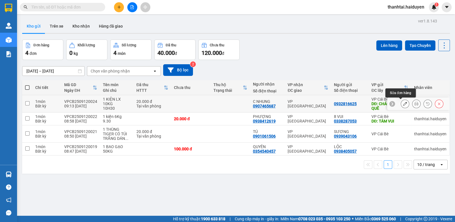
click at [403, 103] on icon at bounding box center [405, 104] width 4 height 4
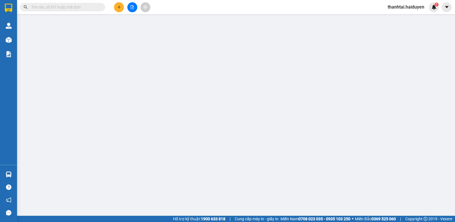
type input "0932816625"
type input "CHÁO CÁ ĐỒNG QUÊ"
type input "0907465687"
type input "C NHUNG"
type input "20.000"
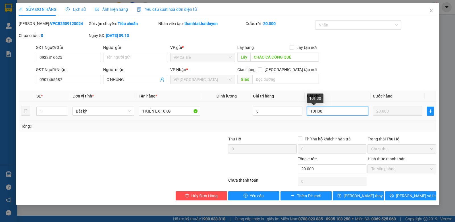
click at [314, 110] on input "10H30" at bounding box center [338, 110] width 62 height 9
type input "9H30"
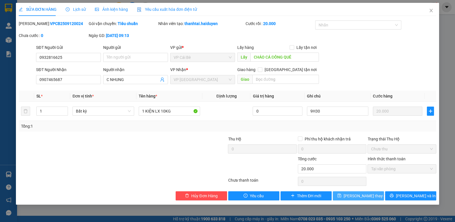
click at [359, 193] on span "Lưu thay đổi" at bounding box center [365, 196] width 45 height 6
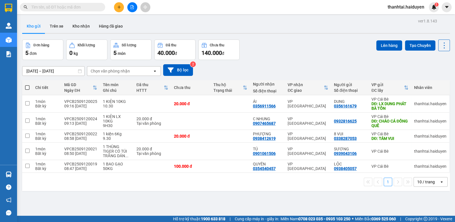
click at [28, 85] on span at bounding box center [27, 87] width 5 height 5
click at [27, 85] on input "checkbox" at bounding box center [27, 85] width 0 height 0
checkbox input "true"
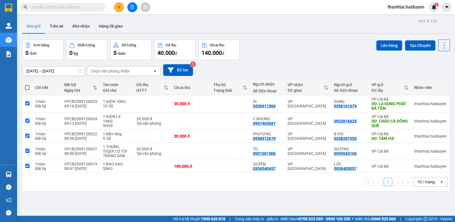
checkbox input "true"
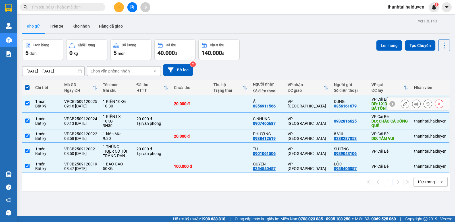
click at [26, 103] on input "checkbox" at bounding box center [27, 103] width 4 height 4
checkbox input "false"
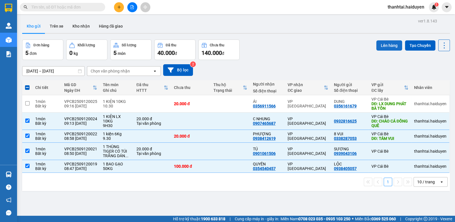
click at [377, 47] on button "Lên hàng" at bounding box center [389, 45] width 26 height 10
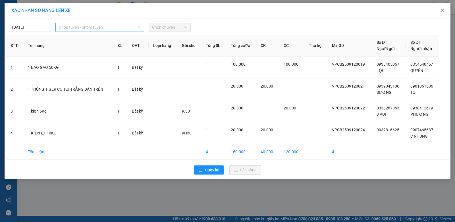
drag, startPoint x: 75, startPoint y: 27, endPoint x: 62, endPoint y: 60, distance: 36.1
click at [75, 31] on span "Chọn tuyến - nhóm tuyến" at bounding box center [100, 27] width 82 height 9
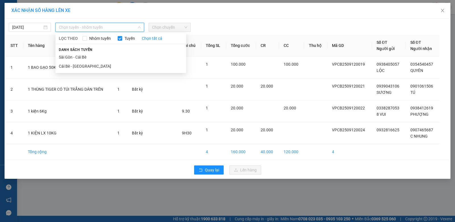
drag, startPoint x: 64, startPoint y: 66, endPoint x: 112, endPoint y: 42, distance: 53.5
click at [69, 66] on li "Cái Bè - [GEOGRAPHIC_DATA]" at bounding box center [120, 66] width 131 height 9
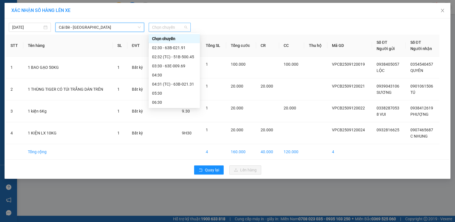
drag, startPoint x: 162, startPoint y: 28, endPoint x: 169, endPoint y: 42, distance: 16.0
click at [166, 34] on body "Kết quả tìm kiếm ( 0 ) Bộ lọc Gửi 3 ngày gần nhất No Data thanhtai.haiduyen 1 Q…" at bounding box center [227, 111] width 455 height 222
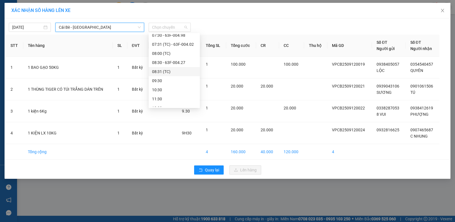
scroll to position [113, 0]
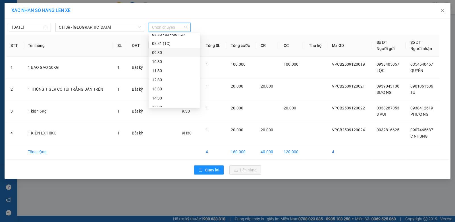
click at [164, 49] on div "09:30" at bounding box center [174, 52] width 44 height 6
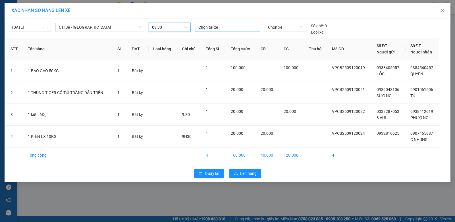
click at [225, 27] on div at bounding box center [227, 27] width 62 height 7
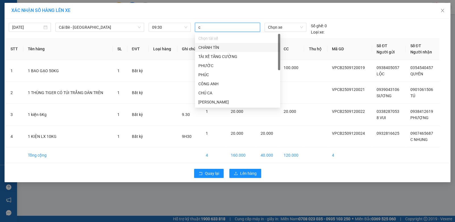
type input "ca"
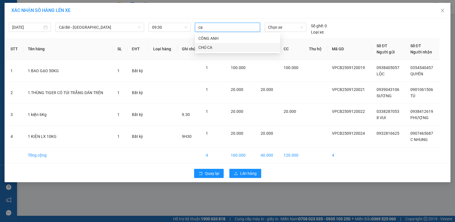
drag, startPoint x: 219, startPoint y: 47, endPoint x: 248, endPoint y: 34, distance: 32.5
click at [221, 46] on div "CHÚ CA" at bounding box center [237, 47] width 78 height 6
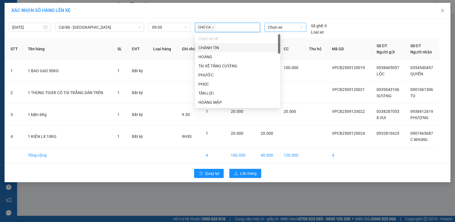
click at [283, 27] on span "Chọn xe" at bounding box center [285, 27] width 35 height 9
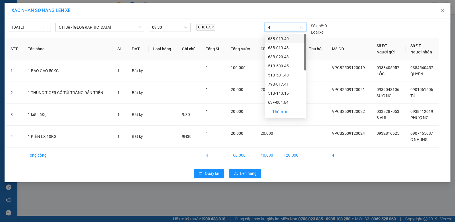
type input "43"
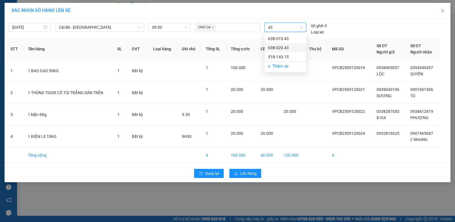
drag, startPoint x: 281, startPoint y: 46, endPoint x: 288, endPoint y: 41, distance: 8.7
click at [285, 47] on div "63B-020.43" at bounding box center [285, 48] width 35 height 6
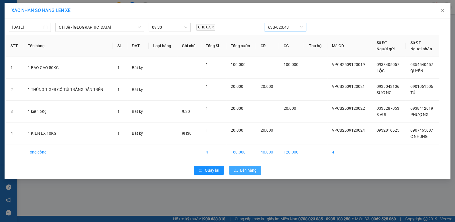
click at [250, 169] on span "Lên hàng" at bounding box center [248, 170] width 16 height 6
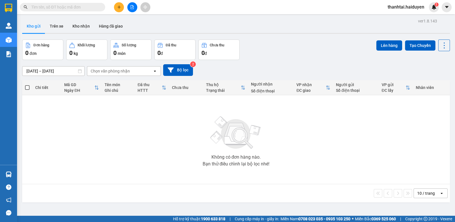
drag, startPoint x: 85, startPoint y: 9, endPoint x: 83, endPoint y: 1, distance: 8.3
click at [83, 7] on input "text" at bounding box center [64, 7] width 67 height 6
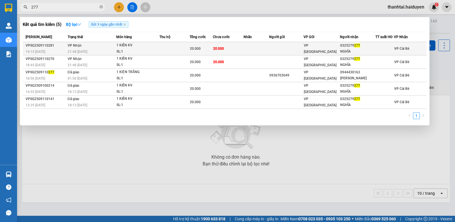
type input "277"
drag, startPoint x: 342, startPoint y: 47, endPoint x: 345, endPoint y: 48, distance: 3.3
click at [345, 48] on div "0325279 277" at bounding box center [357, 46] width 35 height 6
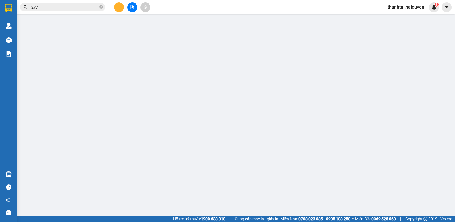
type input "0325279277"
type input "NGHĨA"
type input "20.000"
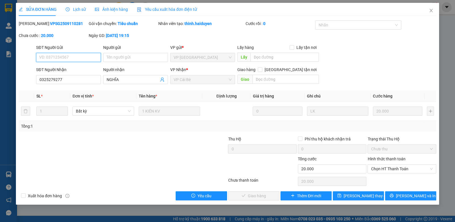
drag, startPoint x: 380, startPoint y: 168, endPoint x: 380, endPoint y: 176, distance: 8.2
click at [380, 171] on span "Chọn HT Thanh Toán" at bounding box center [402, 168] width 62 height 9
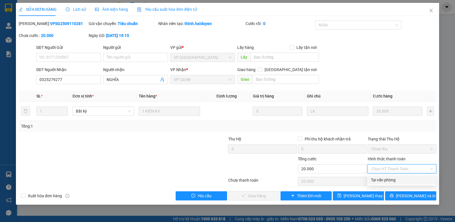
drag, startPoint x: 380, startPoint y: 181, endPoint x: 363, endPoint y: 179, distance: 17.1
click at [380, 181] on div "Tại văn phòng" at bounding box center [402, 180] width 62 height 6
type input "0"
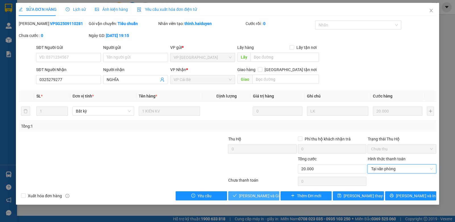
click at [257, 195] on span "[PERSON_NAME] và Giao hàng" at bounding box center [266, 196] width 55 height 6
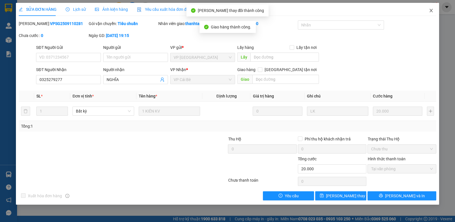
drag, startPoint x: 430, startPoint y: 9, endPoint x: 432, endPoint y: 16, distance: 7.8
click at [431, 11] on icon "close" at bounding box center [430, 10] width 5 height 5
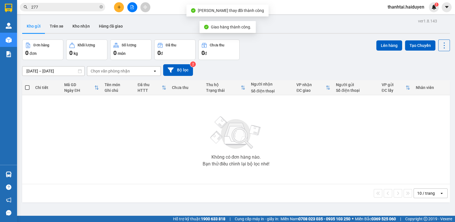
drag, startPoint x: 83, startPoint y: 6, endPoint x: 137, endPoint y: 15, distance: 54.8
click at [92, 8] on input "277" at bounding box center [64, 7] width 67 height 6
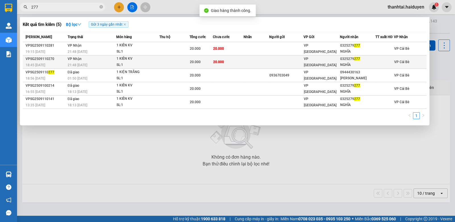
click at [328, 60] on div "VP [GEOGRAPHIC_DATA]" at bounding box center [322, 62] width 36 height 12
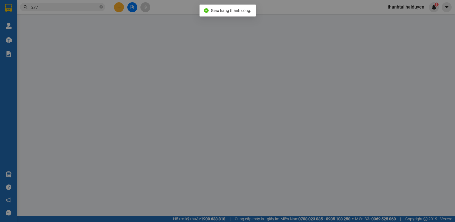
type input "0325279277"
type input "NGHĨA"
type input "20.000"
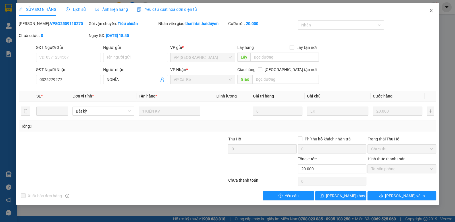
click at [431, 9] on icon "close" at bounding box center [430, 10] width 5 height 5
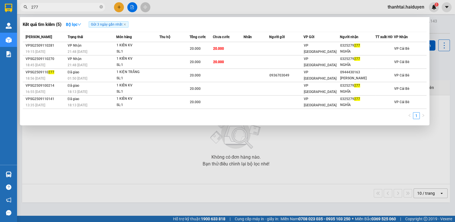
click at [91, 7] on input "277" at bounding box center [64, 7] width 67 height 6
type input "277"
click at [101, 7] on icon "close-circle" at bounding box center [100, 6] width 3 height 3
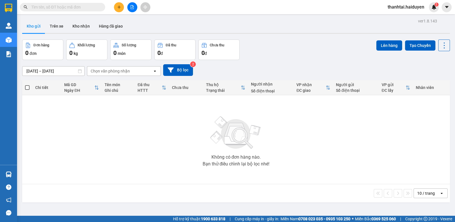
click at [69, 6] on input "text" at bounding box center [64, 7] width 67 height 6
drag, startPoint x: 85, startPoint y: 6, endPoint x: 84, endPoint y: 3, distance: 3.2
click at [84, 4] on input "text" at bounding box center [64, 7] width 67 height 6
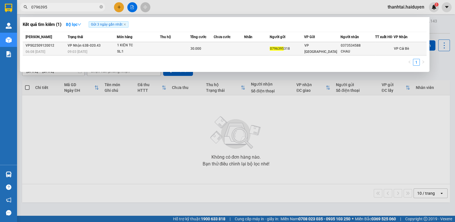
type input "0796395"
click at [218, 44] on td at bounding box center [228, 48] width 30 height 13
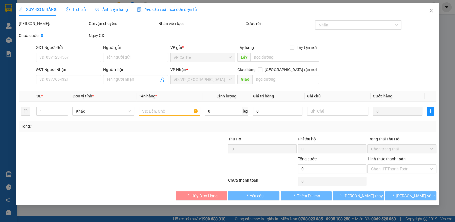
type input "0796395318"
type input "0373534588"
type input "CHAU"
type input "30.000"
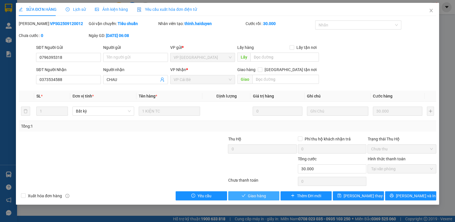
drag, startPoint x: 262, startPoint y: 193, endPoint x: 249, endPoint y: 137, distance: 57.3
click at [265, 194] on span "Giao hàng" at bounding box center [257, 196] width 18 height 6
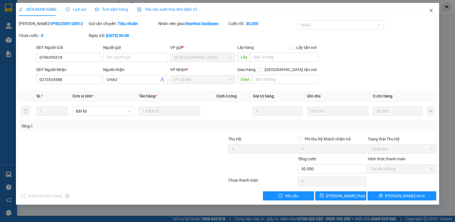
click at [431, 11] on icon "close" at bounding box center [430, 10] width 5 height 5
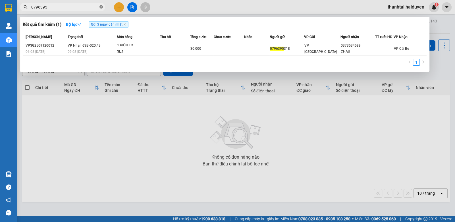
click at [101, 7] on icon "close-circle" at bounding box center [100, 6] width 3 height 3
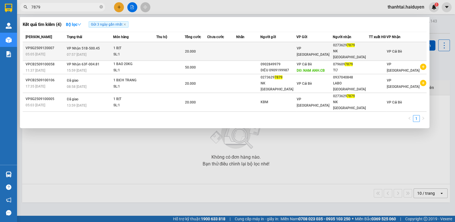
type input "7879"
click at [192, 49] on span "20.000" at bounding box center [190, 51] width 11 height 4
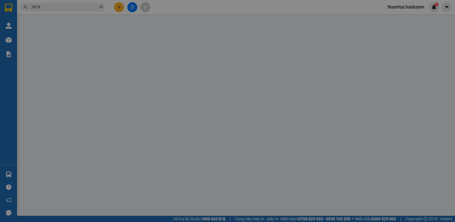
type input "02736297879"
type input "NK [GEOGRAPHIC_DATA]"
type input "20.000"
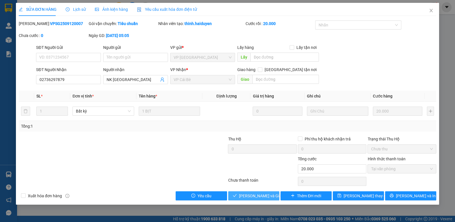
click at [266, 195] on span "[PERSON_NAME] và Giao hàng" at bounding box center [266, 196] width 55 height 6
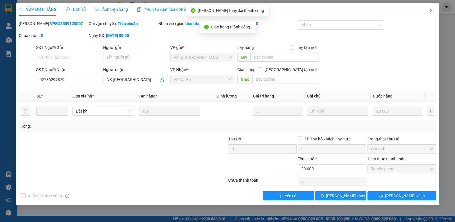
click at [430, 11] on icon "close" at bounding box center [430, 10] width 5 height 5
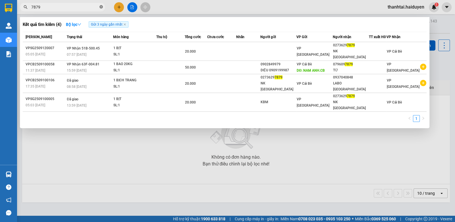
click at [100, 6] on icon "close-circle" at bounding box center [100, 6] width 3 height 3
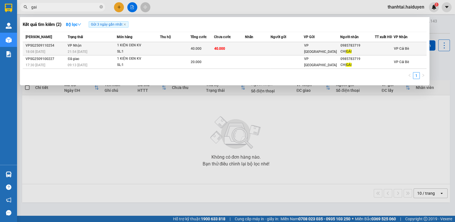
type input "gai"
click at [259, 49] on td at bounding box center [258, 48] width 26 height 13
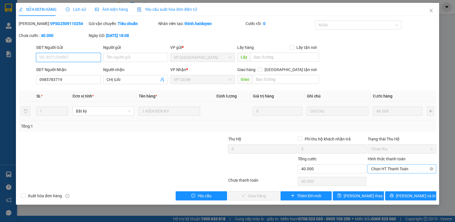
drag, startPoint x: 375, startPoint y: 168, endPoint x: 376, endPoint y: 172, distance: 4.0
click at [376, 171] on span "Chọn HT Thanh Toán" at bounding box center [402, 168] width 62 height 9
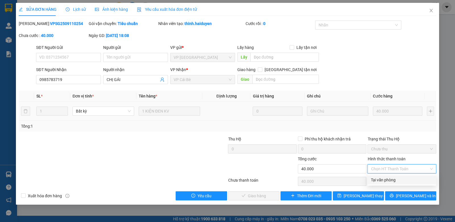
click at [376, 178] on div "Tại văn phòng" at bounding box center [402, 180] width 62 height 6
type input "0"
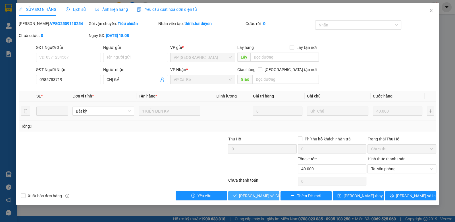
click at [269, 195] on span "[PERSON_NAME] và Giao hàng" at bounding box center [266, 196] width 55 height 6
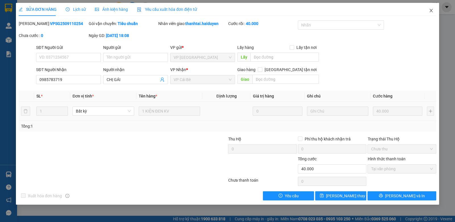
click at [429, 11] on icon "close" at bounding box center [430, 10] width 5 height 5
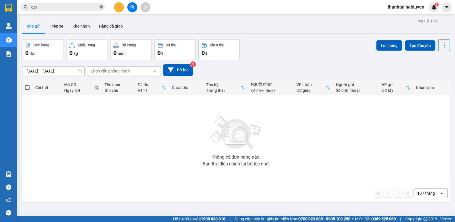
click at [102, 7] on icon "close-circle" at bounding box center [100, 6] width 3 height 3
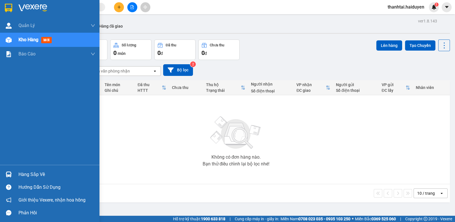
click at [30, 175] on div "Hàng sắp về" at bounding box center [56, 174] width 77 height 9
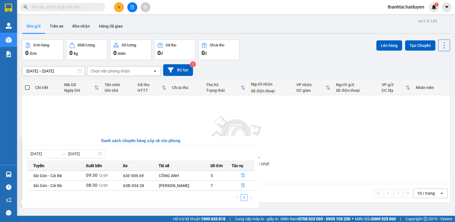
drag, startPoint x: 77, startPoint y: 11, endPoint x: 80, endPoint y: 9, distance: 3.1
click at [78, 11] on section "Kết quả tìm kiếm ( 2 ) Bộ lọc Gửi 3 ngày gần nhất Mã ĐH Trạng thái Món hàng Thu…" at bounding box center [227, 111] width 455 height 222
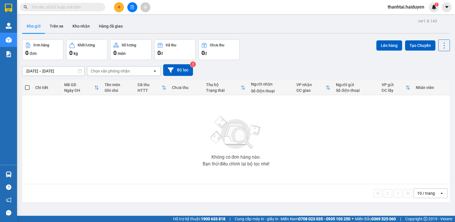
click at [80, 9] on input "text" at bounding box center [64, 7] width 67 height 6
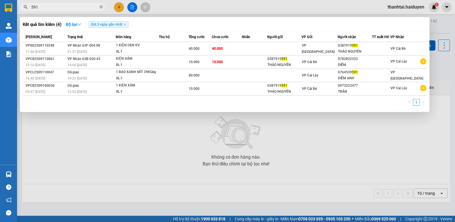
type input "591"
click at [121, 7] on div at bounding box center [227, 111] width 455 height 222
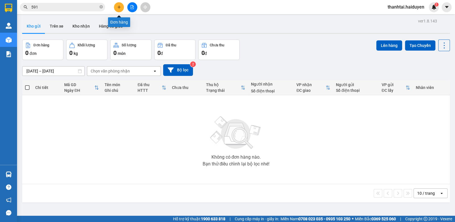
click at [121, 7] on button at bounding box center [119, 7] width 10 height 10
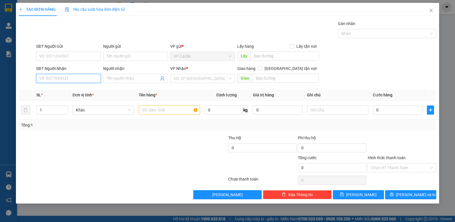
click at [82, 79] on input "SĐT Người Nhận" at bounding box center [68, 78] width 65 height 9
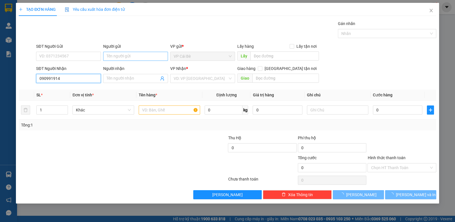
type input "0909919146"
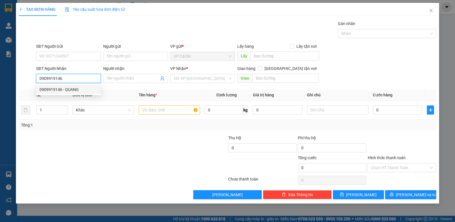
click at [77, 90] on div "0909919146 - QUANG" at bounding box center [68, 89] width 58 height 6
type input "QUANG"
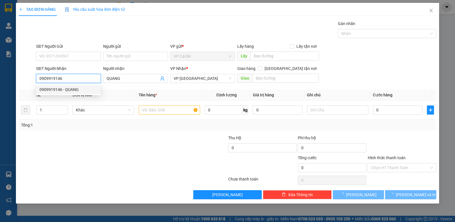
type input "20.000"
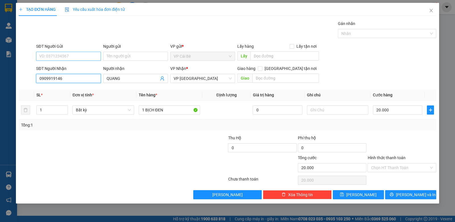
type input "0909919146"
click at [72, 57] on input "SĐT Người Gửi" at bounding box center [68, 56] width 65 height 9
click at [79, 65] on div "0939489259 - TÍN" at bounding box center [68, 67] width 58 height 6
type input "0939489259"
type input "TÍN"
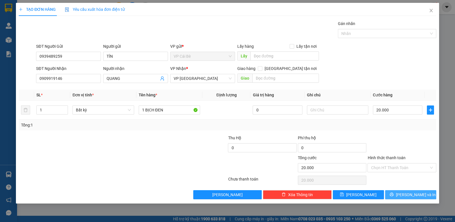
click at [406, 193] on span "Lưu và In" at bounding box center [416, 194] width 40 height 6
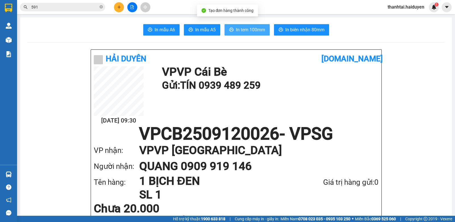
click at [243, 33] on span "In tem 100mm" at bounding box center [250, 29] width 29 height 7
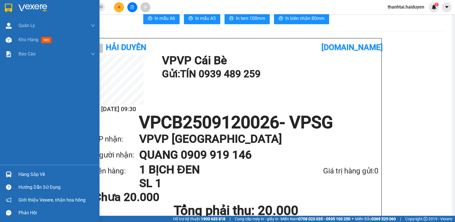
scroll to position [28, 0]
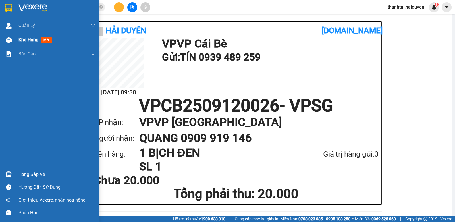
click at [34, 40] on span "Kho hàng" at bounding box center [28, 39] width 20 height 5
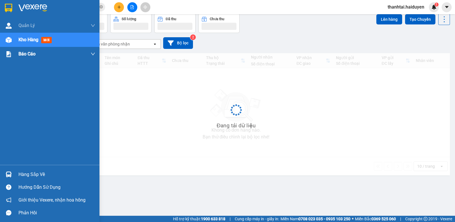
scroll to position [26, 0]
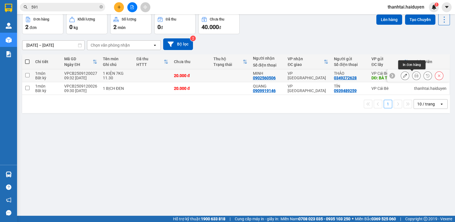
click at [414, 75] on icon at bounding box center [416, 76] width 4 height 4
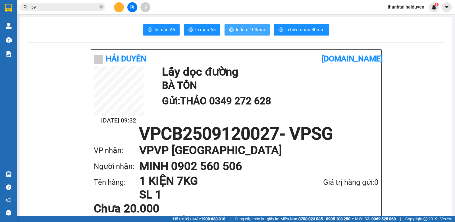
click at [247, 32] on span "In tem 100mm" at bounding box center [250, 29] width 29 height 7
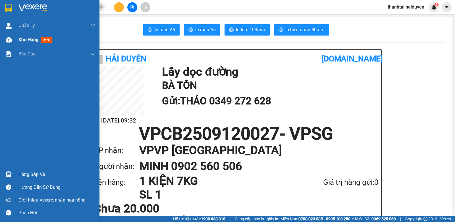
click at [41, 37] on div "Kho hàng mới" at bounding box center [35, 39] width 35 height 7
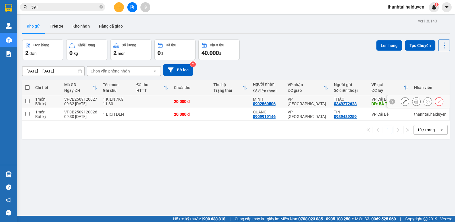
click at [26, 100] on input "checkbox" at bounding box center [27, 101] width 4 height 4
checkbox input "true"
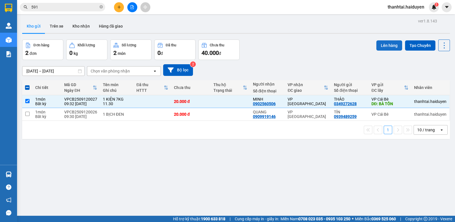
click at [385, 43] on button "Lên hàng" at bounding box center [389, 45] width 26 height 10
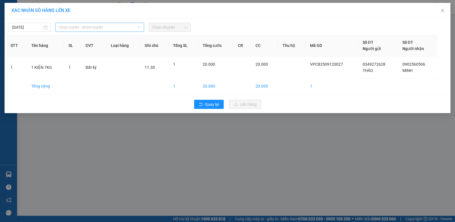
drag, startPoint x: 89, startPoint y: 28, endPoint x: 91, endPoint y: 66, distance: 38.4
click at [90, 29] on span "Chọn tuyến - nhóm tuyến" at bounding box center [100, 27] width 82 height 9
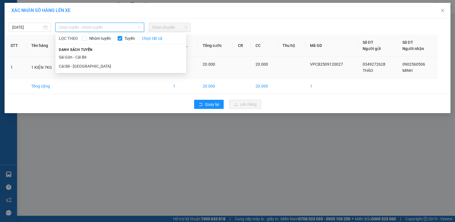
click at [93, 68] on li "Cái Bè - [GEOGRAPHIC_DATA]" at bounding box center [120, 66] width 131 height 9
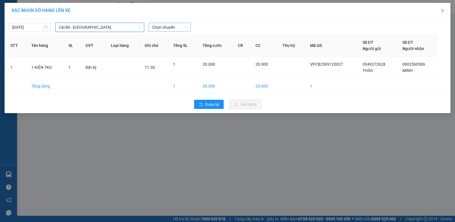
drag, startPoint x: 161, startPoint y: 27, endPoint x: 168, endPoint y: 31, distance: 7.4
click at [163, 28] on span "Chọn chuyến" at bounding box center [169, 27] width 35 height 9
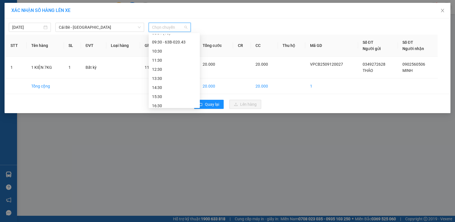
scroll to position [136, 0]
click at [168, 47] on div "11:30" at bounding box center [174, 48] width 44 height 6
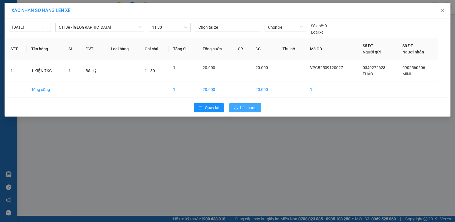
click at [245, 107] on span "Lên hàng" at bounding box center [248, 107] width 16 height 6
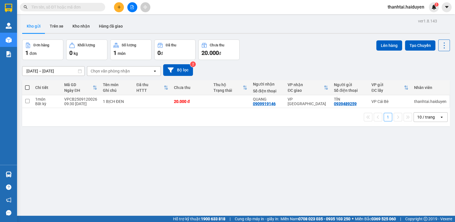
click at [95, 5] on input "text" at bounding box center [64, 7] width 67 height 6
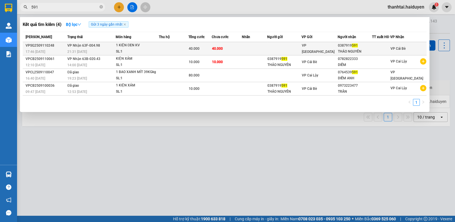
type input "591"
click at [321, 45] on td "VP [GEOGRAPHIC_DATA]" at bounding box center [319, 48] width 36 height 13
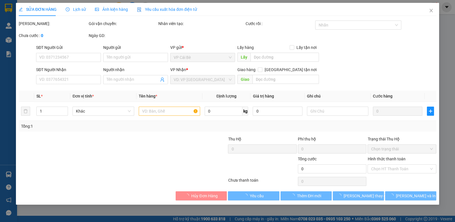
type input "0387919591"
type input "THẢO NGUYÊN"
type input "40.000"
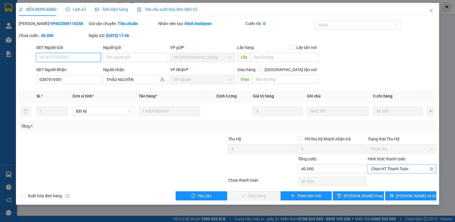
click at [383, 166] on span "Chọn HT Thanh Toán" at bounding box center [402, 168] width 62 height 9
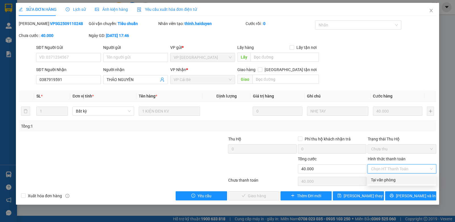
click at [382, 182] on div "Tại văn phòng" at bounding box center [402, 180] width 62 height 6
type input "0"
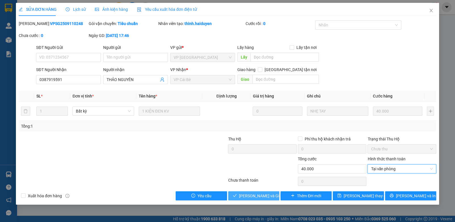
drag, startPoint x: 256, startPoint y: 195, endPoint x: 258, endPoint y: 198, distance: 3.4
click at [257, 197] on span "[PERSON_NAME] và Giao hàng" at bounding box center [266, 196] width 55 height 6
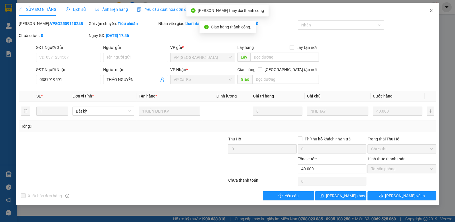
click at [432, 10] on icon "close" at bounding box center [430, 10] width 5 height 5
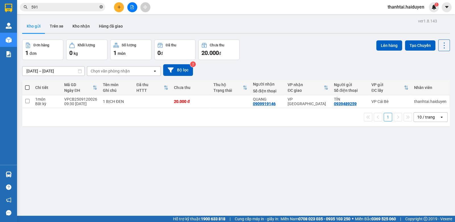
click at [101, 6] on icon "close-circle" at bounding box center [100, 6] width 3 height 3
click at [117, 7] on icon "plus" at bounding box center [119, 7] width 4 height 4
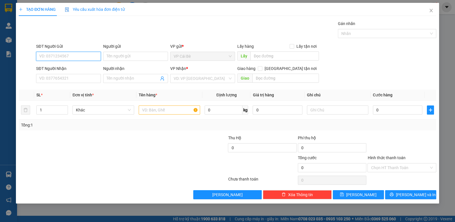
click at [88, 54] on input "SĐT Người Gửi" at bounding box center [68, 56] width 65 height 9
click at [75, 66] on div "0788750025 - LANH" at bounding box center [68, 67] width 58 height 6
type input "0788750025"
type input "LANH"
type input "0332597824"
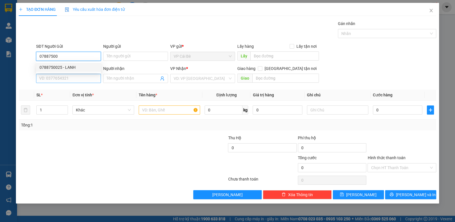
type input "THẮNG"
type input "20.000"
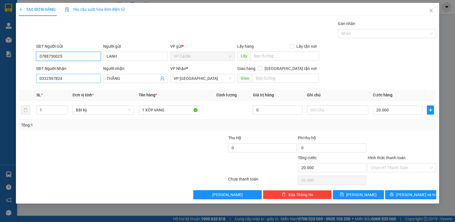
type input "0788750025"
drag, startPoint x: 56, startPoint y: 78, endPoint x: 0, endPoint y: 93, distance: 58.4
click at [0, 93] on div "TẠO ĐƠN HÀNG Yêu cầu xuất hóa đơn điện tử Transit Pickup Surcharge Ids Transit …" at bounding box center [227, 111] width 455 height 222
drag, startPoint x: 70, startPoint y: 87, endPoint x: 79, endPoint y: 85, distance: 9.6
click at [70, 87] on div "0778841905 - THẮNG" at bounding box center [68, 89] width 58 height 6
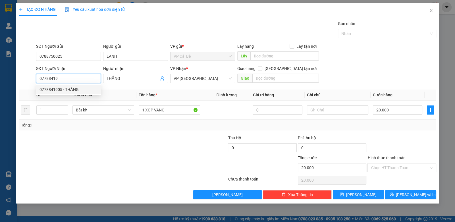
type input "0778841905"
type input "100.000"
type input "0778841905"
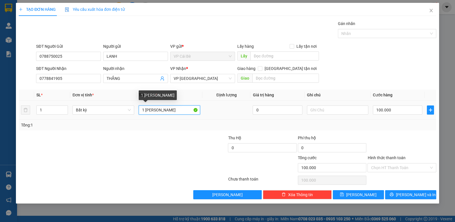
drag, startPoint x: 161, startPoint y: 112, endPoint x: 19, endPoint y: 149, distance: 146.7
click at [19, 150] on div "Transit Pickup Surcharge Ids Transit Deliver Surcharge Ids Transit Deliver Surc…" at bounding box center [227, 109] width 417 height 179
type input "1 xốp vang"
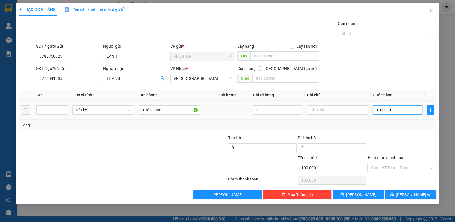
click at [397, 108] on input "100.000" at bounding box center [397, 109] width 49 height 9
type input "0"
type input "6"
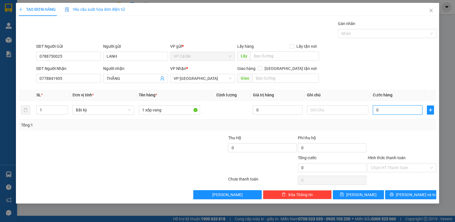
type input "6"
type input "06"
type input "60"
type input "060"
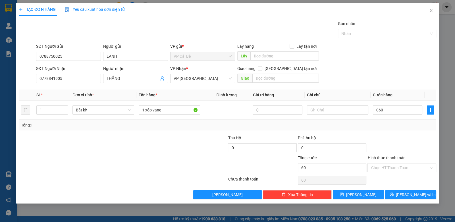
type input "60.000"
drag, startPoint x: 372, startPoint y: 76, endPoint x: 391, endPoint y: 107, distance: 36.2
click at [373, 78] on div "SĐT Người Nhận 0778841905 Người nhận THẮNG VP Nhận * VP [GEOGRAPHIC_DATA] Giao …" at bounding box center [236, 75] width 402 height 20
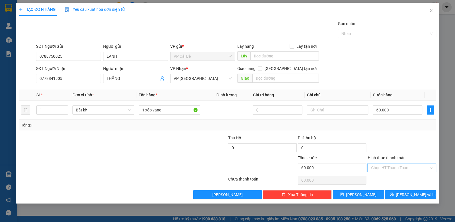
drag, startPoint x: 394, startPoint y: 165, endPoint x: 395, endPoint y: 171, distance: 6.0
click at [395, 168] on input "Hình thức thanh toán" at bounding box center [400, 167] width 58 height 9
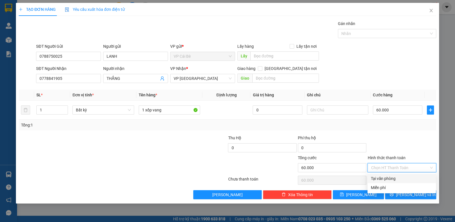
drag, startPoint x: 393, startPoint y: 175, endPoint x: 402, endPoint y: 187, distance: 14.7
click at [394, 176] on div "Tại văn phòng" at bounding box center [402, 178] width 62 height 6
type input "0"
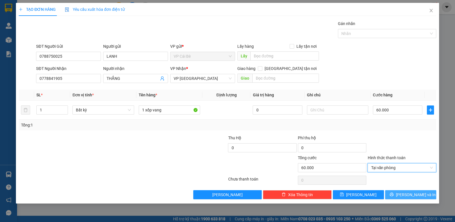
click at [408, 192] on span "[PERSON_NAME] và In" at bounding box center [416, 194] width 40 height 6
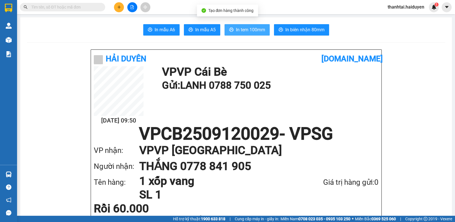
click at [237, 31] on span "In tem 100mm" at bounding box center [250, 29] width 29 height 7
click at [80, 8] on input "text" at bounding box center [64, 7] width 67 height 6
click at [80, 7] on input "text" at bounding box center [64, 7] width 67 height 6
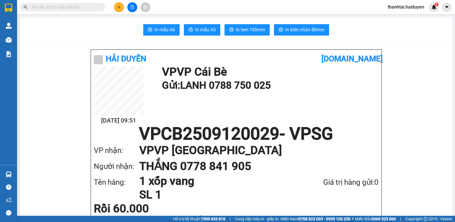
click at [87, 5] on input "text" at bounding box center [64, 7] width 67 height 6
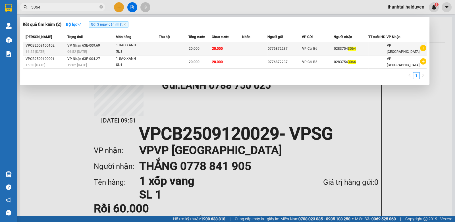
type input "3064"
click at [338, 49] on td "0283754 3064" at bounding box center [350, 48] width 35 height 13
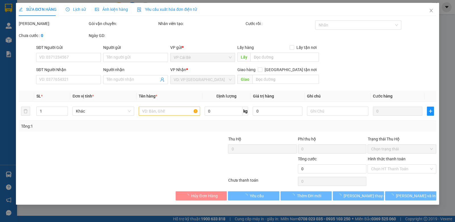
type input "0776872237"
type input "02837543064"
type input "20.000"
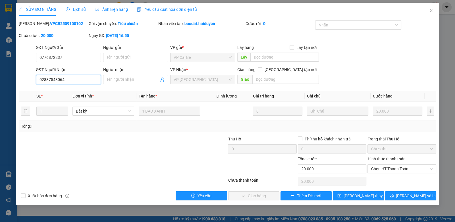
drag, startPoint x: 67, startPoint y: 80, endPoint x: 103, endPoint y: 80, distance: 36.3
click at [70, 81] on input "02837543064" at bounding box center [68, 79] width 65 height 9
click at [128, 80] on input "Người nhận" at bounding box center [132, 79] width 52 height 6
drag, startPoint x: 64, startPoint y: 78, endPoint x: 0, endPoint y: 88, distance: 65.2
click at [0, 89] on div "SỬA ĐƠN HÀNG Lịch sử Ảnh kiện hàng Yêu cầu xuất hóa đơn điện tử Total Paid Fee …" at bounding box center [227, 111] width 455 height 222
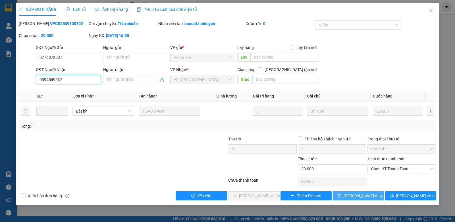
type input "0394549537"
click at [357, 195] on span "[PERSON_NAME] thay đổi" at bounding box center [365, 196] width 45 height 6
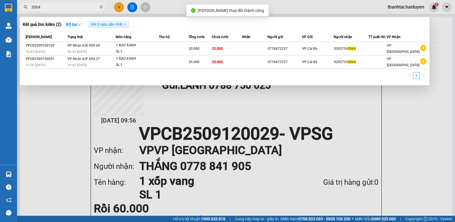
drag, startPoint x: 87, startPoint y: 8, endPoint x: 93, endPoint y: 9, distance: 6.7
click at [88, 8] on input "3064" at bounding box center [64, 7] width 67 height 6
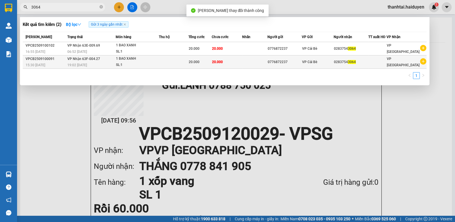
click at [298, 56] on td "0776872237" at bounding box center [284, 61] width 34 height 13
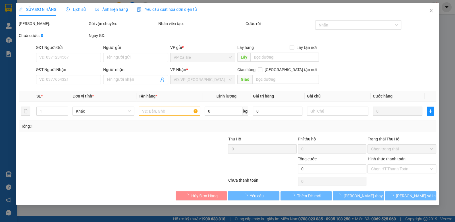
type input "0776872237"
type input "02837543064"
type input "20.000"
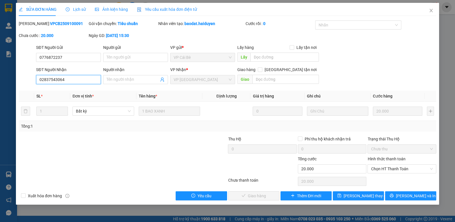
drag, startPoint x: 54, startPoint y: 81, endPoint x: 9, endPoint y: 91, distance: 45.8
click at [2, 96] on div "SỬA ĐƠN HÀNG Lịch sử Ảnh kiện hàng Yêu cầu xuất hóa đơn điện tử Total Paid Fee …" at bounding box center [227, 111] width 455 height 222
type input "0394549537"
click at [365, 196] on span "[PERSON_NAME] thay đổi" at bounding box center [365, 196] width 45 height 6
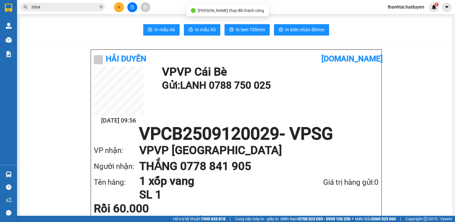
click at [56, 6] on input "3064" at bounding box center [64, 7] width 67 height 6
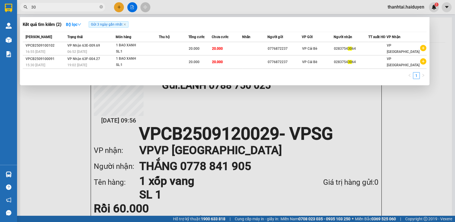
type input "3"
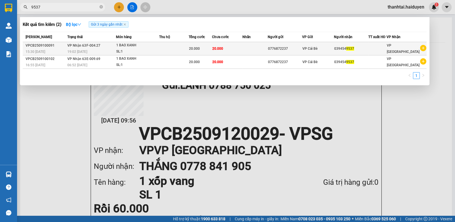
type input "9537"
click at [227, 49] on td "20.000" at bounding box center [227, 48] width 30 height 13
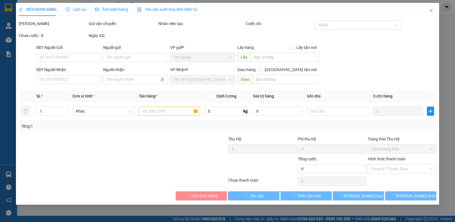
type input "0776872237"
type input "0394549537"
type input "20.000"
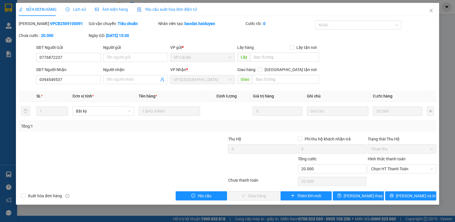
click at [78, 8] on span "Lịch sử" at bounding box center [76, 9] width 20 height 5
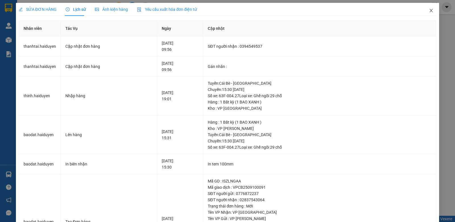
click at [428, 9] on icon "close" at bounding box center [430, 10] width 5 height 5
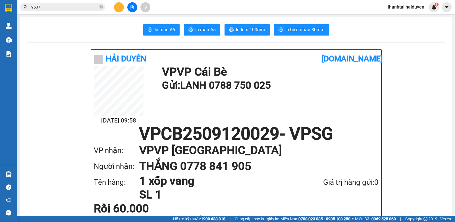
click at [55, 6] on input "9537" at bounding box center [64, 7] width 67 height 6
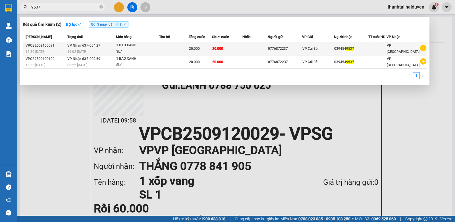
click at [287, 49] on div "0776872237" at bounding box center [285, 49] width 34 height 6
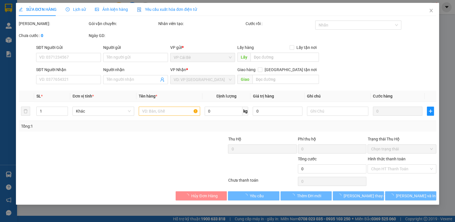
type input "0776872237"
type input "0394549537"
type input "20.000"
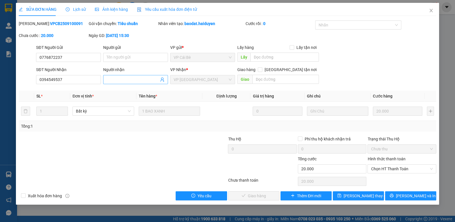
click at [134, 80] on input "Người nhận" at bounding box center [132, 79] width 52 height 6
type input "m"
click at [430, 9] on icon "close" at bounding box center [430, 10] width 5 height 5
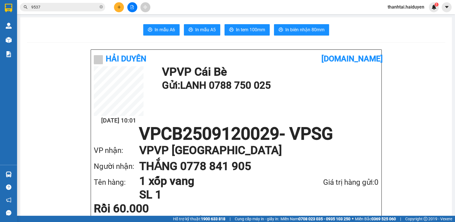
click at [85, 7] on input "9537" at bounding box center [64, 7] width 67 height 6
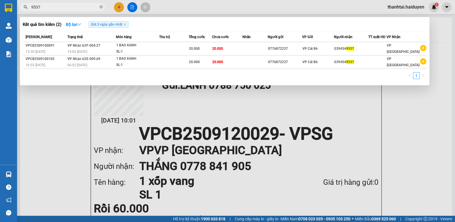
click at [118, 7] on div at bounding box center [227, 111] width 455 height 222
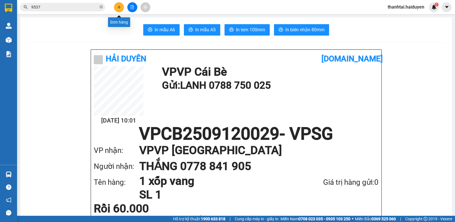
click at [117, 8] on icon "plus" at bounding box center [119, 7] width 4 height 4
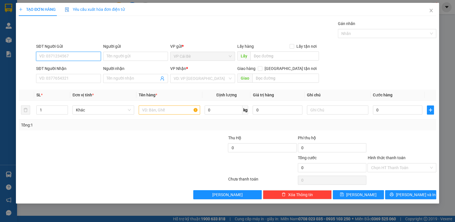
drag, startPoint x: 74, startPoint y: 54, endPoint x: 76, endPoint y: 41, distance: 12.5
click at [74, 48] on div "SĐT Người Gửi VD: 0371234567" at bounding box center [68, 53] width 65 height 20
click at [81, 66] on div "0909076099 - THÚY" at bounding box center [68, 67] width 58 height 6
type input "0909076099"
type input "THÚY"
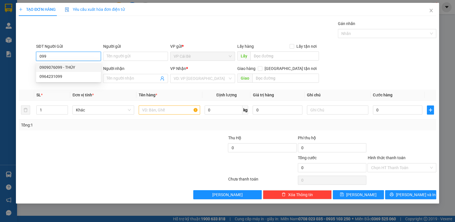
type input "0918704705"
type input "CHỊ [PERSON_NAME]"
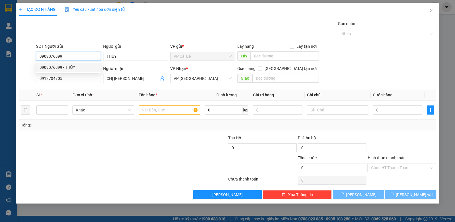
type input "20.000"
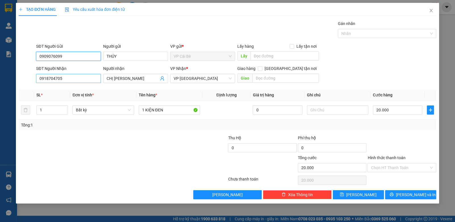
type input "0909076099"
drag, startPoint x: 66, startPoint y: 78, endPoint x: 26, endPoint y: 78, distance: 40.9
click at [28, 85] on div "SĐT Người Nhận 0918704705 0918704705 Người nhận CHỊ MINH VP Nhận * VP [GEOGRAPH…" at bounding box center [227, 75] width 418 height 20
type input "0908032169"
click at [67, 90] on div "0908032169 - DIỄM" at bounding box center [68, 89] width 58 height 6
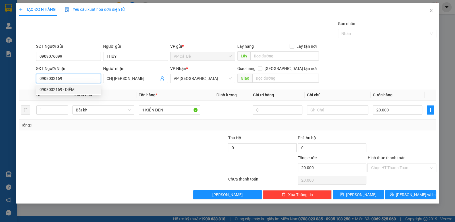
type input "DIỄM"
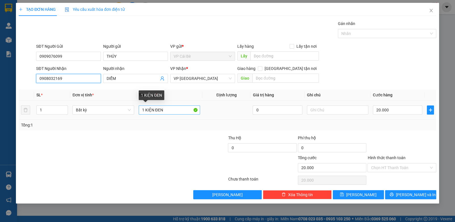
type input "0908032169"
drag, startPoint x: 167, startPoint y: 109, endPoint x: 81, endPoint y: 119, distance: 86.3
click at [81, 119] on tr "1 Bất kỳ 1 KIỆN ĐEN 0 20.000" at bounding box center [227, 110] width 417 height 19
type input "1 kien đen"
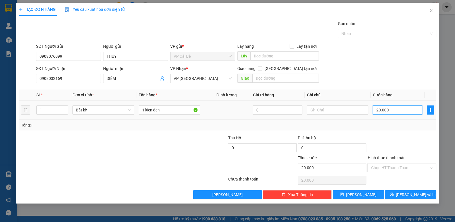
type input "0"
type input "5"
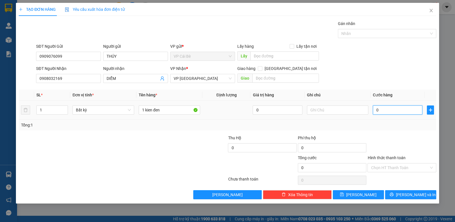
type input "05"
type input "50"
type input "050"
type input "50.000"
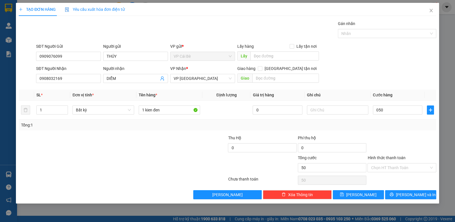
type input "50.000"
drag, startPoint x: 371, startPoint y: 87, endPoint x: 420, endPoint y: 151, distance: 80.8
click at [388, 102] on div "Transit Pickup Surcharge Ids Transit Deliver Surcharge Ids Transit Deliver Surc…" at bounding box center [227, 109] width 417 height 179
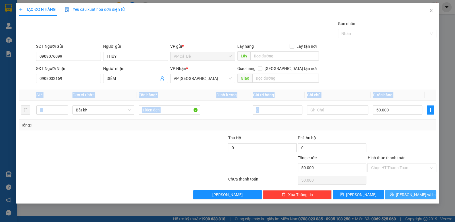
click at [411, 190] on button "[PERSON_NAME] và In" at bounding box center [410, 194] width 51 height 9
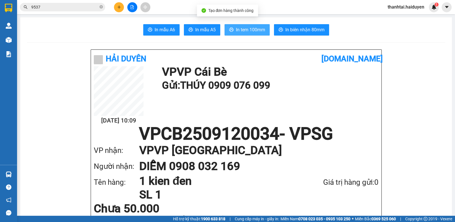
click at [245, 26] on span "In tem 100mm" at bounding box center [250, 29] width 29 height 7
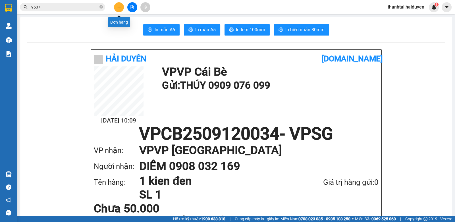
click at [120, 7] on icon "plus" at bounding box center [118, 7] width 3 height 0
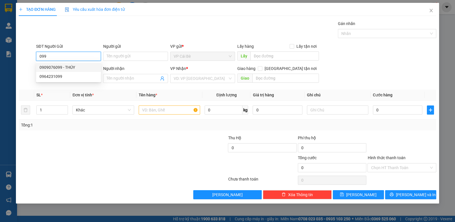
drag, startPoint x: 72, startPoint y: 66, endPoint x: 79, endPoint y: 69, distance: 7.4
click at [77, 68] on div "0909076099 - THÚY" at bounding box center [68, 67] width 58 height 6
type input "0909076099"
type input "THÚY"
type input "0908032169"
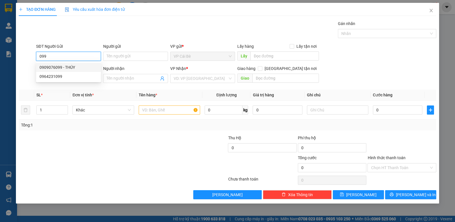
type input "DIỄM"
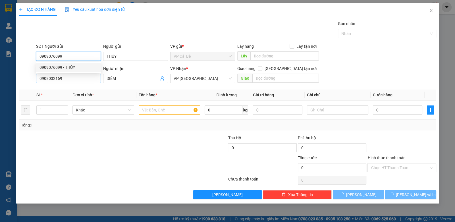
type input "50.000"
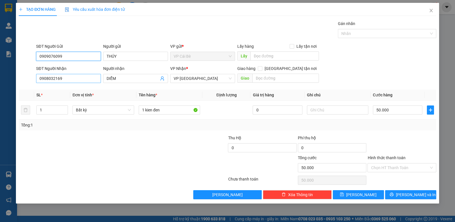
type input "0909076099"
drag, startPoint x: 68, startPoint y: 79, endPoint x: 0, endPoint y: 83, distance: 68.3
click at [0, 83] on div "TẠO ĐƠN HÀNG Yêu cầu xuất hóa đơn điện tử Transit Pickup Surcharge Ids Transit …" at bounding box center [227, 111] width 455 height 222
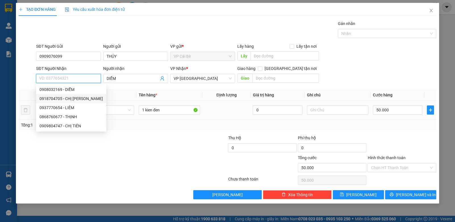
drag, startPoint x: 81, startPoint y: 97, endPoint x: 95, endPoint y: 104, distance: 16.4
click at [86, 100] on div "0918704705 - CHỊ [PERSON_NAME]" at bounding box center [70, 98] width 63 height 6
type input "0918704705"
type input "CHỊ [PERSON_NAME]"
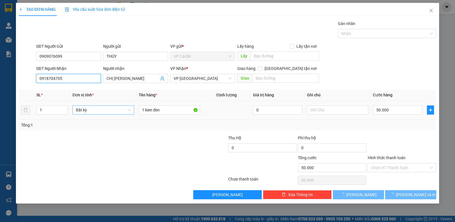
type input "20.000"
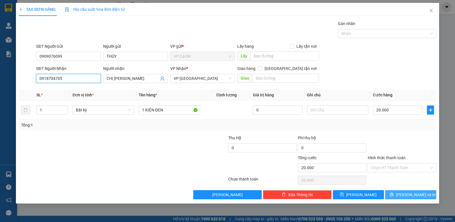
type input "0918704705"
drag, startPoint x: 407, startPoint y: 193, endPoint x: 394, endPoint y: 182, distance: 16.1
click at [407, 193] on span "[PERSON_NAME] và In" at bounding box center [416, 194] width 40 height 6
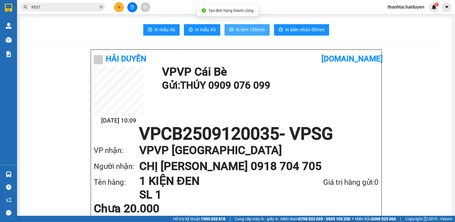
click at [251, 31] on span "In tem 100mm" at bounding box center [250, 29] width 29 height 7
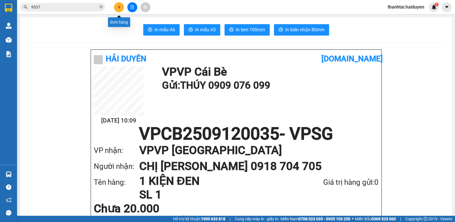
click at [118, 6] on icon "plus" at bounding box center [119, 7] width 4 height 4
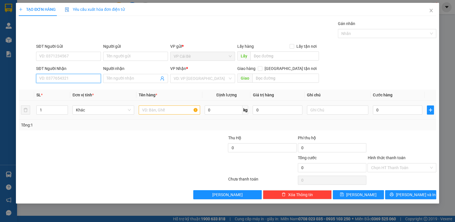
drag, startPoint x: 83, startPoint y: 78, endPoint x: 352, endPoint y: 116, distance: 271.9
click at [83, 78] on input "SĐT Người Nhận" at bounding box center [68, 78] width 65 height 9
type input "8"
click at [79, 90] on div "0849200994 - [GEOGRAPHIC_DATA]" at bounding box center [71, 89] width 64 height 6
type input "0849200994"
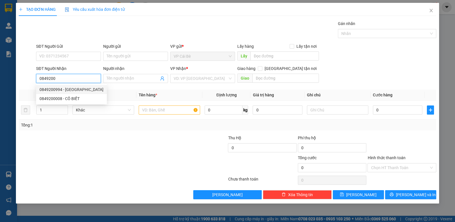
type input "ĐỨC"
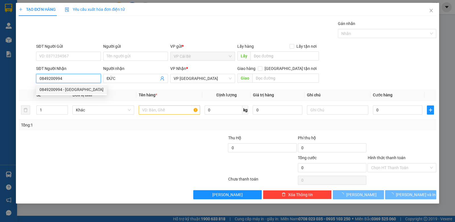
type input "20.000"
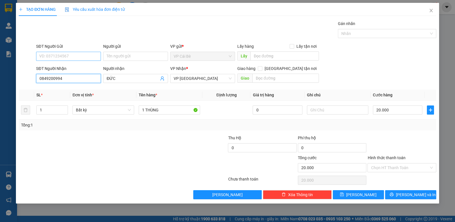
type input "0849200994"
click at [76, 56] on input "SĐT Người Gửi" at bounding box center [68, 56] width 65 height 9
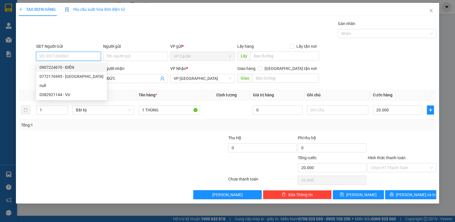
drag, startPoint x: 74, startPoint y: 67, endPoint x: 78, endPoint y: 67, distance: 4.3
click at [74, 67] on div "0907224670 - ĐIỀN" at bounding box center [71, 67] width 64 height 6
type input "0907224670"
type input "ĐIỀN"
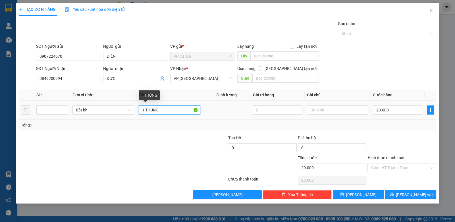
click at [165, 109] on input "1 THÙNG" at bounding box center [170, 109] width 62 height 9
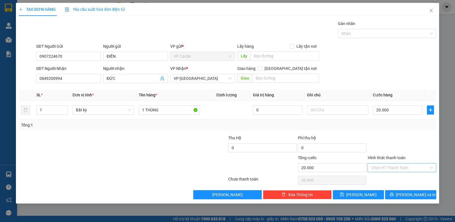
drag, startPoint x: 404, startPoint y: 163, endPoint x: 403, endPoint y: 168, distance: 4.9
click at [404, 165] on input "Hình thức thanh toán" at bounding box center [400, 167] width 58 height 9
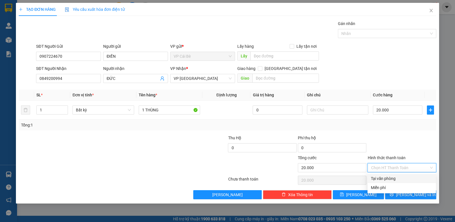
click at [403, 178] on div "Tại văn phòng" at bounding box center [402, 178] width 62 height 6
type input "0"
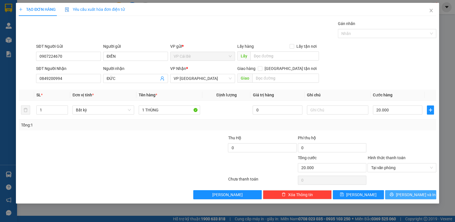
click at [406, 193] on span "[PERSON_NAME] và In" at bounding box center [416, 194] width 40 height 6
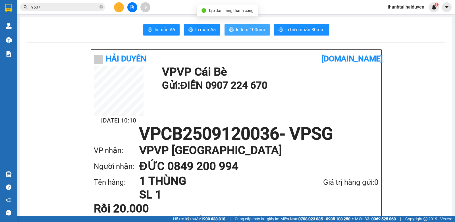
click at [256, 34] on button "In tem 100mm" at bounding box center [246, 29] width 45 height 11
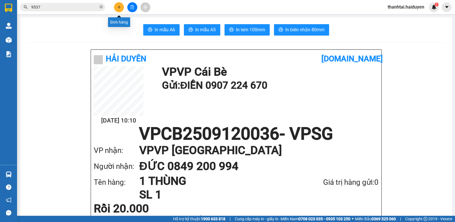
click at [120, 9] on icon "plus" at bounding box center [119, 7] width 4 height 4
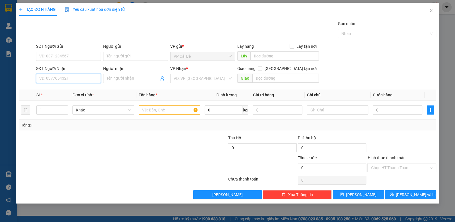
click at [82, 79] on input "SĐT Người Nhận" at bounding box center [68, 78] width 65 height 9
type input "0902408978"
click at [63, 88] on div "0902408978" at bounding box center [68, 89] width 58 height 6
type input "20.000"
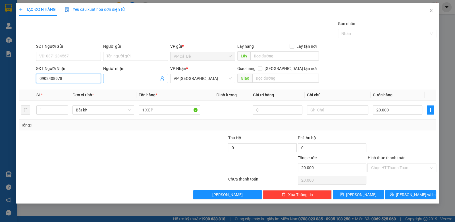
type input "0902408978"
click at [129, 77] on input "Người nhận" at bounding box center [132, 78] width 52 height 6
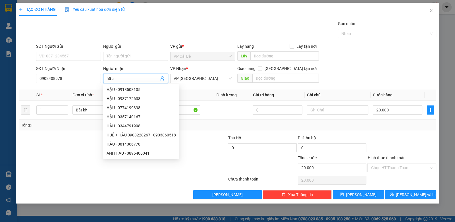
type input "hậu"
click at [136, 34] on div "Gói vận chuyển * Tiêu chuẩn Gán nhãn Nhãn" at bounding box center [236, 30] width 402 height 20
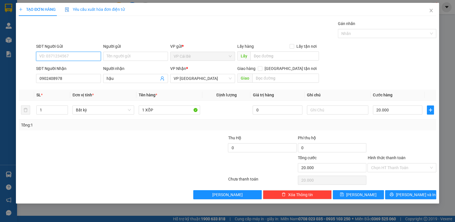
drag, startPoint x: 76, startPoint y: 59, endPoint x: 115, endPoint y: 68, distance: 39.9
click at [77, 60] on input "SĐT Người Gửi" at bounding box center [68, 56] width 65 height 9
click at [170, 29] on div "Gói vận chuyển * Tiêu chuẩn Gán nhãn Nhãn" at bounding box center [236, 30] width 402 height 20
click at [81, 56] on input "SĐT Người Gửi" at bounding box center [68, 56] width 65 height 9
click at [73, 66] on div "0705703296 - YÊN" at bounding box center [68, 67] width 58 height 6
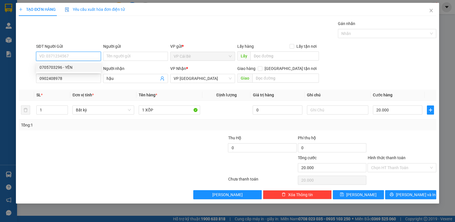
type input "0705703296"
type input "YÊN"
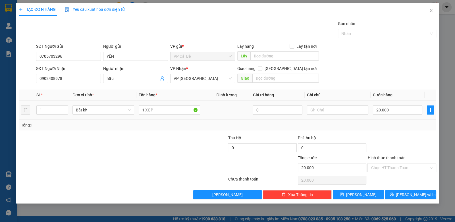
drag, startPoint x: 57, startPoint y: 109, endPoint x: 60, endPoint y: 97, distance: 12.3
click at [60, 97] on table "SL * Đơn vị tính * Tên hàng * Định lượng Giá trị hàng Ghi chú Cước hàng 1 Bất k…" at bounding box center [227, 104] width 417 height 30
type input "2"
drag, startPoint x: 153, startPoint y: 109, endPoint x: 71, endPoint y: 105, distance: 81.6
click at [72, 105] on tr "2 Bất kỳ 1 XỐP 0 20.000" at bounding box center [227, 110] width 417 height 19
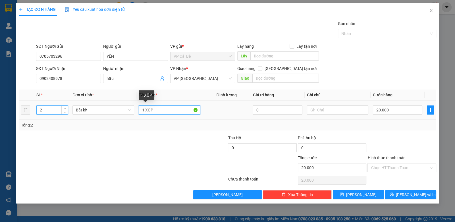
type input "0"
type input "1 bao vang +1 bich trang"
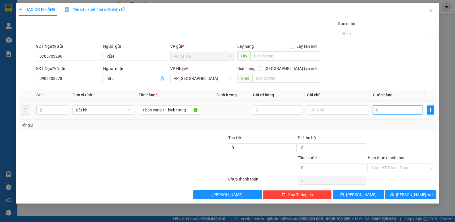
click at [384, 113] on input "0" at bounding box center [397, 109] width 49 height 9
type input "0"
type input "4"
type input "04"
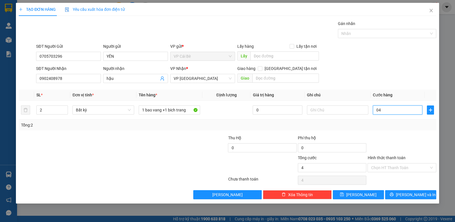
type input "40"
type input "040"
type input "40.000"
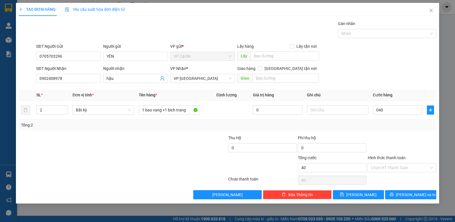
type input "40.000"
drag, startPoint x: 359, startPoint y: 52, endPoint x: 413, endPoint y: 147, distance: 109.9
click at [393, 83] on form "SĐT Người Gửi 0705703296 Người gửi YÊN VP gửi * VP Cái Bè Lấy hàng Lấy tận nơi …" at bounding box center [227, 64] width 417 height 42
drag, startPoint x: 386, startPoint y: 168, endPoint x: 385, endPoint y: 178, distance: 10.3
click at [387, 173] on div "Transit Pickup Surcharge Ids Transit Deliver Surcharge Ids Transit Deliver Surc…" at bounding box center [227, 109] width 417 height 179
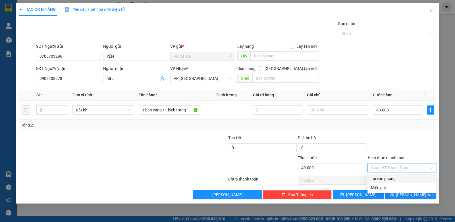
drag, startPoint x: 385, startPoint y: 178, endPoint x: 397, endPoint y: 188, distance: 14.9
click at [390, 179] on div "Tại văn phòng" at bounding box center [402, 178] width 62 height 6
type input "0"
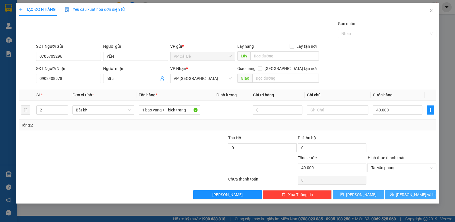
drag, startPoint x: 398, startPoint y: 191, endPoint x: 369, endPoint y: 191, distance: 28.1
click at [398, 191] on button "[PERSON_NAME] và In" at bounding box center [410, 194] width 51 height 9
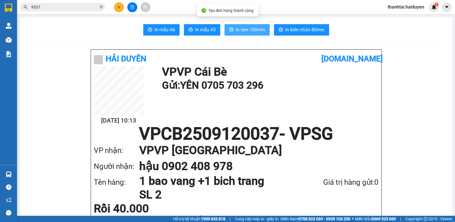
click at [239, 26] on span "In tem 100mm" at bounding box center [250, 29] width 29 height 7
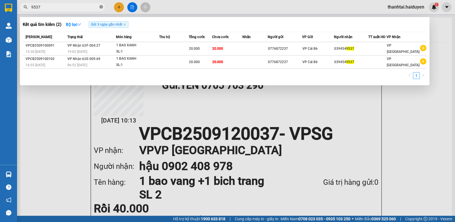
click at [100, 7] on icon "close-circle" at bounding box center [100, 6] width 3 height 3
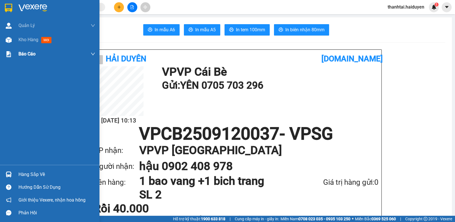
drag, startPoint x: 24, startPoint y: 39, endPoint x: 88, endPoint y: 57, distance: 66.3
click at [24, 40] on span "Kho hàng" at bounding box center [28, 39] width 20 height 5
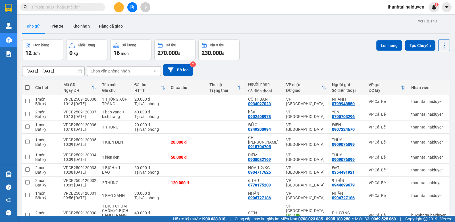
click at [28, 86] on span at bounding box center [27, 87] width 5 height 5
click at [27, 85] on input "checkbox" at bounding box center [27, 85] width 0 height 0
checkbox input "true"
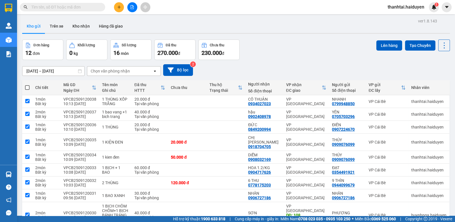
checkbox input "true"
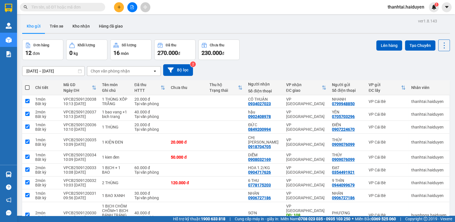
checkbox input "true"
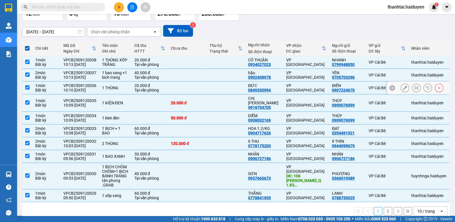
scroll to position [43, 0]
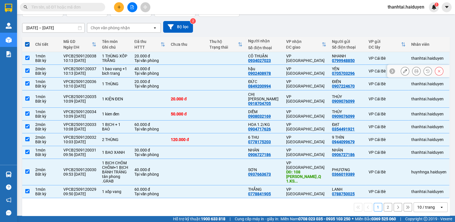
click at [28, 70] on input "checkbox" at bounding box center [27, 70] width 4 height 4
checkbox input "false"
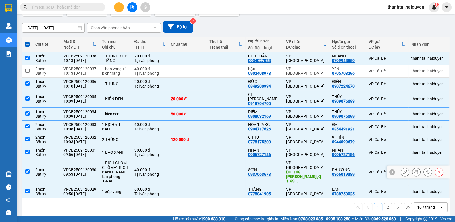
click at [26, 169] on input "checkbox" at bounding box center [27, 171] width 4 height 4
checkbox input "false"
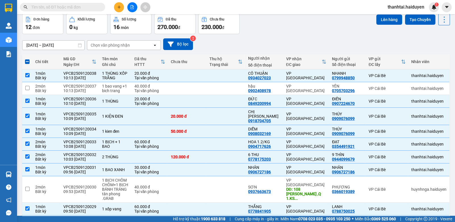
scroll to position [0, 0]
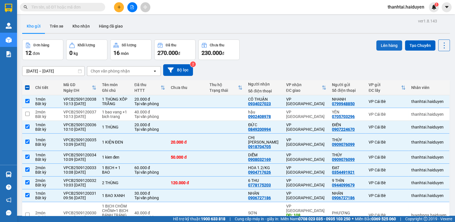
click at [385, 43] on button "Lên hàng" at bounding box center [389, 45] width 26 height 10
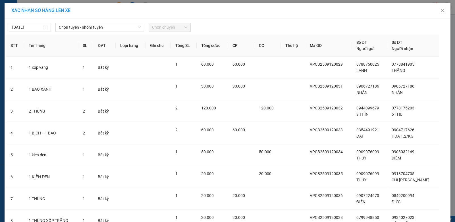
drag, startPoint x: 72, startPoint y: 29, endPoint x: 74, endPoint y: 32, distance: 3.3
click at [73, 30] on span "Chọn tuyến - nhóm tuyến" at bounding box center [100, 27] width 82 height 9
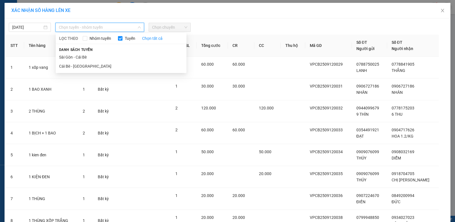
drag, startPoint x: 74, startPoint y: 65, endPoint x: 112, endPoint y: 49, distance: 41.2
click at [77, 65] on li "Cái Bè - [GEOGRAPHIC_DATA]" at bounding box center [121, 66] width 131 height 9
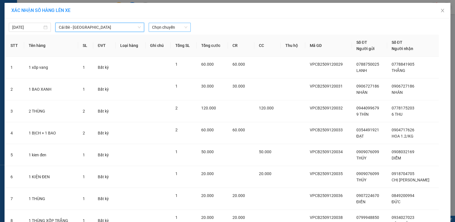
drag, startPoint x: 159, startPoint y: 28, endPoint x: 162, endPoint y: 31, distance: 4.0
click at [162, 31] on span "Chọn chuyến" at bounding box center [169, 27] width 35 height 9
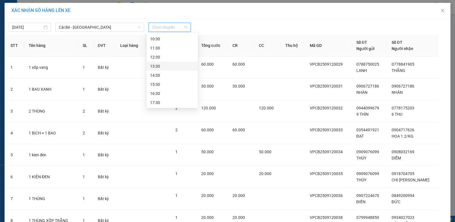
scroll to position [108, 0]
click at [164, 65] on div "10:30" at bounding box center [172, 67] width 44 height 6
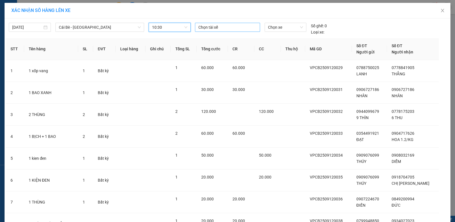
click at [210, 27] on div at bounding box center [227, 27] width 62 height 7
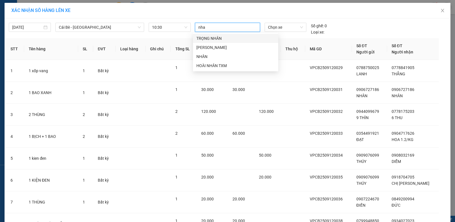
type input "nhan"
click at [214, 63] on div "HOÀI NHÂN TXM" at bounding box center [235, 65] width 78 height 6
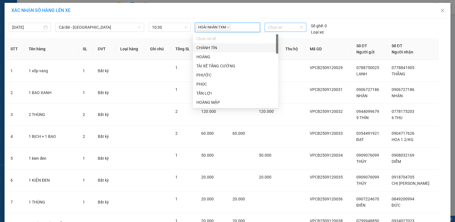
click at [273, 26] on span "Chọn xe" at bounding box center [285, 27] width 35 height 9
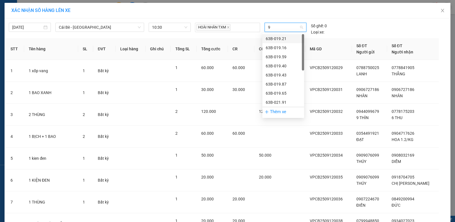
type input "91"
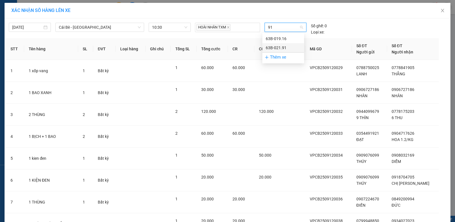
click at [285, 46] on div "63B-021.91" at bounding box center [282, 48] width 35 height 6
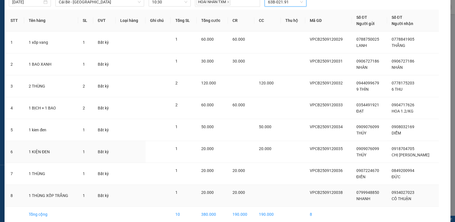
scroll to position [51, 0]
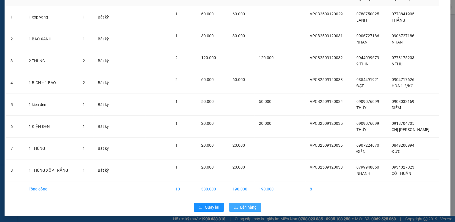
click at [248, 204] on span "Lên hàng" at bounding box center [248, 207] width 16 height 6
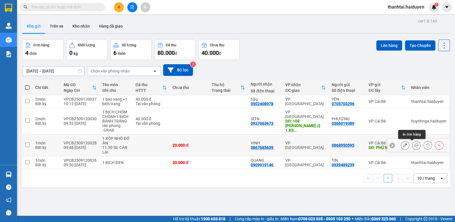
click at [414, 144] on icon at bounding box center [416, 145] width 4 height 4
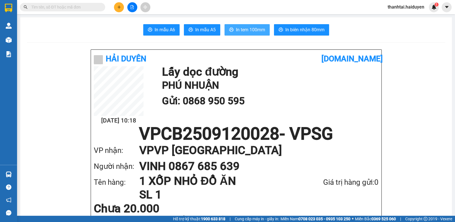
click at [241, 28] on span "In tem 100mm" at bounding box center [250, 29] width 29 height 7
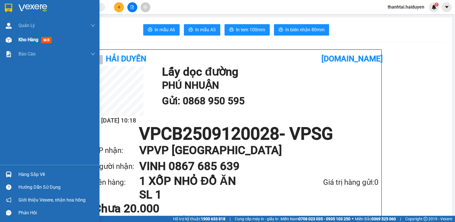
click at [34, 38] on span "Kho hàng" at bounding box center [28, 39] width 20 height 5
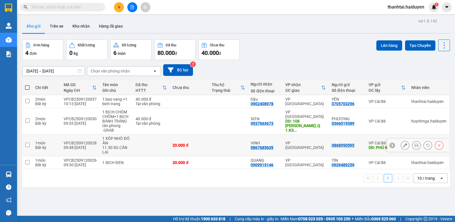
click at [27, 143] on input "checkbox" at bounding box center [27, 145] width 4 height 4
checkbox input "true"
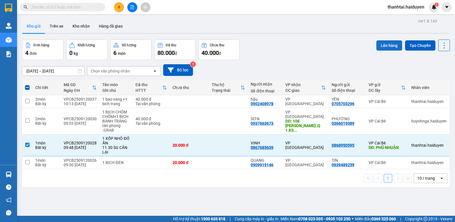
click at [381, 47] on button "Lên hàng" at bounding box center [389, 45] width 26 height 10
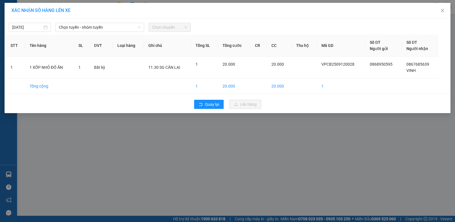
drag, startPoint x: 77, startPoint y: 28, endPoint x: 77, endPoint y: 32, distance: 4.3
click at [77, 30] on span "Chọn tuyến - nhóm tuyến" at bounding box center [100, 27] width 82 height 9
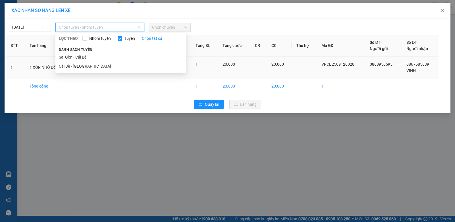
click at [78, 65] on li "Cái Bè - [GEOGRAPHIC_DATA]" at bounding box center [120, 66] width 131 height 9
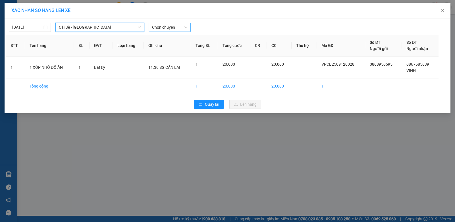
click at [168, 28] on span "Chọn chuyến" at bounding box center [169, 27] width 35 height 9
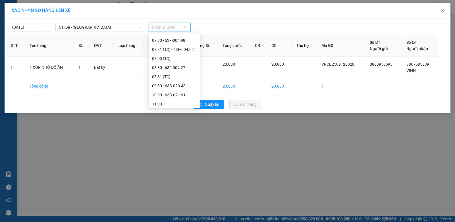
scroll to position [85, 0]
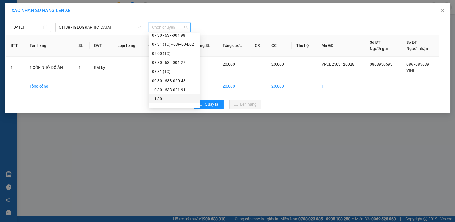
drag, startPoint x: 177, startPoint y: 97, endPoint x: 184, endPoint y: 98, distance: 7.7
click at [176, 97] on div "11:30" at bounding box center [174, 99] width 44 height 6
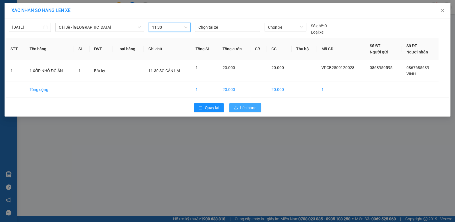
click at [237, 106] on icon "upload" at bounding box center [236, 108] width 4 height 4
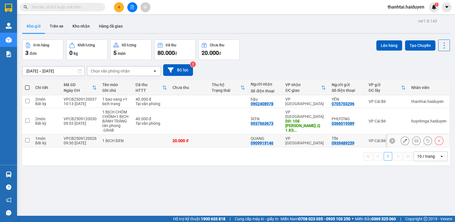
click at [27, 139] on input "checkbox" at bounding box center [27, 140] width 4 height 4
checkbox input "true"
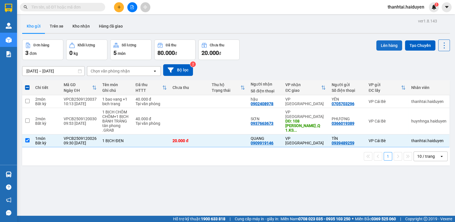
drag, startPoint x: 380, startPoint y: 43, endPoint x: 381, endPoint y: 46, distance: 3.4
click at [380, 45] on button "Lên hàng" at bounding box center [389, 45] width 26 height 10
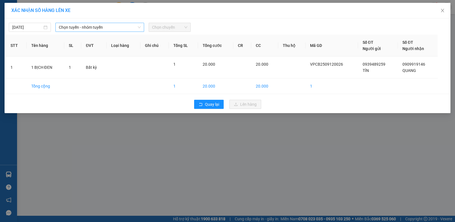
click at [70, 32] on div "Chọn tuyến - nhóm tuyến" at bounding box center [99, 27] width 89 height 9
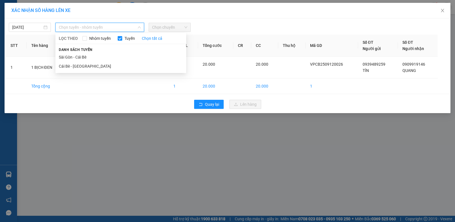
drag, startPoint x: 64, startPoint y: 66, endPoint x: 90, endPoint y: 48, distance: 32.1
click at [67, 65] on li "Cái Bè - [GEOGRAPHIC_DATA]" at bounding box center [120, 66] width 131 height 9
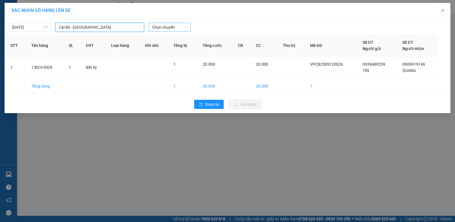
click at [161, 33] on body "Kết quả tìm kiếm ( 2 ) Bộ lọc Gửi 3 ngày gần nhất Mã ĐH Trạng thái Món hàng Thu…" at bounding box center [227, 111] width 455 height 222
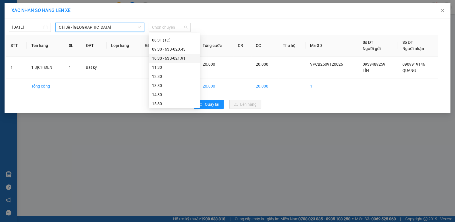
scroll to position [108, 0]
click at [180, 66] on div "10:30 - 63B-021.91" at bounding box center [174, 67] width 44 height 6
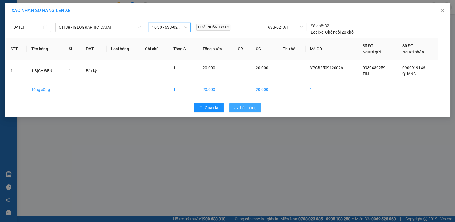
click at [246, 106] on span "Lên hàng" at bounding box center [248, 107] width 16 height 6
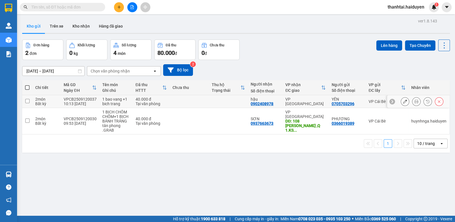
drag, startPoint x: 28, startPoint y: 100, endPoint x: 106, endPoint y: 82, distance: 80.2
click at [31, 100] on td at bounding box center [27, 101] width 10 height 13
checkbox input "true"
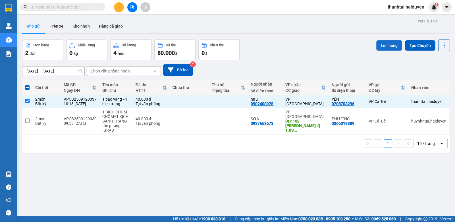
click at [382, 45] on button "Lên hàng" at bounding box center [389, 45] width 26 height 10
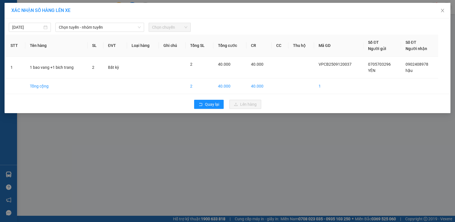
drag, startPoint x: 64, startPoint y: 27, endPoint x: 68, endPoint y: 32, distance: 6.5
click at [66, 29] on span "Chọn tuyến - nhóm tuyến" at bounding box center [100, 27] width 82 height 9
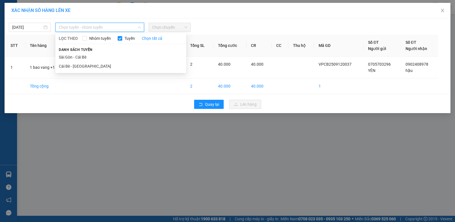
drag, startPoint x: 72, startPoint y: 65, endPoint x: 103, endPoint y: 48, distance: 35.1
click at [76, 65] on li "Cái Bè - [GEOGRAPHIC_DATA]" at bounding box center [120, 66] width 131 height 9
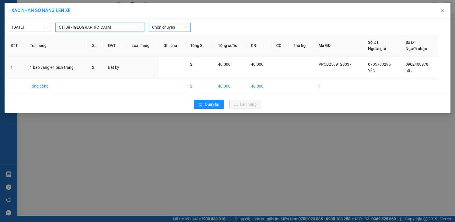
click at [167, 34] on body "Kết quả tìm kiếm ( 0 ) Bộ lọc Gửi 3 ngày gần nhất No Data thanhtai.haiduyen 1 Q…" at bounding box center [227, 111] width 455 height 222
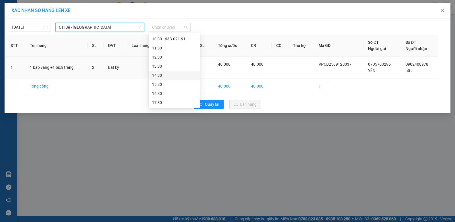
scroll to position [108, 0]
drag, startPoint x: 175, startPoint y: 64, endPoint x: 180, endPoint y: 66, distance: 5.9
click at [180, 66] on div "10:30 - 63B-021.91" at bounding box center [174, 67] width 44 height 6
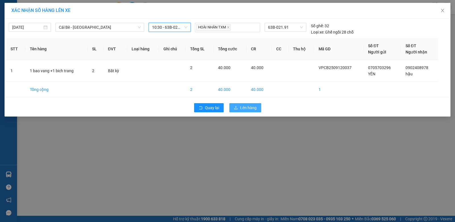
click at [240, 104] on span "Lên hàng" at bounding box center [248, 107] width 16 height 6
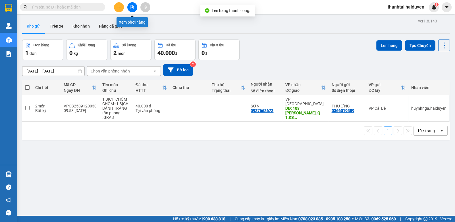
click at [131, 8] on icon "file-add" at bounding box center [132, 7] width 4 height 4
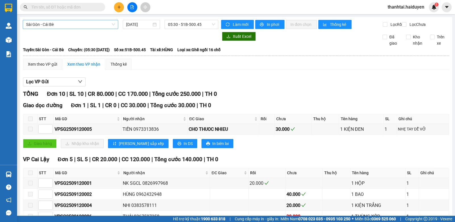
click at [70, 26] on span "Sài Gòn - Cái Bè" at bounding box center [70, 24] width 89 height 9
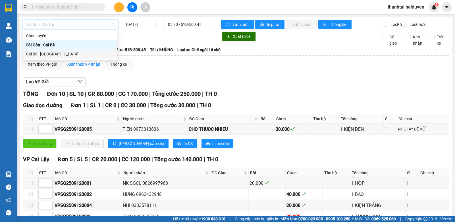
click at [58, 55] on div "Cái Bè - [GEOGRAPHIC_DATA]" at bounding box center [70, 54] width 88 height 6
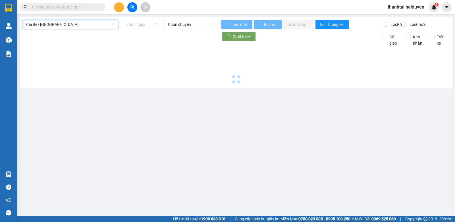
type input "[DATE]"
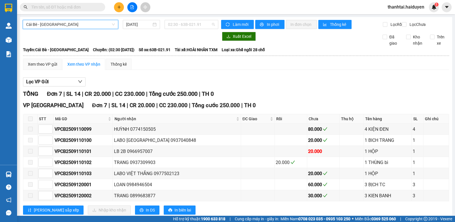
drag, startPoint x: 179, startPoint y: 25, endPoint x: 190, endPoint y: 41, distance: 19.3
click at [182, 28] on span "02:30 - 63B-021.91" at bounding box center [191, 24] width 47 height 9
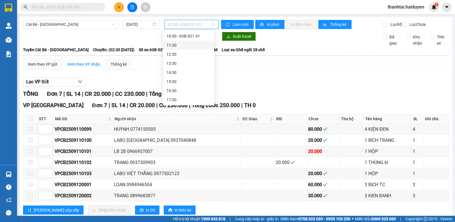
scroll to position [108, 0]
click at [189, 75] on div "11:30" at bounding box center [188, 73] width 44 height 6
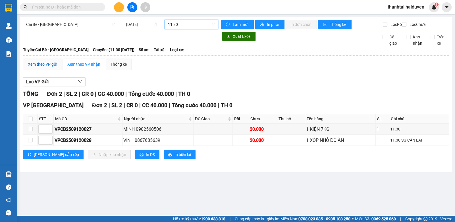
click at [47, 67] on div "Xem theo VP gửi" at bounding box center [42, 64] width 29 height 6
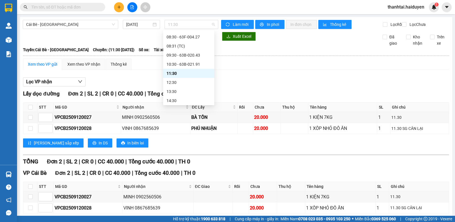
drag, startPoint x: 179, startPoint y: 24, endPoint x: 177, endPoint y: 62, distance: 39.0
click at [180, 32] on body "Kết quả tìm kiếm ( 0 ) Bộ lọc Gửi 3 ngày gần nhất No Data thanhtai.haiduyen 1 Q…" at bounding box center [227, 111] width 455 height 222
click at [175, 81] on div "12:30" at bounding box center [188, 82] width 44 height 6
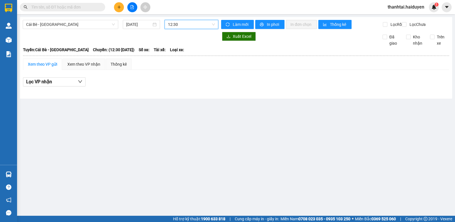
drag, startPoint x: 188, startPoint y: 26, endPoint x: 191, endPoint y: 33, distance: 8.1
click at [189, 28] on span "12:30" at bounding box center [191, 24] width 47 height 9
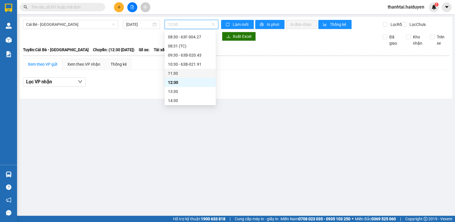
click at [184, 70] on div "11:30" at bounding box center [190, 73] width 44 height 6
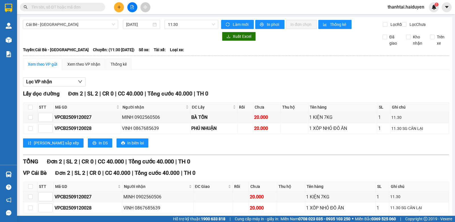
click at [91, 8] on input "text" at bounding box center [64, 7] width 67 height 6
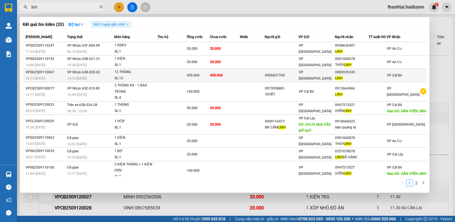
type input "linh"
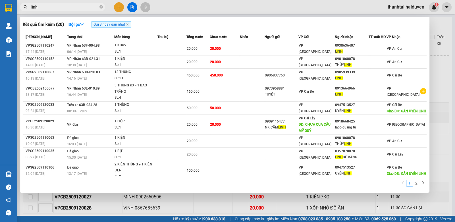
drag, startPoint x: 315, startPoint y: 74, endPoint x: 318, endPoint y: 74, distance: 3.2
click at [316, 74] on span "VP [GEOGRAPHIC_DATA]" at bounding box center [314, 75] width 33 height 10
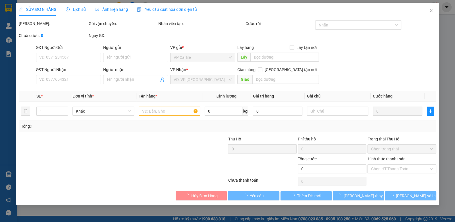
type input "0906837760"
type input "0985939339"
type input "LINH"
type input "450.000"
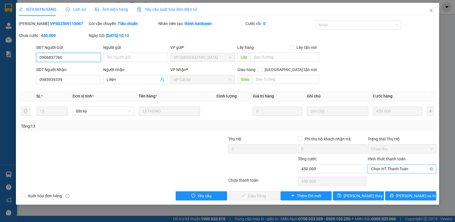
click at [386, 168] on span "Chọn HT Thanh Toán" at bounding box center [402, 168] width 62 height 9
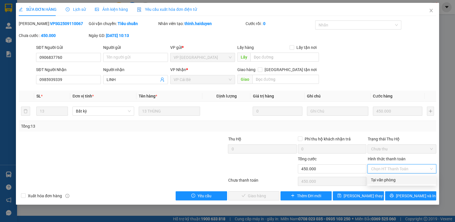
click at [385, 179] on div "Tại văn phòng" at bounding box center [402, 180] width 62 height 6
type input "0"
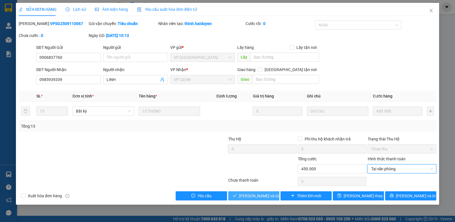
click at [263, 195] on span "[PERSON_NAME] và Giao hàng" at bounding box center [266, 196] width 55 height 6
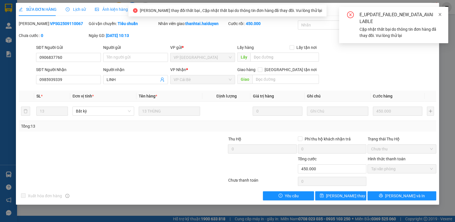
click at [440, 14] on icon "close" at bounding box center [439, 14] width 3 height 3
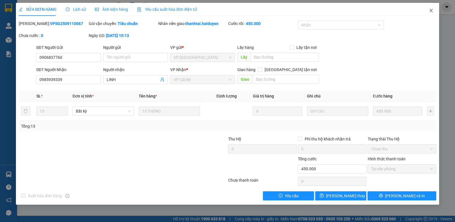
click at [429, 12] on icon "close" at bounding box center [430, 10] width 5 height 5
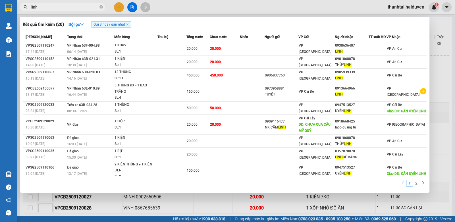
click at [66, 7] on input "linh" at bounding box center [64, 7] width 67 height 6
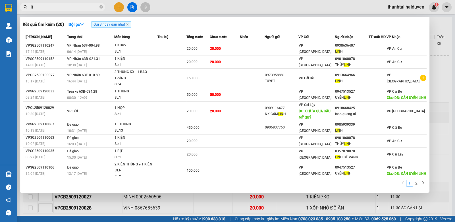
type input "l"
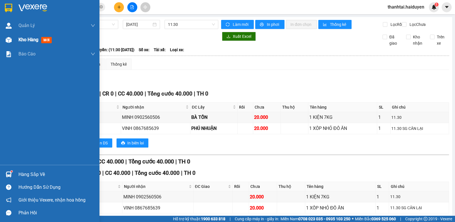
type input "+"
click at [36, 40] on span "Kho hàng" at bounding box center [28, 39] width 20 height 5
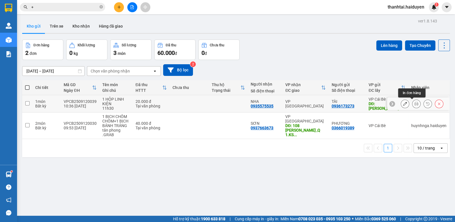
click at [414, 105] on icon at bounding box center [416, 104] width 4 height 4
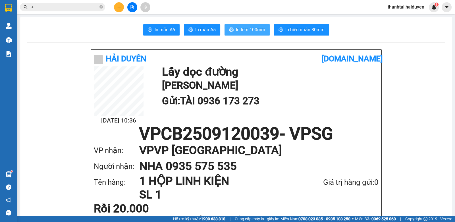
click at [251, 29] on span "In tem 100mm" at bounding box center [250, 29] width 29 height 7
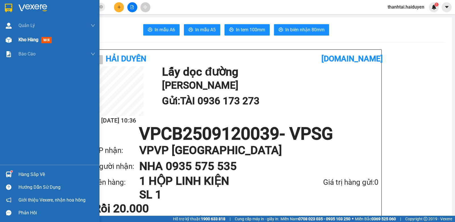
click at [41, 40] on div "Kho hàng mới" at bounding box center [35, 39] width 35 height 7
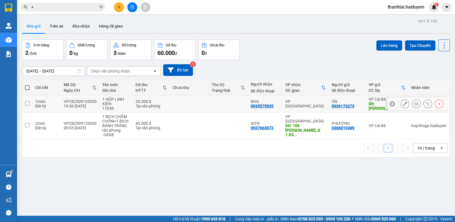
drag, startPoint x: 28, startPoint y: 102, endPoint x: 61, endPoint y: 100, distance: 33.8
click at [28, 103] on input "checkbox" at bounding box center [27, 103] width 4 height 4
checkbox input "true"
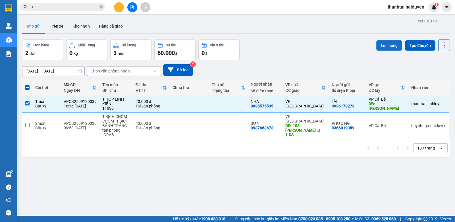
click at [380, 46] on button "Lên hàng" at bounding box center [389, 45] width 26 height 10
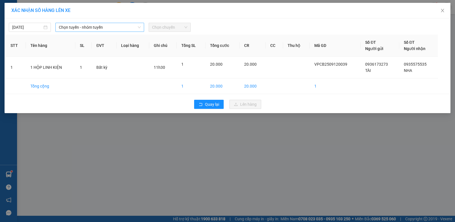
drag, startPoint x: 62, startPoint y: 27, endPoint x: 65, endPoint y: 29, distance: 3.4
click at [65, 29] on span "Chọn tuyến - nhóm tuyến" at bounding box center [100, 27] width 82 height 9
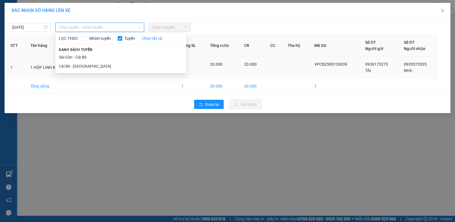
drag, startPoint x: 71, startPoint y: 64, endPoint x: 75, endPoint y: 64, distance: 3.5
click at [74, 64] on li "Cái Bè - [GEOGRAPHIC_DATA]" at bounding box center [120, 66] width 131 height 9
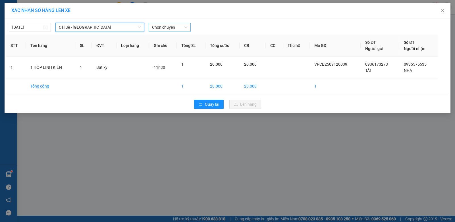
click at [172, 29] on span "Chọn chuyến" at bounding box center [169, 27] width 35 height 9
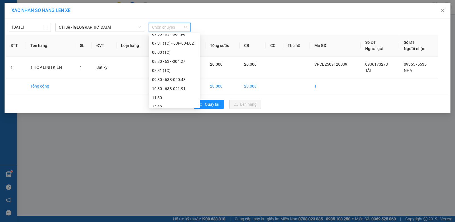
scroll to position [113, 0]
click at [170, 70] on div "11:30" at bounding box center [174, 71] width 44 height 6
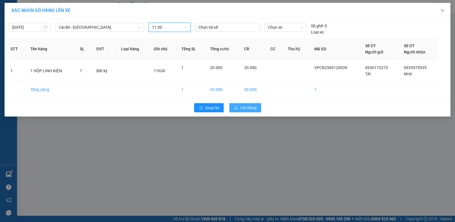
click at [253, 106] on span "Lên hàng" at bounding box center [248, 107] width 16 height 6
